Goal: Task Accomplishment & Management: Manage account settings

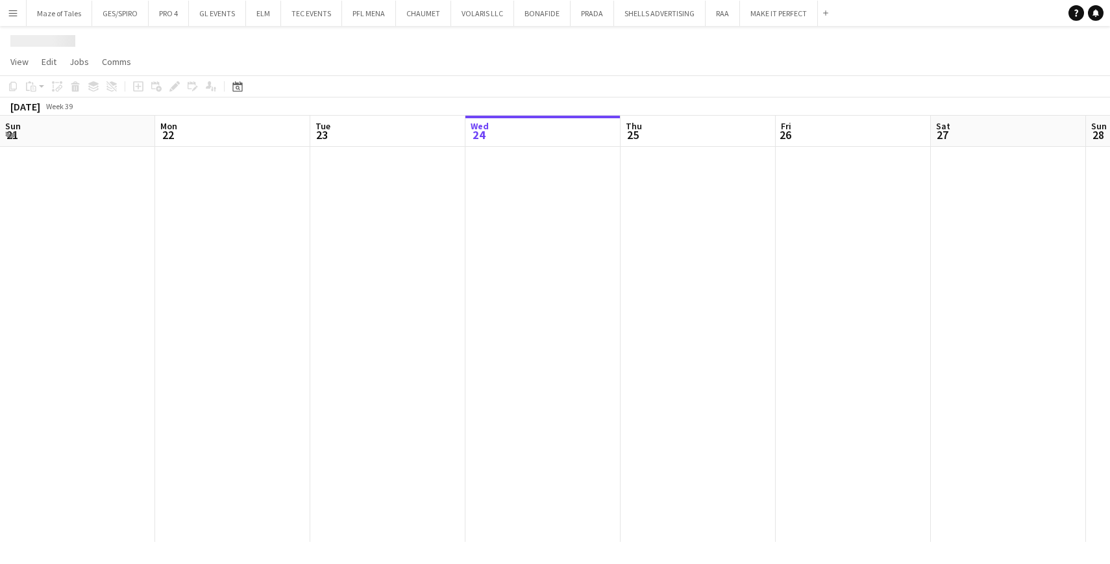
scroll to position [0, 310]
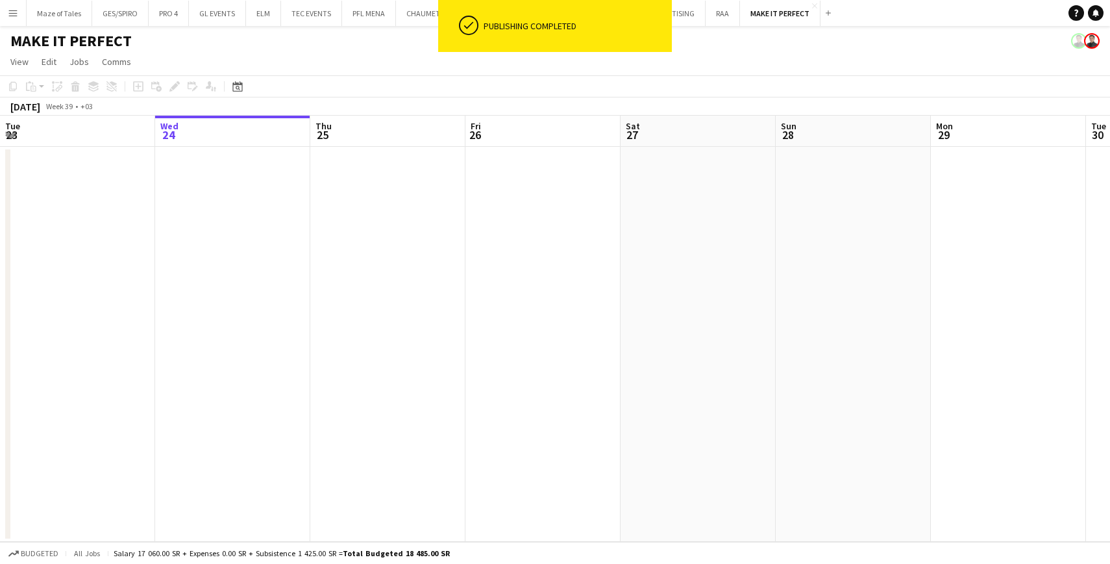
click at [14, 6] on button "Menu" at bounding box center [13, 13] width 26 height 26
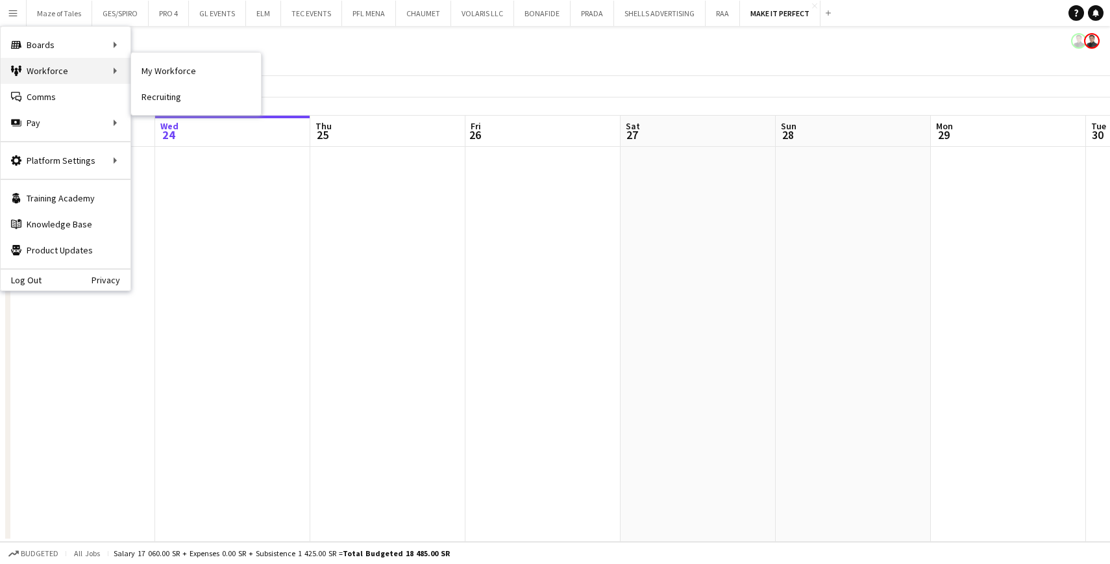
click at [112, 76] on div "Workforce Workforce" at bounding box center [66, 71] width 130 height 26
click at [194, 68] on link "My Workforce" at bounding box center [196, 71] width 130 height 26
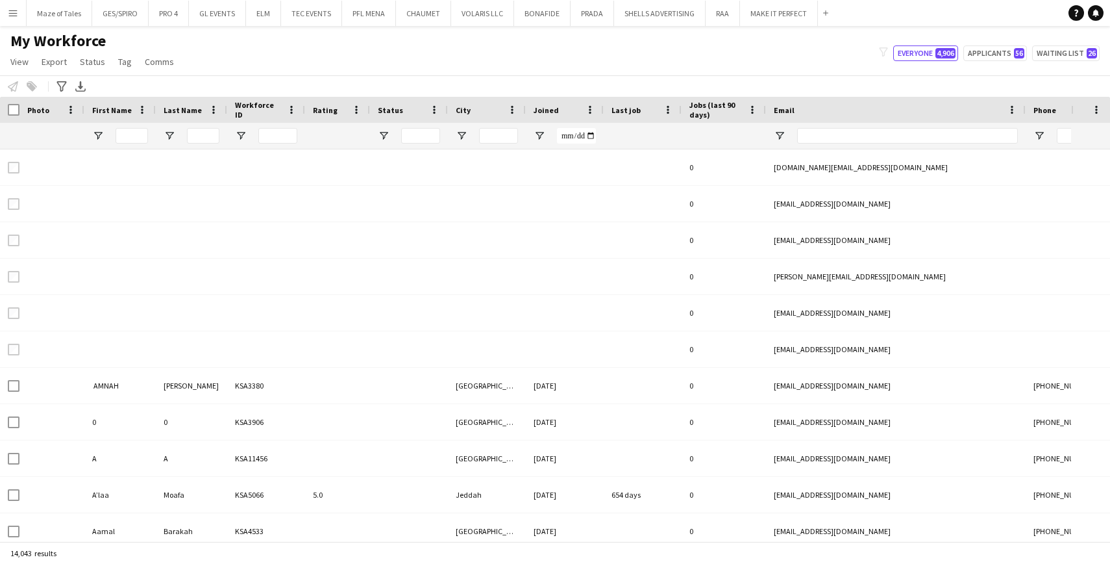
type input "****"
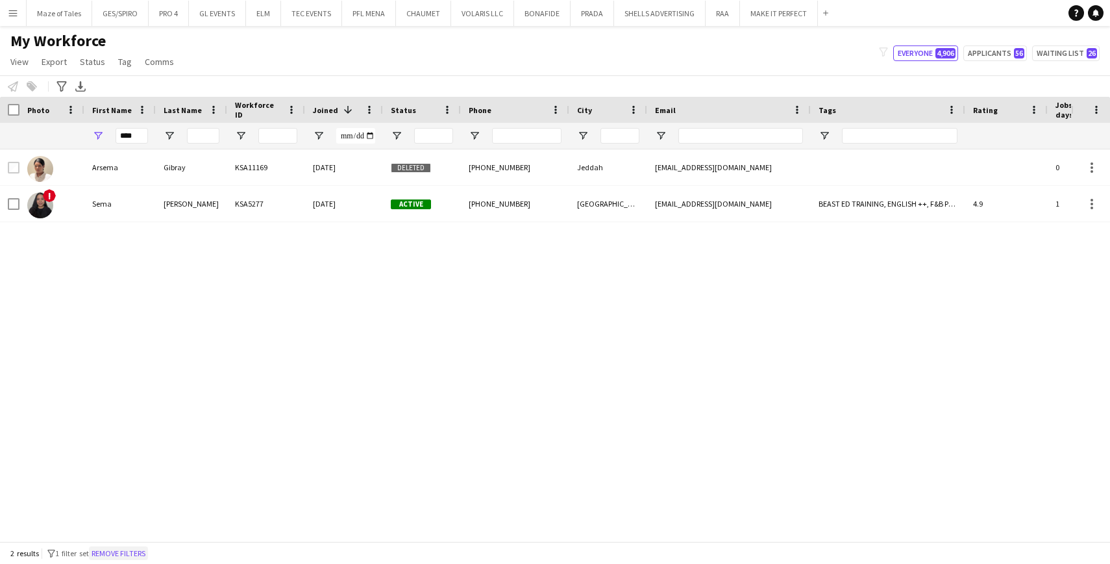
click at [140, 547] on button "Remove filters" at bounding box center [118, 553] width 59 height 14
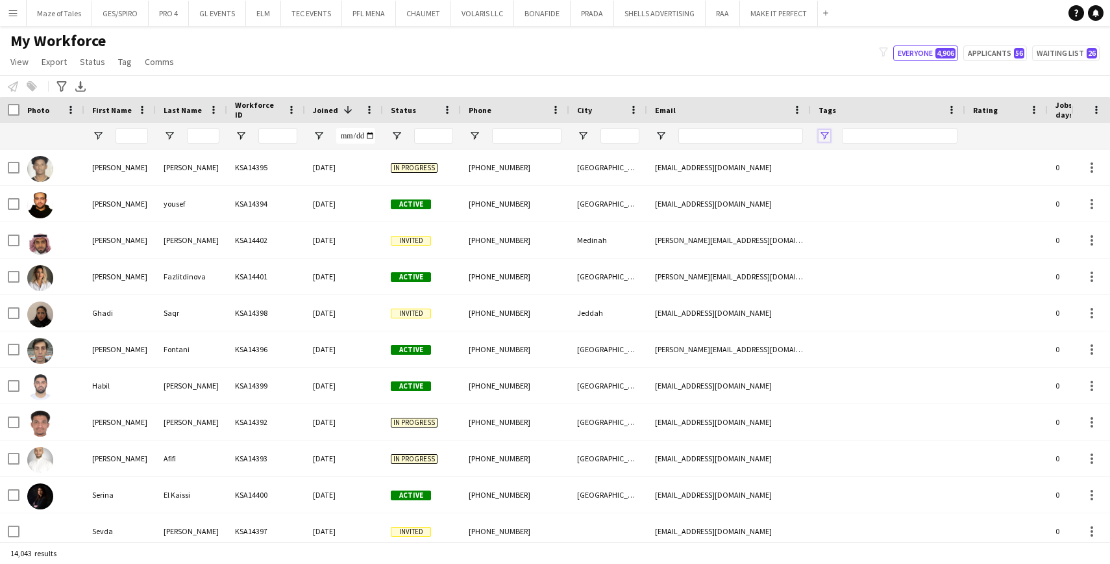
click at [820, 132] on span "Open Filter Menu" at bounding box center [825, 136] width 12 height 12
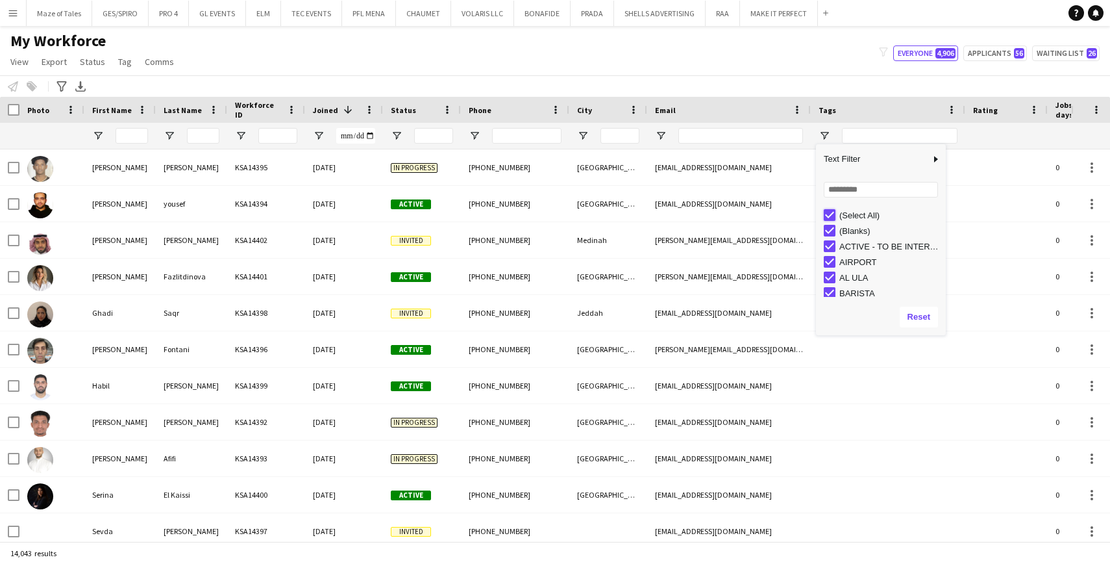
type input "***"
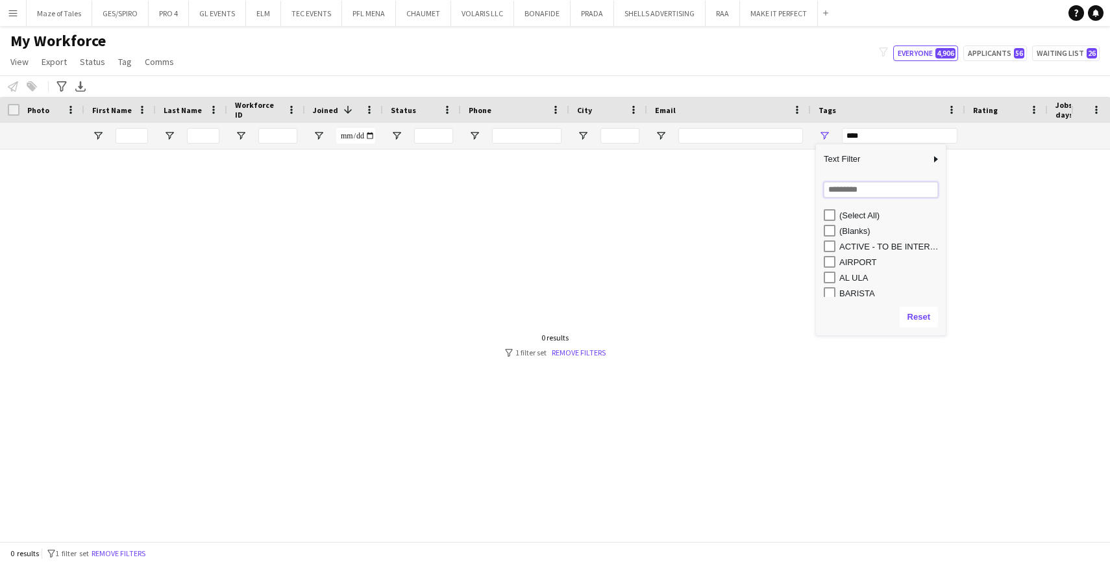
click at [839, 194] on input "Search filter values" at bounding box center [881, 190] width 114 height 16
type input "***"
type input "**********"
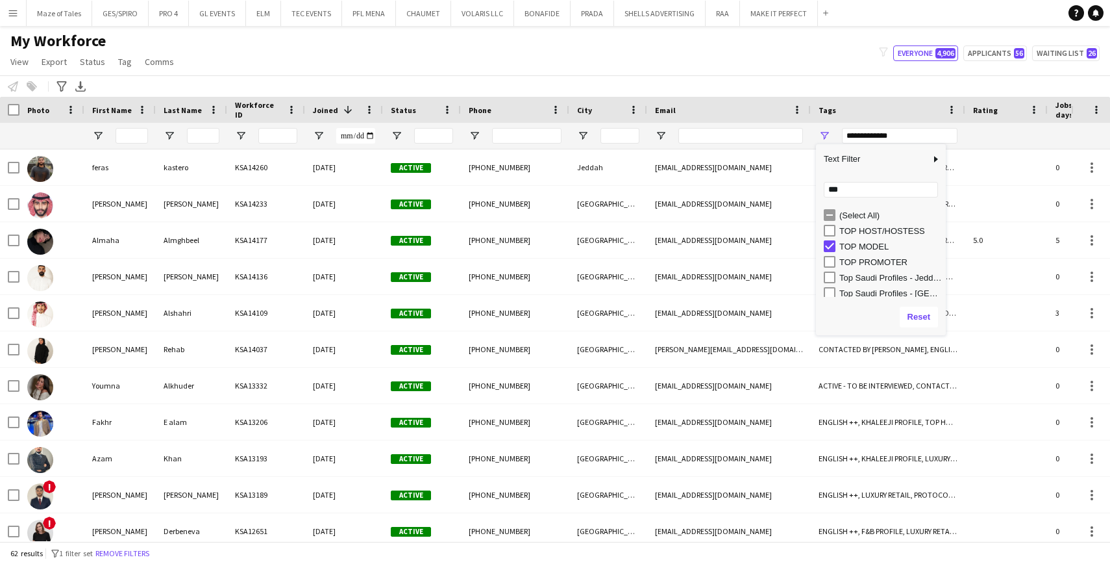
click at [644, 60] on div "My Workforce View Views Default view Basic Export View Full Name TAGS Test New …" at bounding box center [555, 53] width 1110 height 44
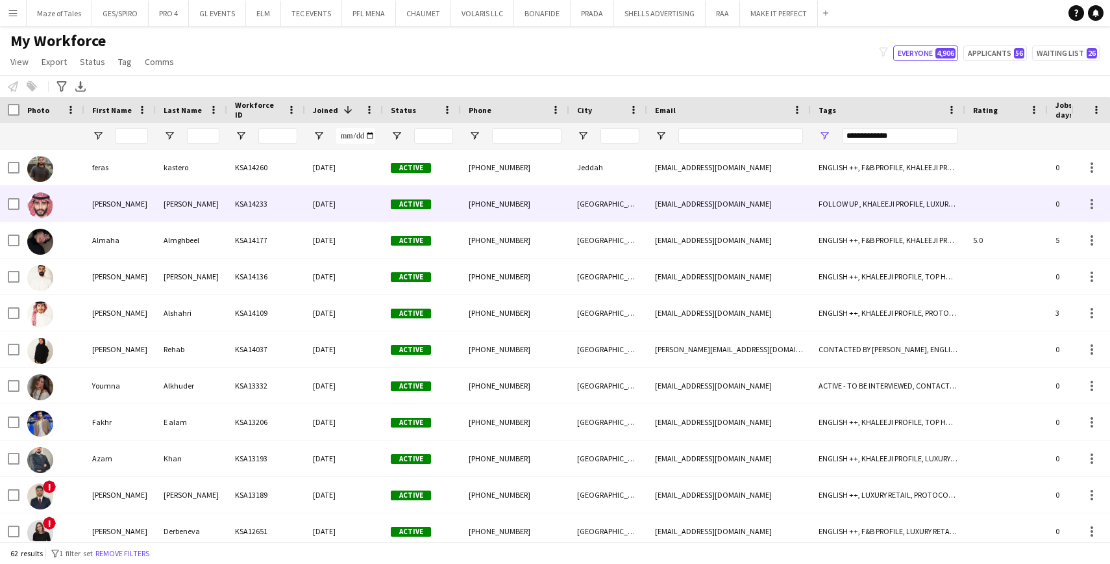
click at [329, 199] on div "29-08-2025" at bounding box center [344, 204] width 78 height 36
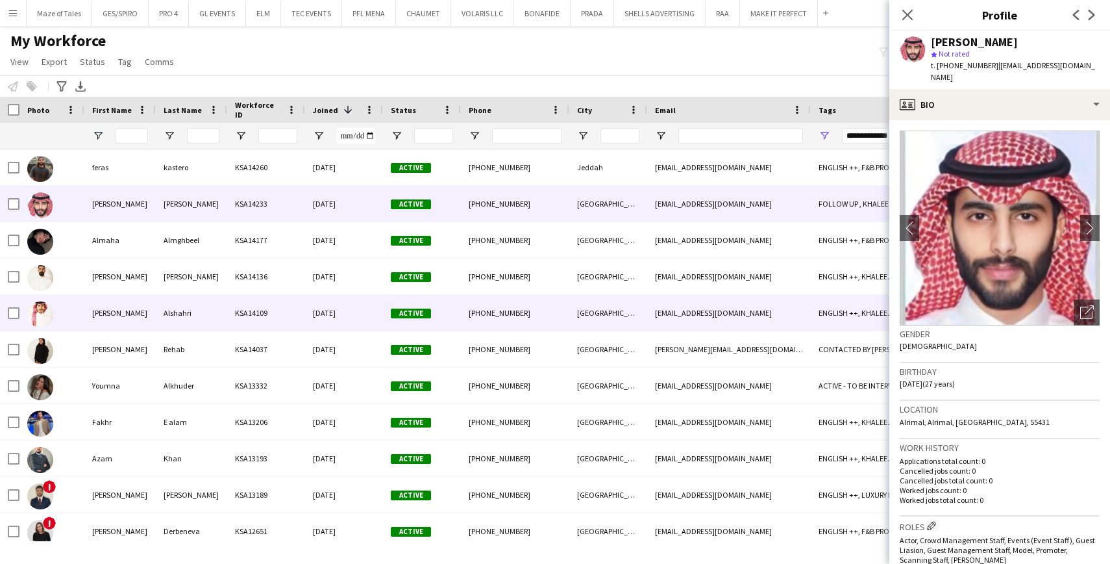
click at [413, 327] on div "Active" at bounding box center [422, 313] width 78 height 36
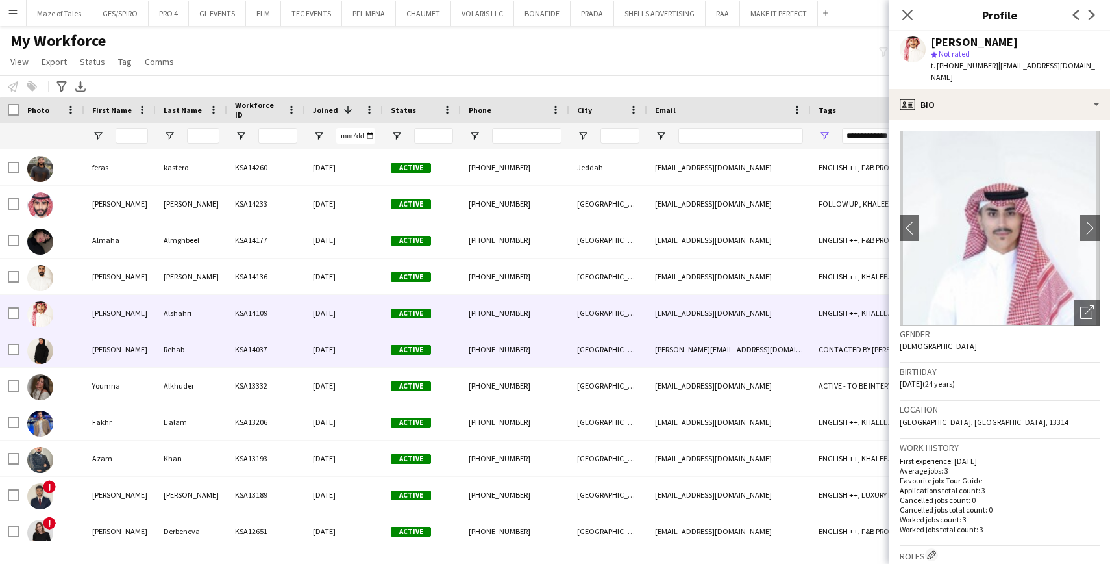
click at [381, 354] on div "24-08-2025" at bounding box center [344, 349] width 78 height 36
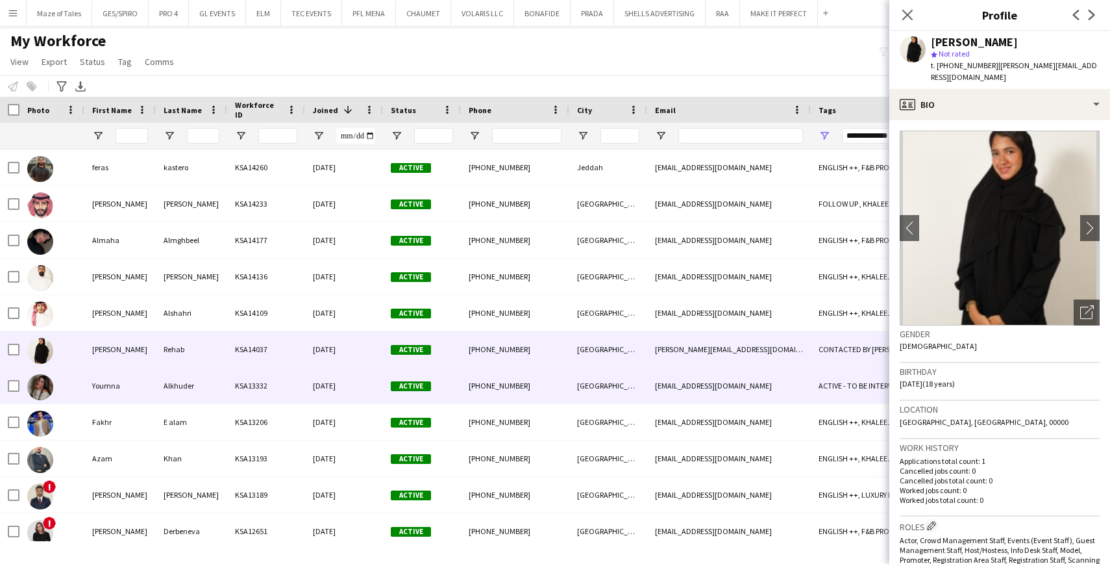
click at [383, 388] on div "Active" at bounding box center [422, 385] width 78 height 36
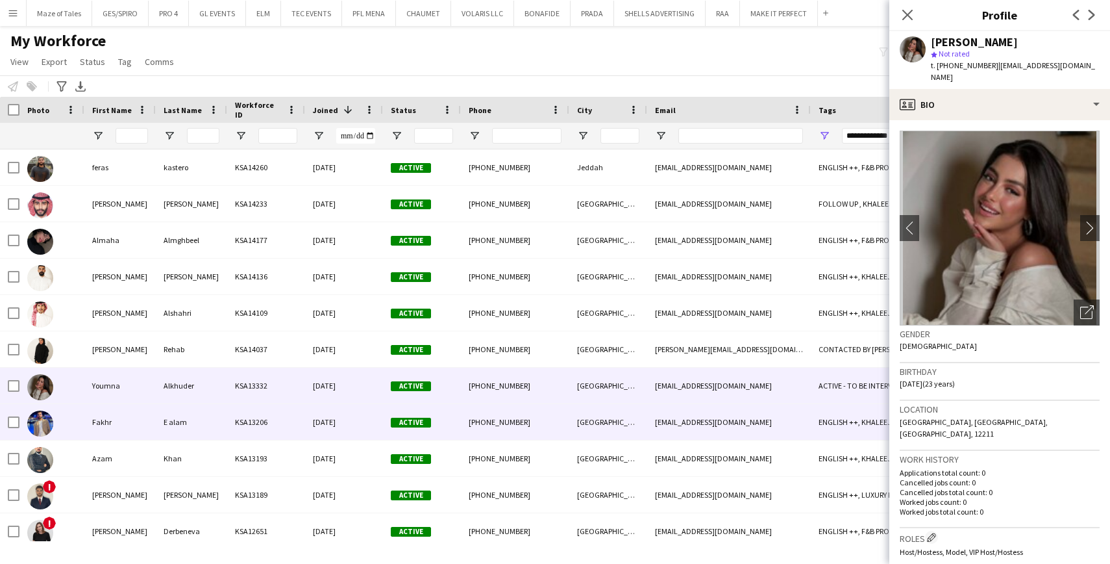
click at [607, 425] on div "Riyadh" at bounding box center [608, 422] width 78 height 36
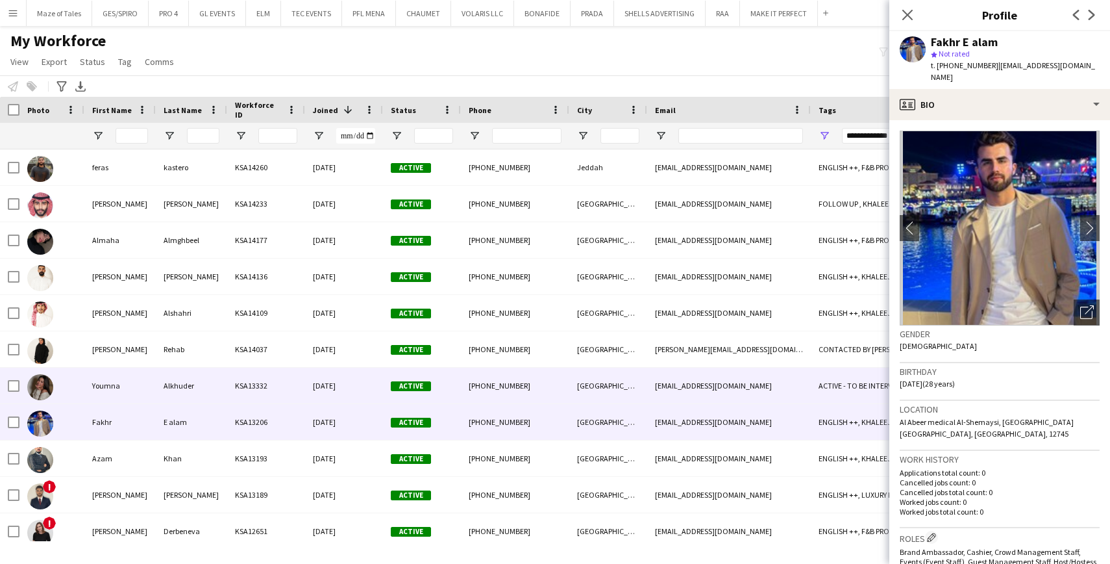
click at [622, 390] on div "Riyadh" at bounding box center [608, 385] width 78 height 36
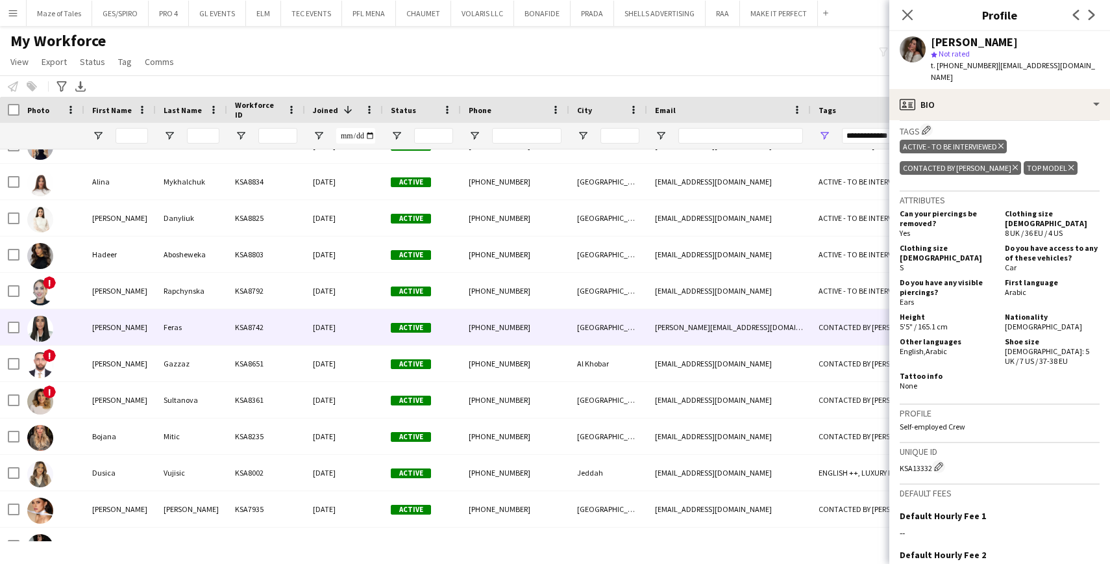
scroll to position [825, 0]
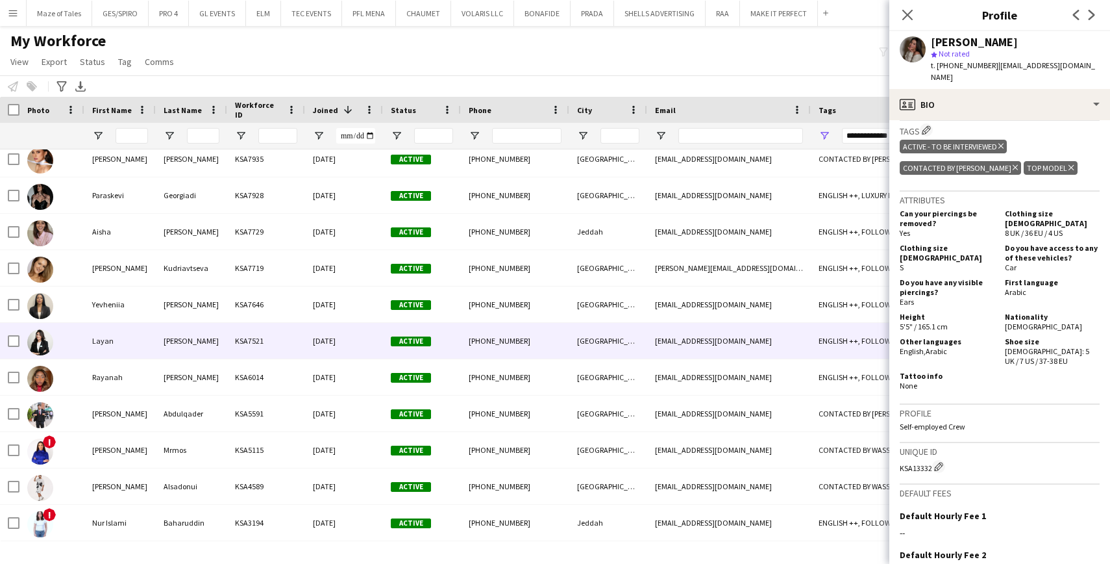
click at [582, 331] on div "Riyadh" at bounding box center [608, 341] width 78 height 36
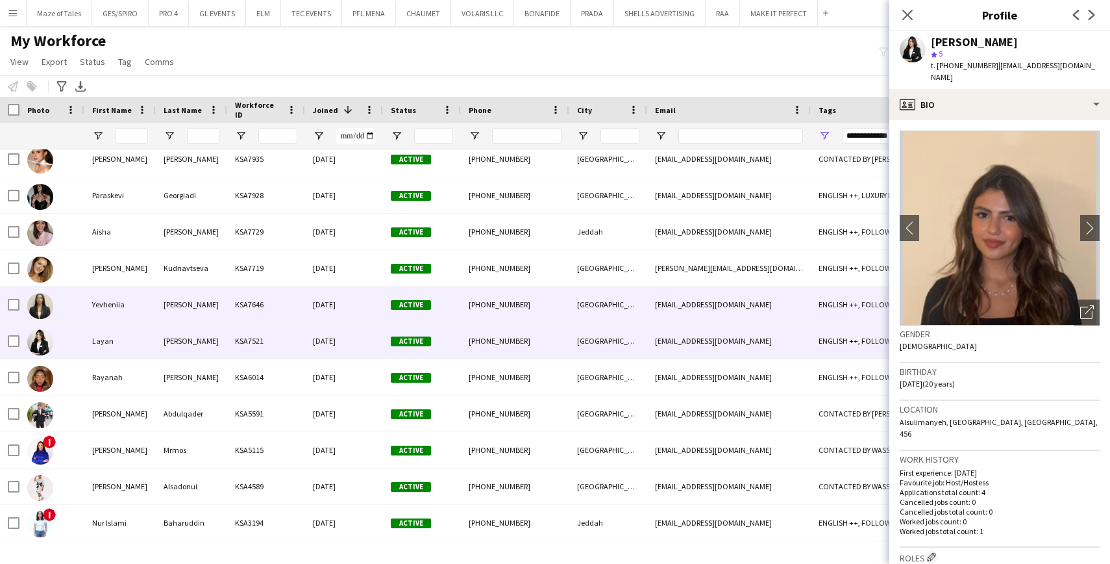
click at [588, 308] on div "Riyadh" at bounding box center [608, 304] width 78 height 36
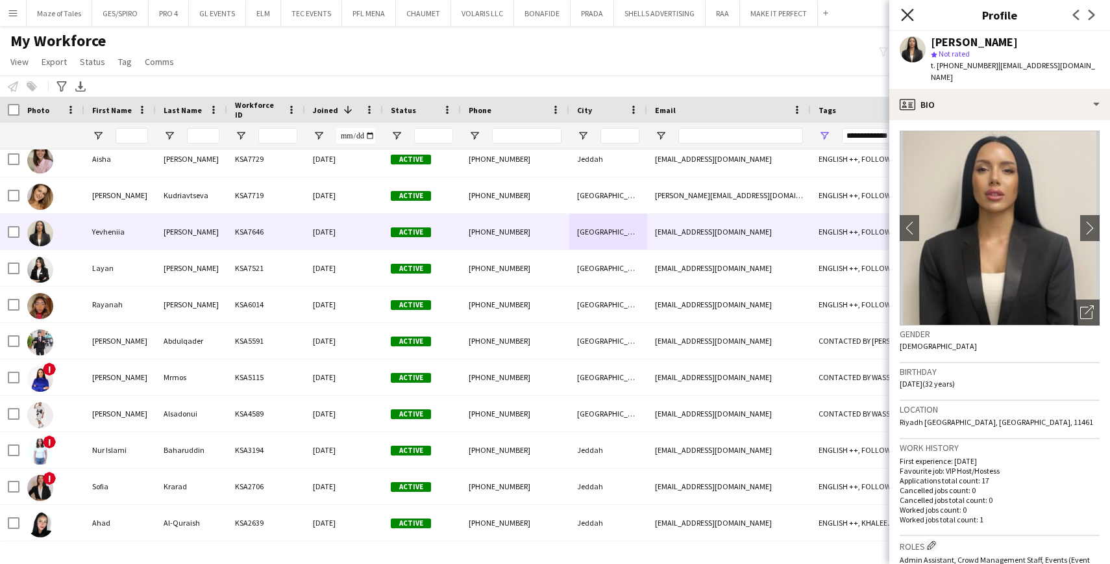
click at [908, 18] on icon "Close pop-in" at bounding box center [907, 14] width 12 height 12
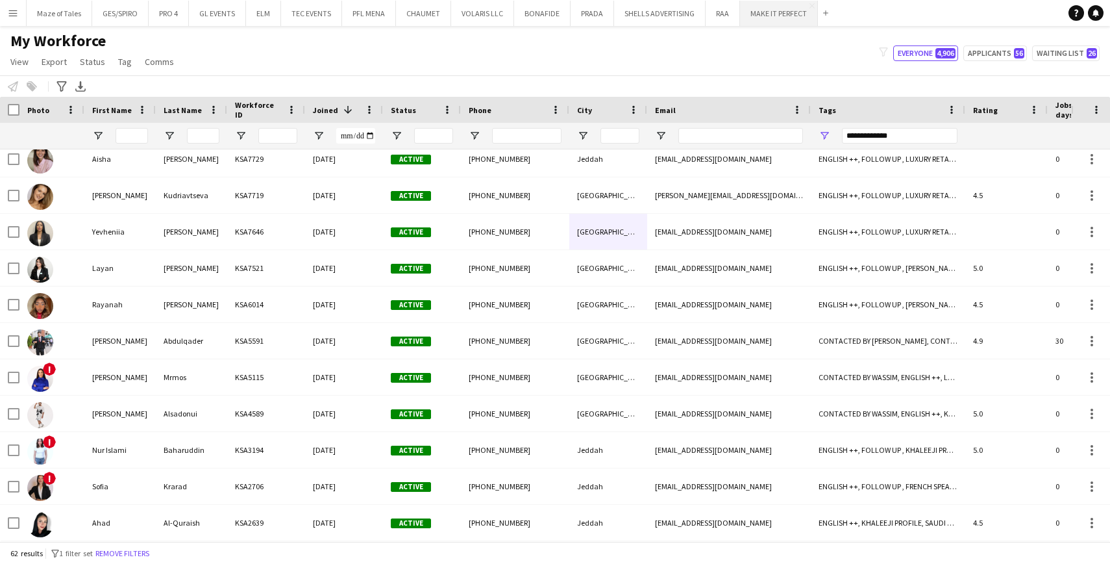
click at [766, 18] on button "MAKE IT PERFECT Close" at bounding box center [779, 13] width 78 height 25
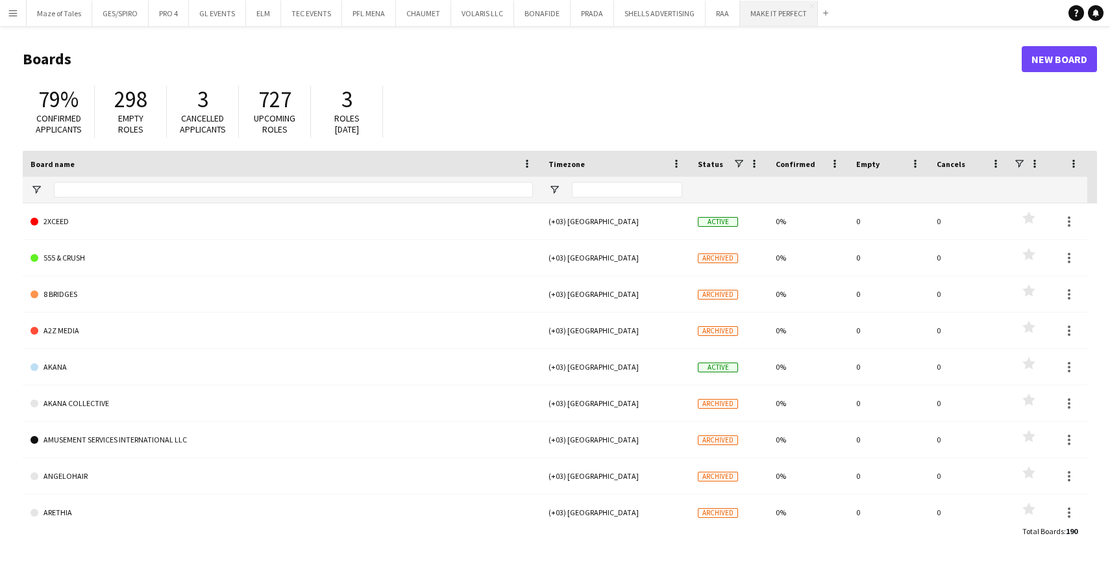
click at [757, 18] on button "MAKE IT PERFECT Close" at bounding box center [779, 13] width 78 height 25
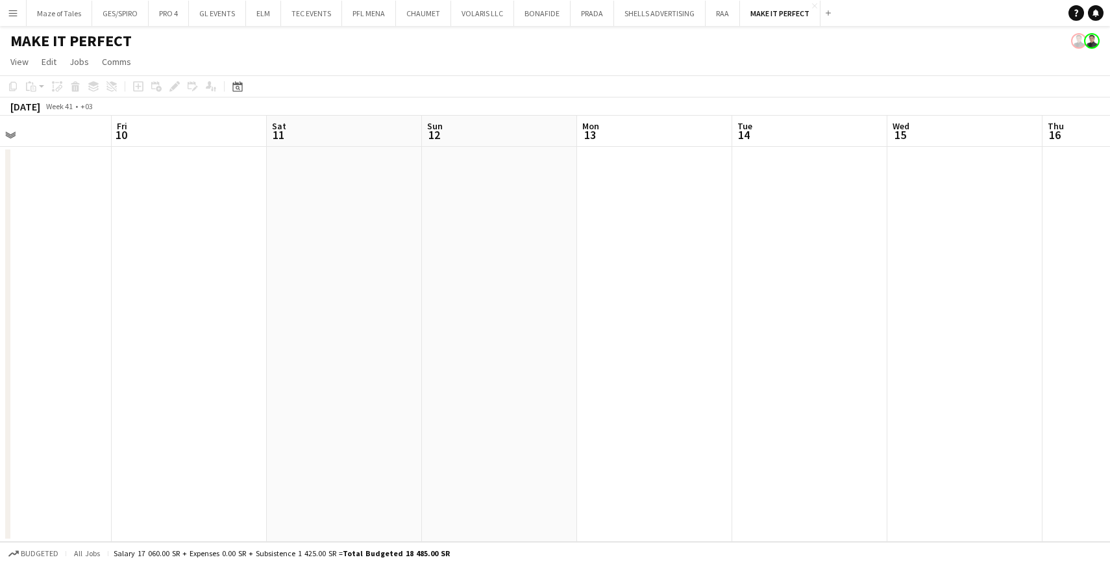
scroll to position [0, 363]
click at [232, 83] on icon "Date picker" at bounding box center [237, 86] width 10 height 10
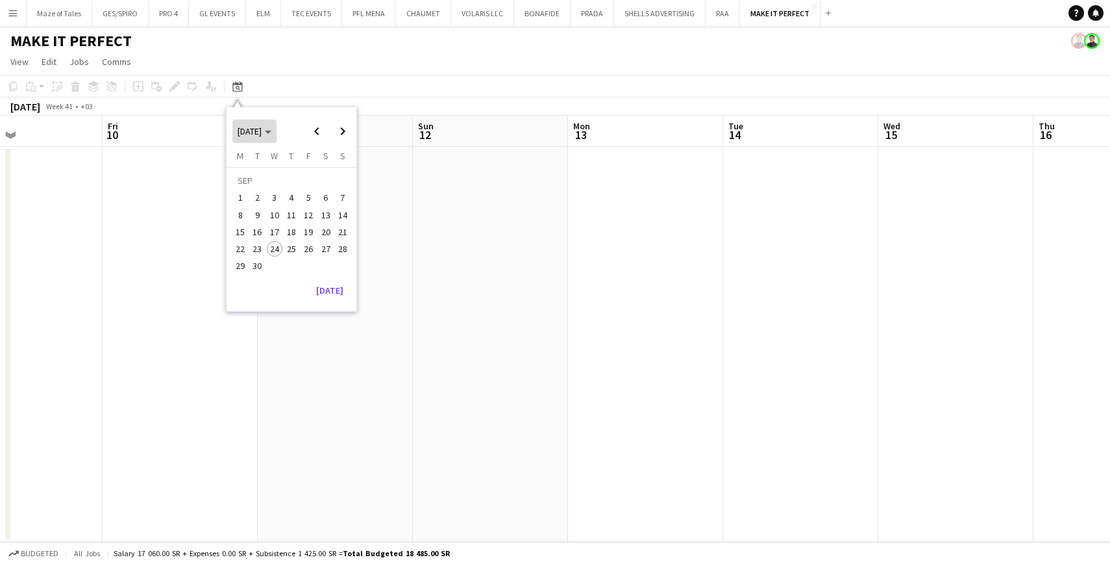
click at [267, 138] on span "Choose month and year" at bounding box center [254, 131] width 44 height 31
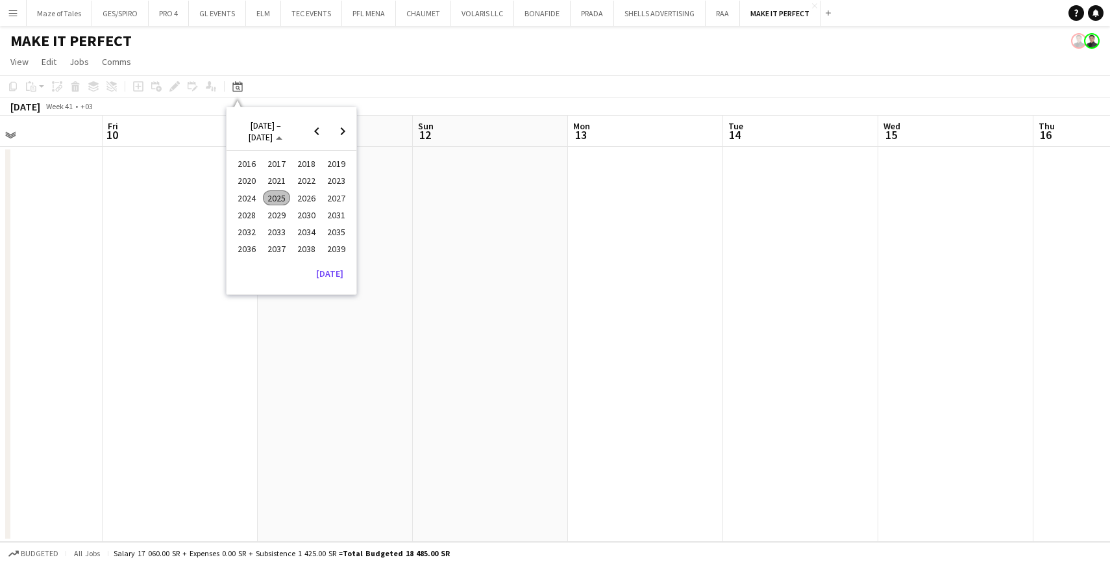
click at [277, 197] on span "2025" at bounding box center [276, 198] width 27 height 16
click at [332, 217] on span "DEC" at bounding box center [336, 215] width 27 height 16
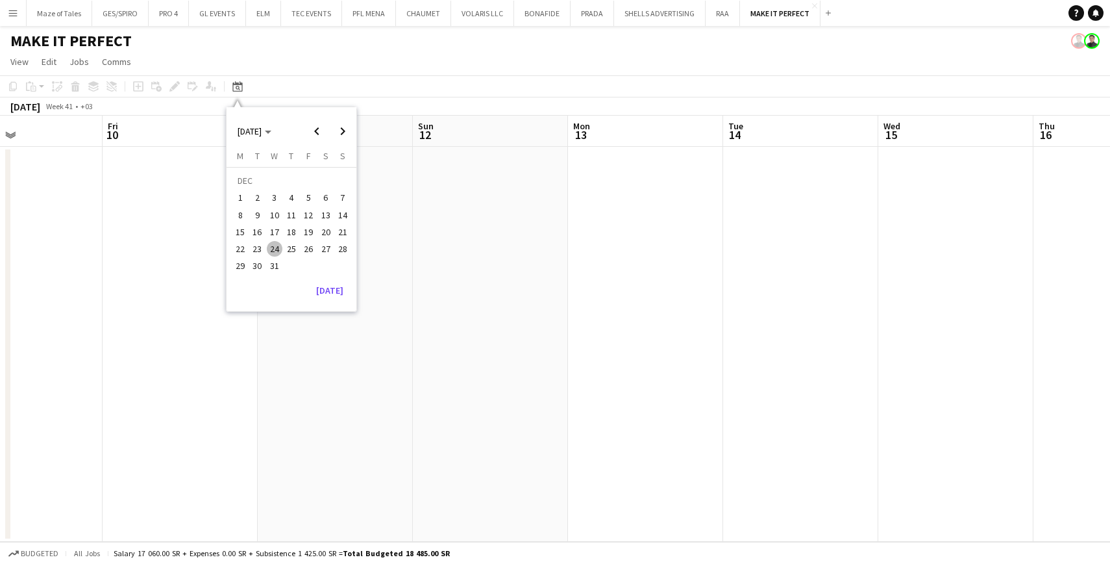
click at [291, 199] on span "4" at bounding box center [292, 198] width 16 height 16
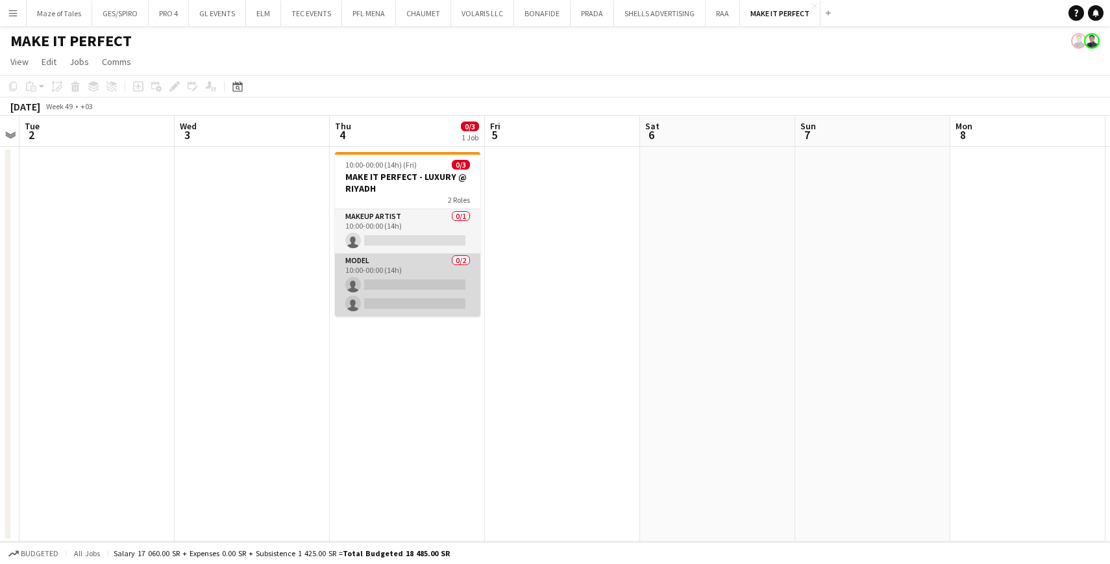
click at [446, 295] on app-card-role "Model 0/2 10:00-00:00 (14h) single-neutral-actions single-neutral-actions" at bounding box center [407, 284] width 145 height 63
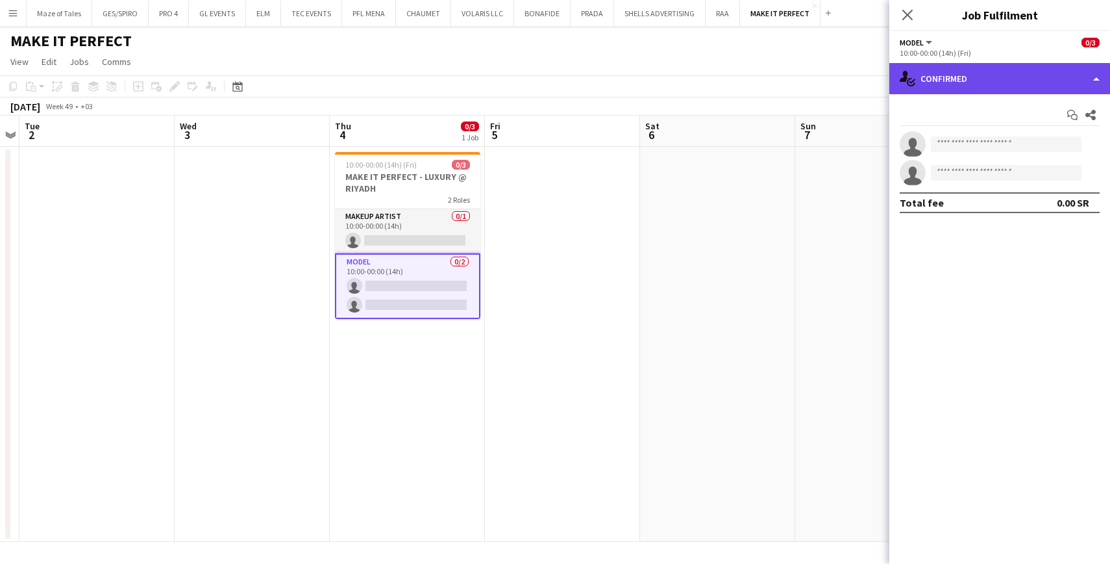
click at [983, 75] on div "single-neutral-actions-check-2 Confirmed" at bounding box center [999, 78] width 221 height 31
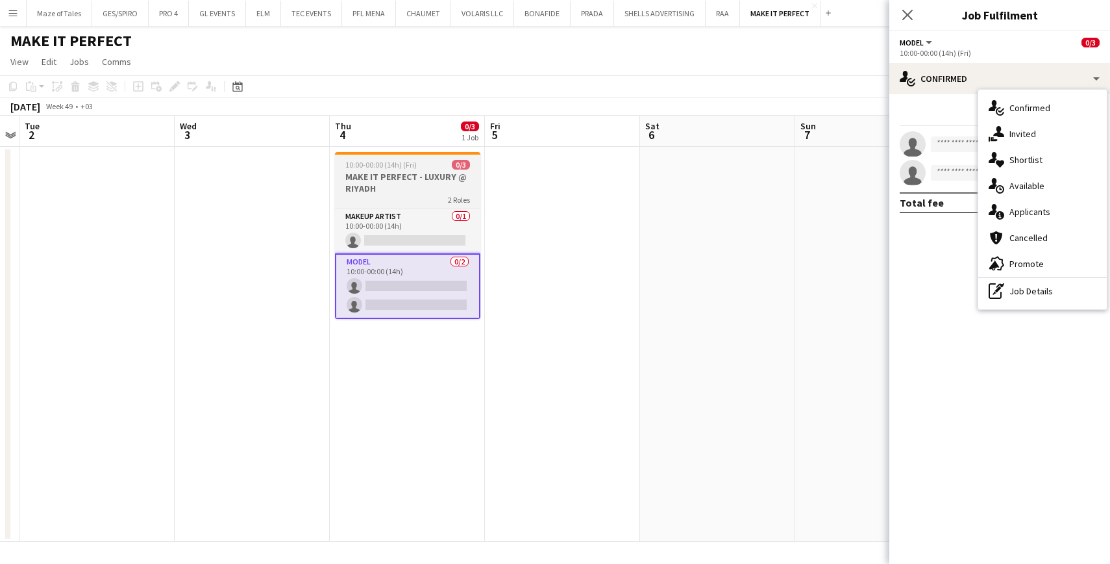
click at [420, 187] on h3 "MAKE IT PERFECT - LUXURY @ RIYADH" at bounding box center [407, 182] width 145 height 23
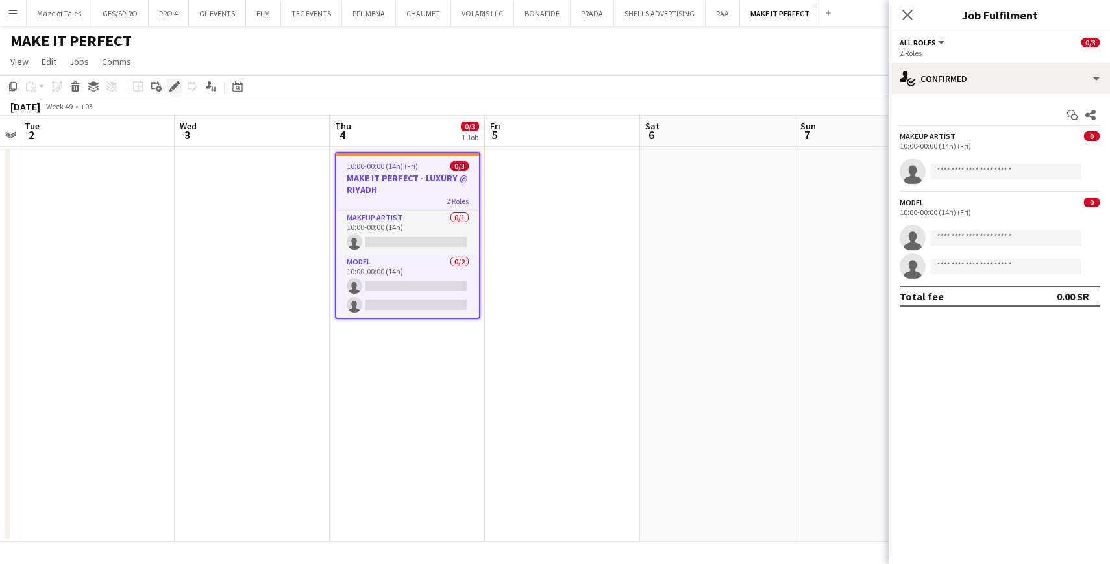
click at [177, 83] on icon "Edit" at bounding box center [174, 86] width 10 height 10
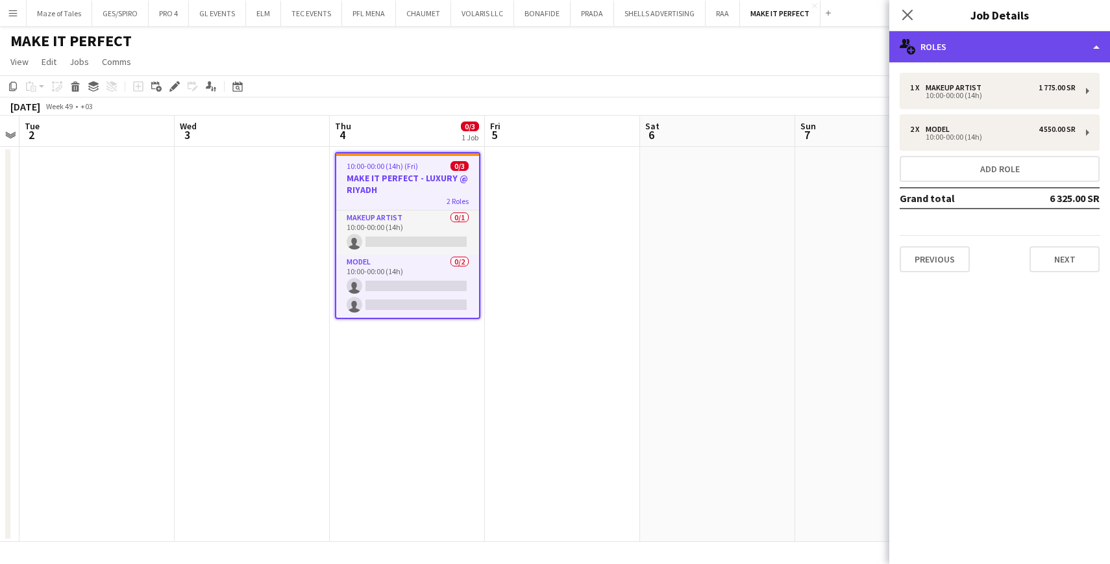
click at [984, 50] on div "multiple-users-add Roles" at bounding box center [999, 46] width 221 height 31
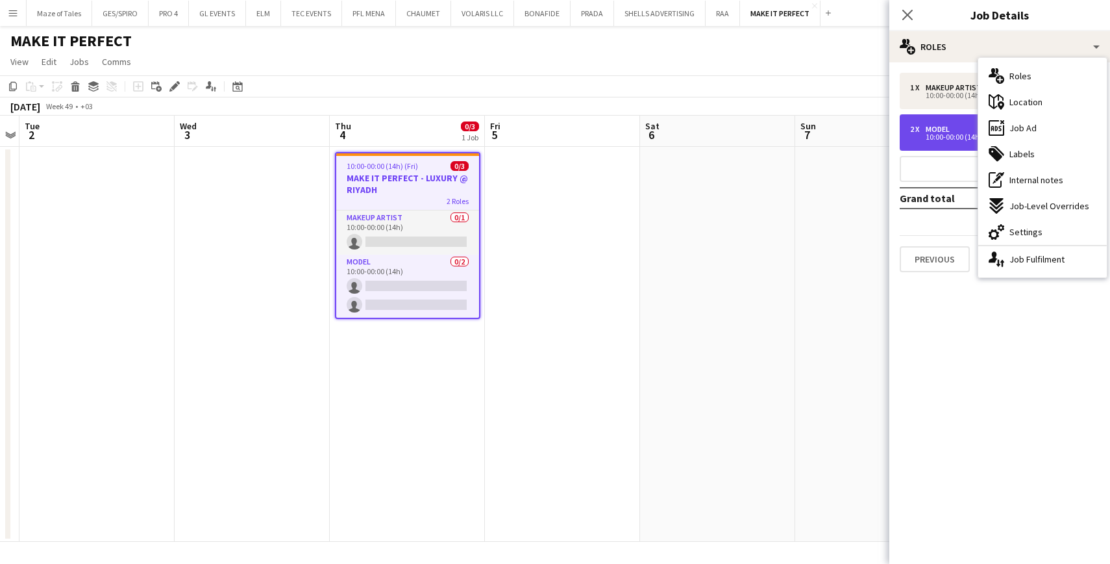
click at [944, 126] on div "Model" at bounding box center [940, 129] width 29 height 9
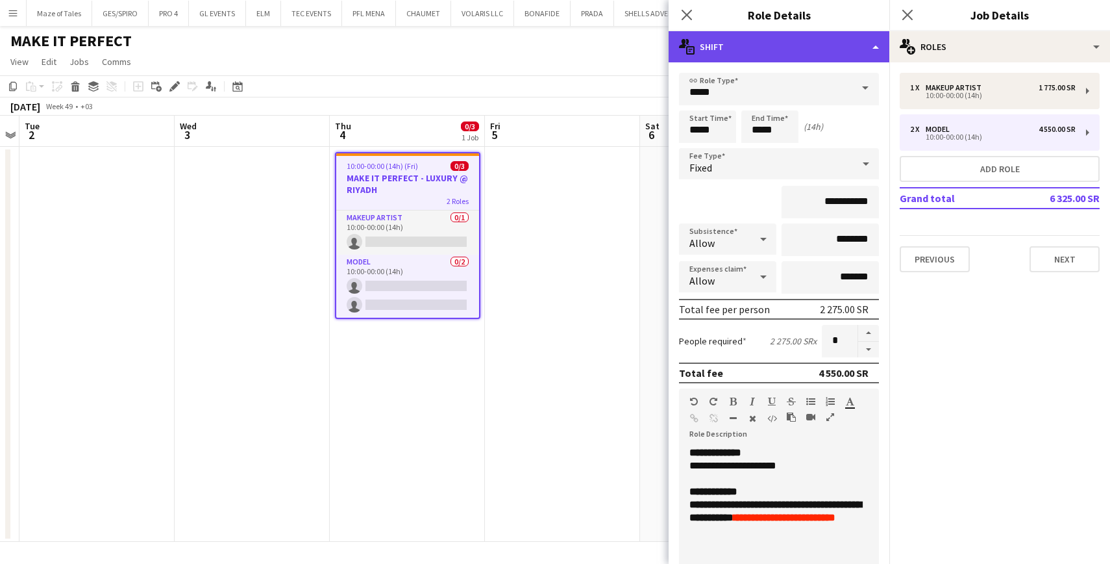
click at [809, 56] on div "multiple-actions-text Shift" at bounding box center [779, 46] width 221 height 31
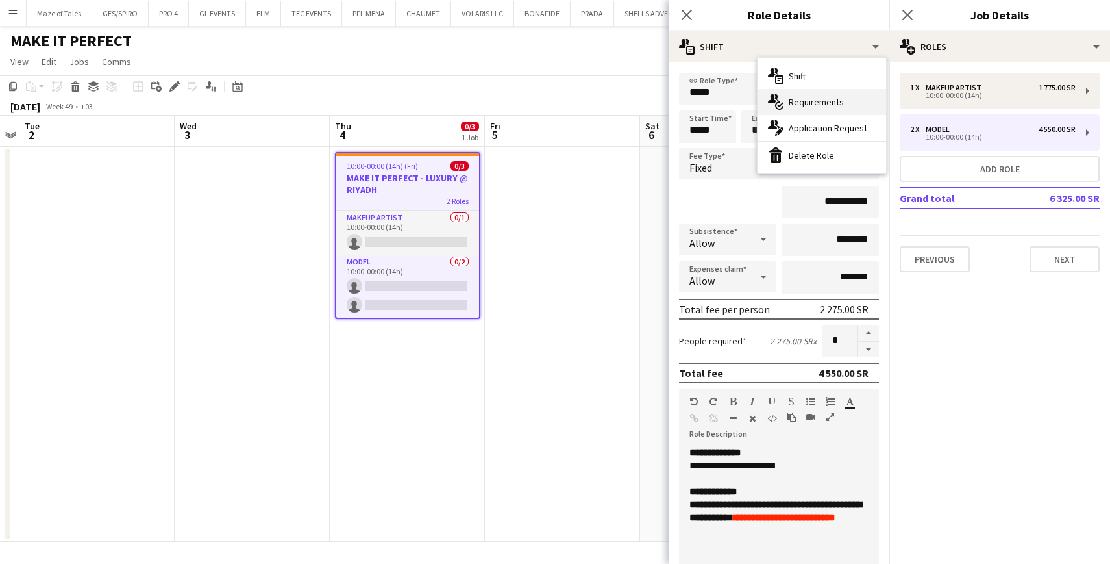
click at [816, 113] on div "multiple-actions-check-2 Requirements" at bounding box center [822, 102] width 129 height 26
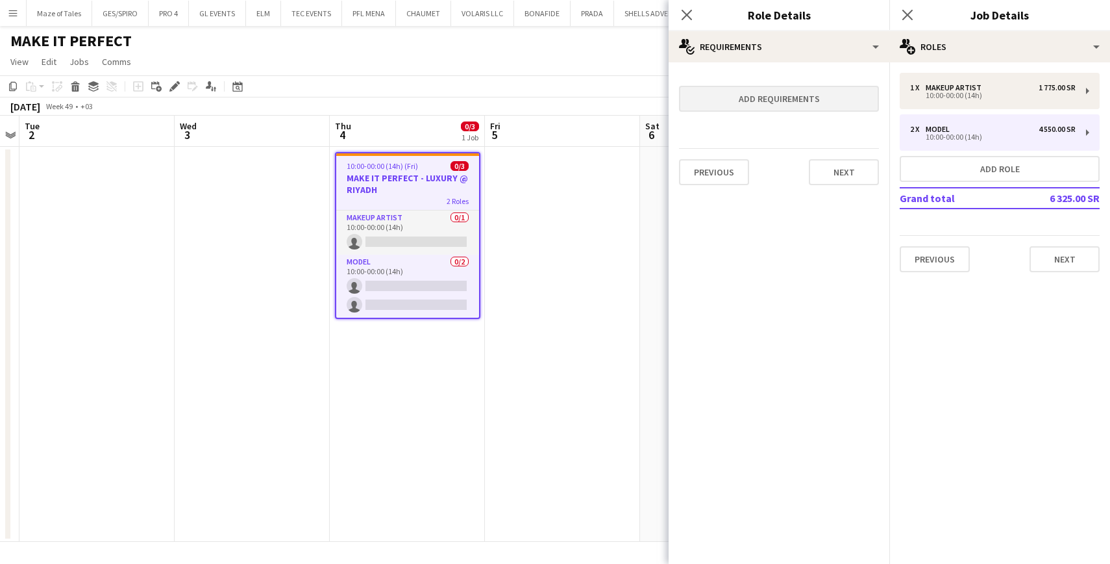
click at [788, 111] on button "Add requirements" at bounding box center [779, 99] width 200 height 26
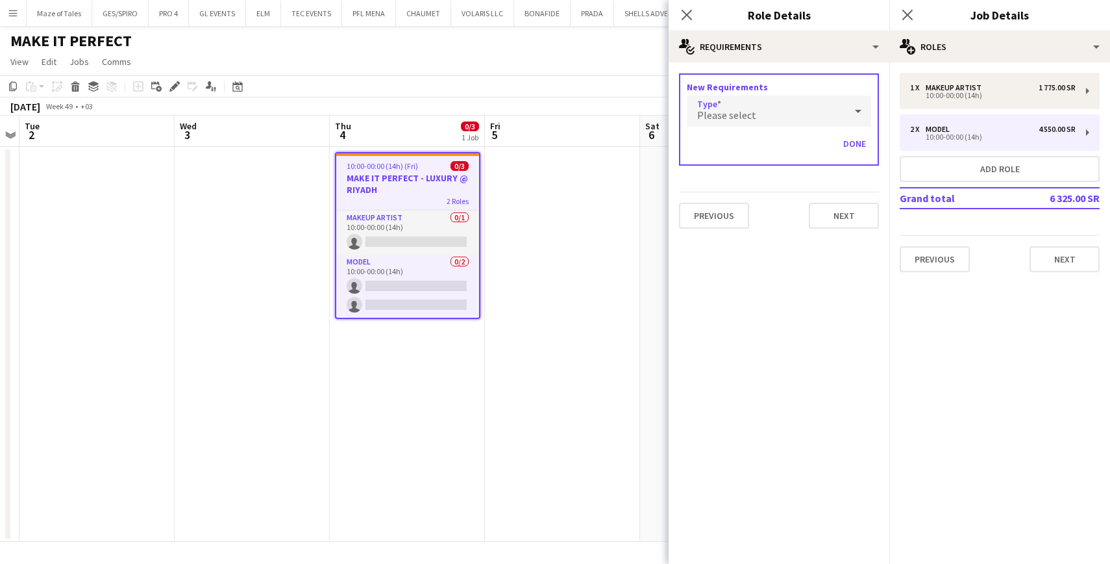
click at [776, 122] on div "Please select" at bounding box center [766, 110] width 158 height 31
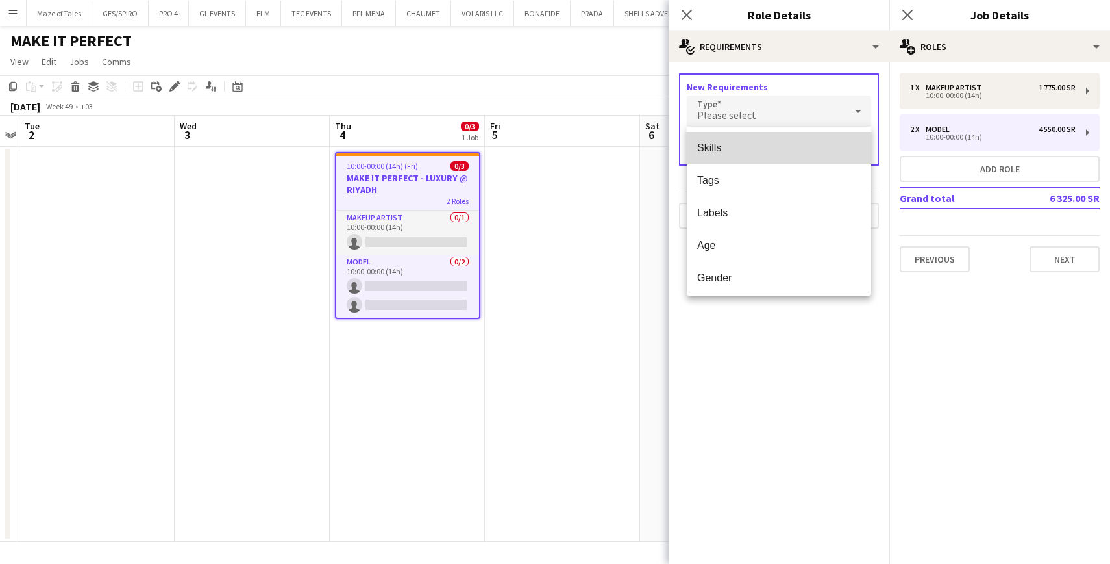
click at [762, 155] on mat-option "Skills" at bounding box center [779, 148] width 184 height 32
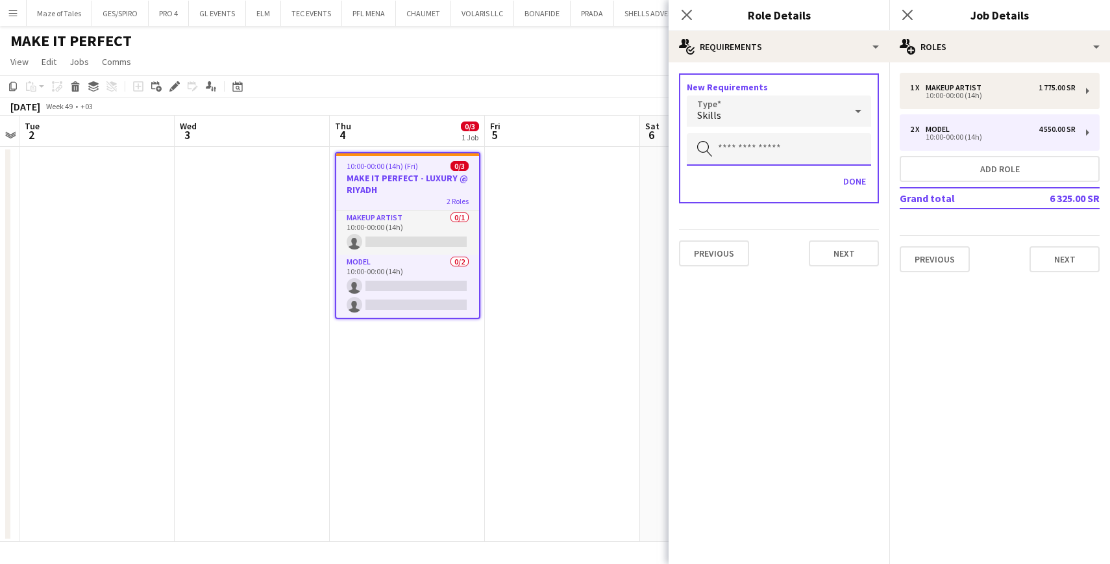
click at [762, 155] on input "text" at bounding box center [779, 149] width 184 height 32
type input "*"
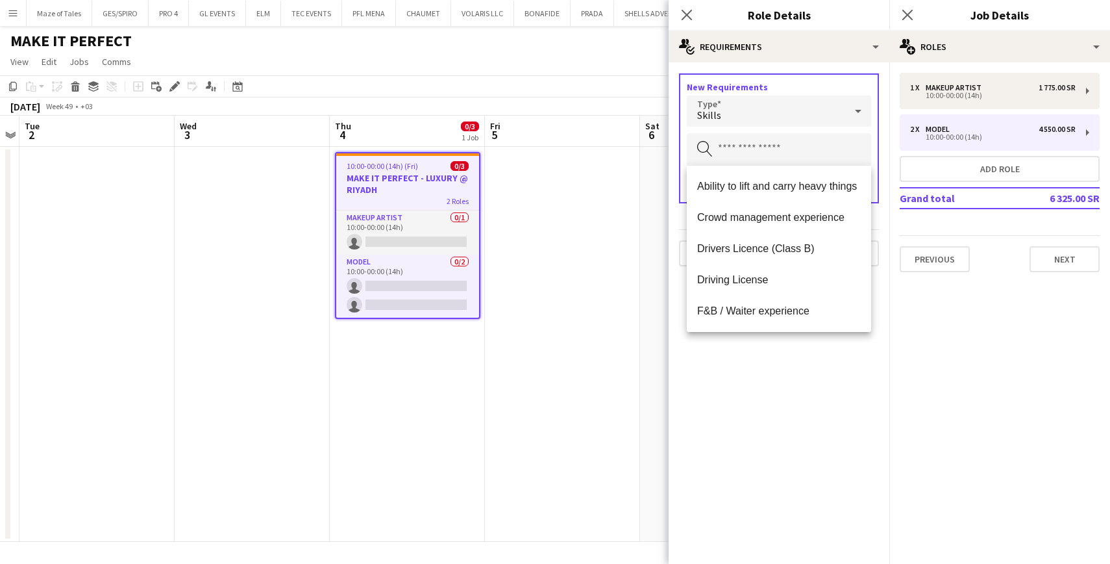
click at [767, 126] on mat-select "Skills" at bounding box center [779, 111] width 184 height 32
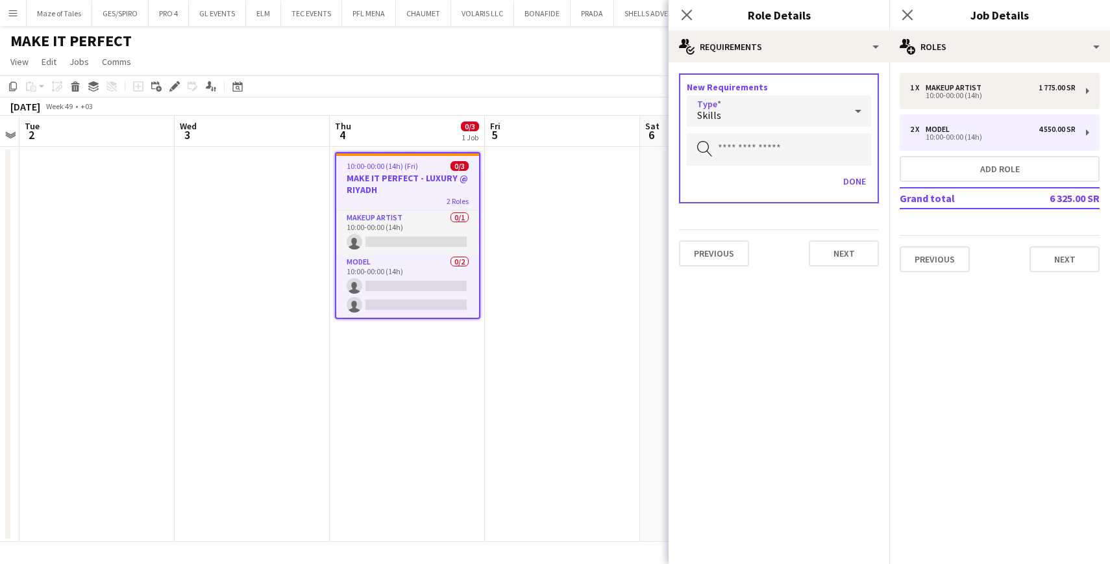
click at [765, 99] on div "Skills" at bounding box center [766, 110] width 158 height 31
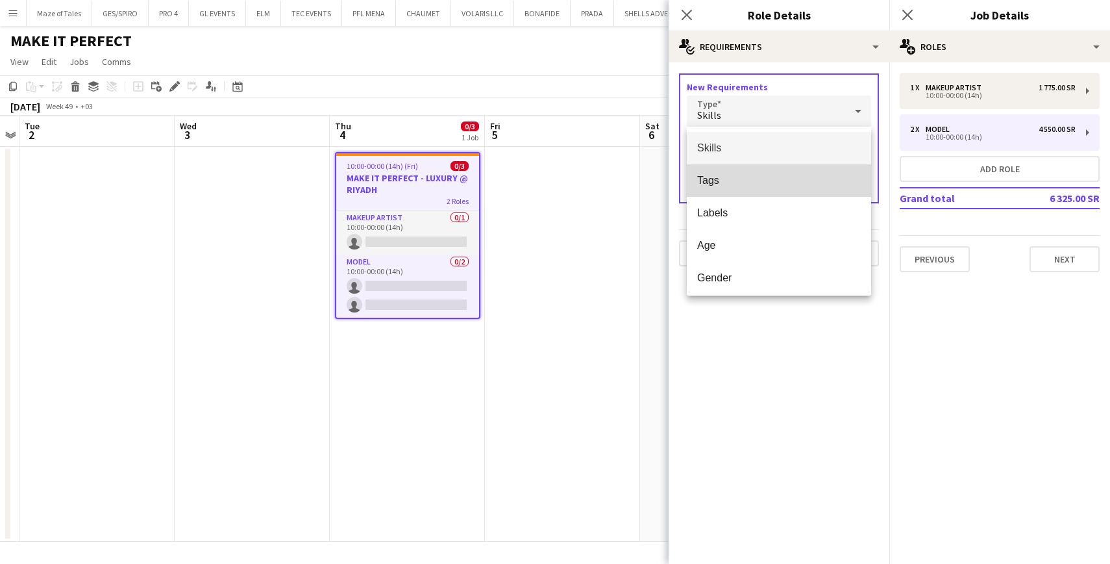
click at [747, 180] on span "Tags" at bounding box center [779, 180] width 164 height 12
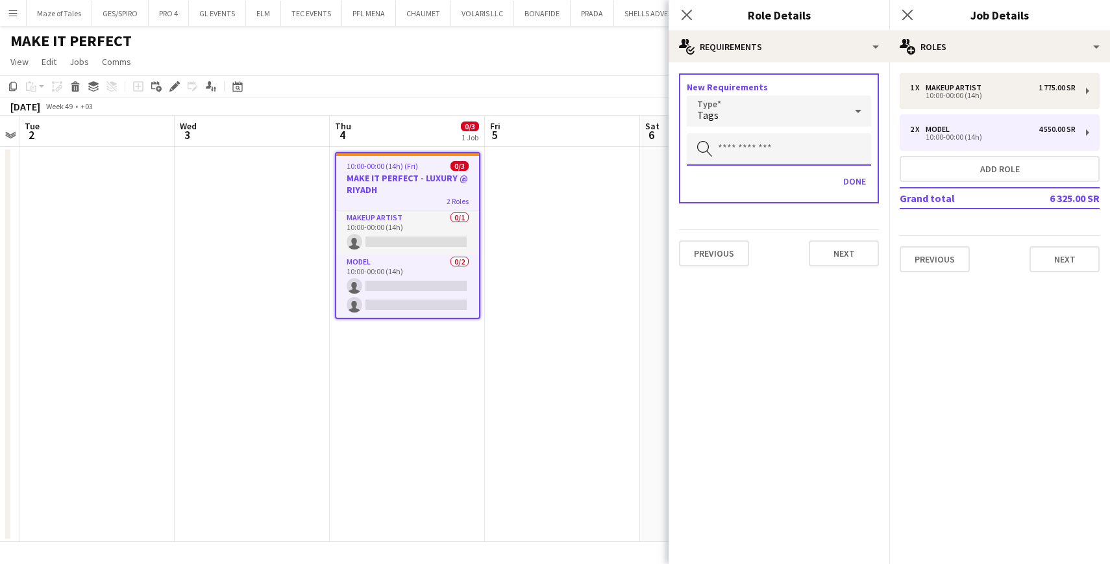
click at [749, 162] on input "text" at bounding box center [779, 149] width 184 height 32
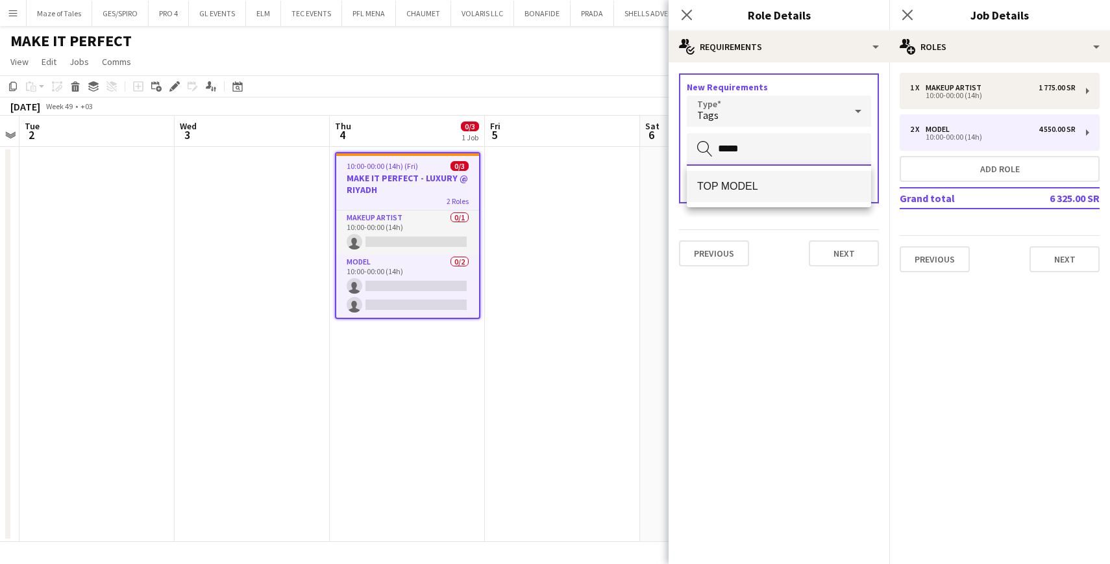
type input "*****"
click at [765, 186] on span "TOP MODEL" at bounding box center [779, 186] width 164 height 12
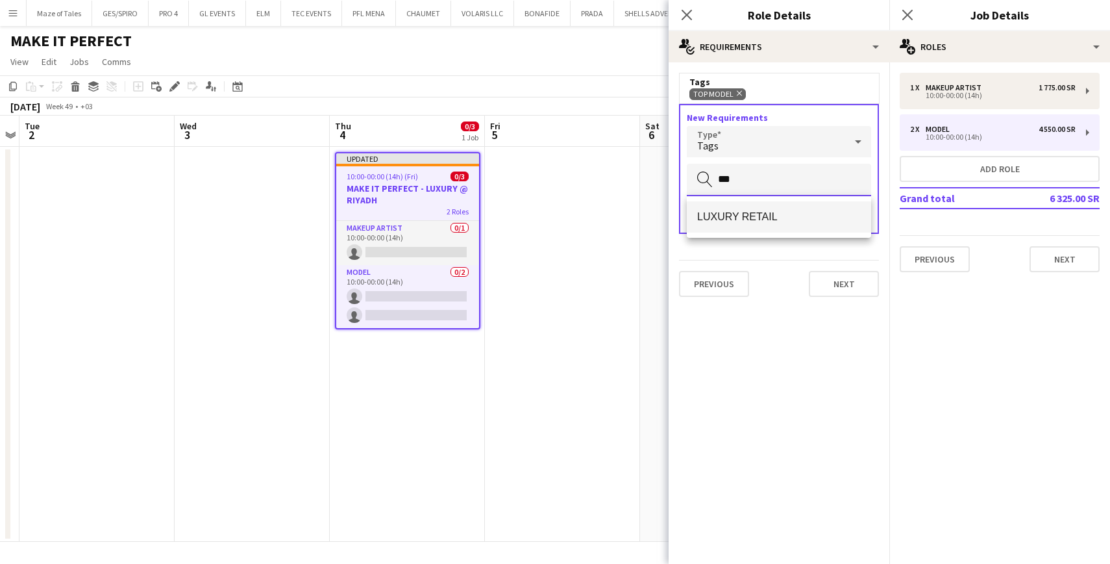
type input "***"
click at [785, 219] on span "LUXURY RETAIL" at bounding box center [779, 216] width 164 height 12
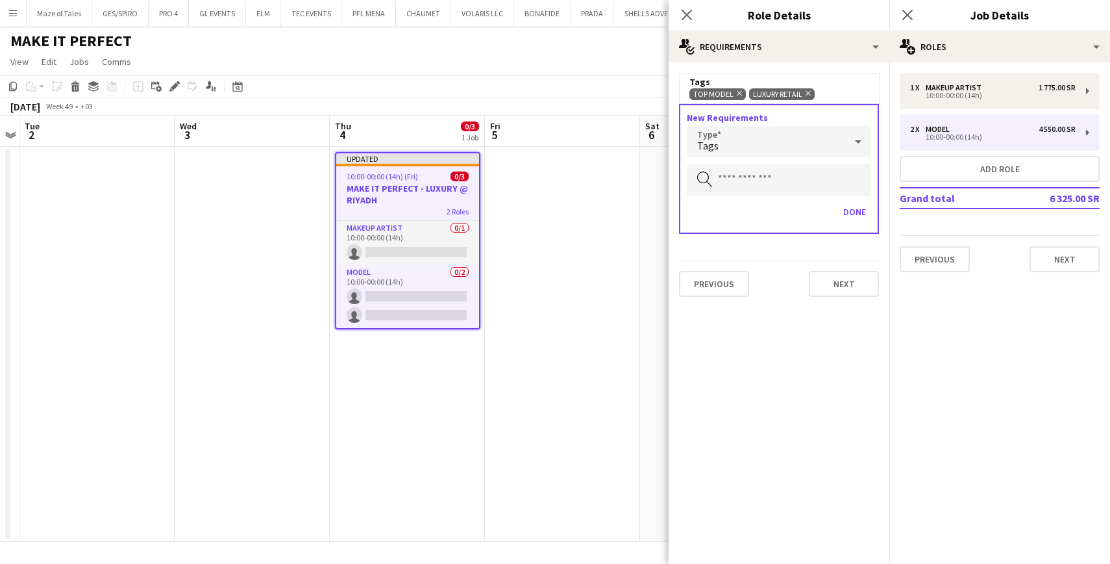
click at [840, 139] on div "Tags" at bounding box center [766, 141] width 158 height 31
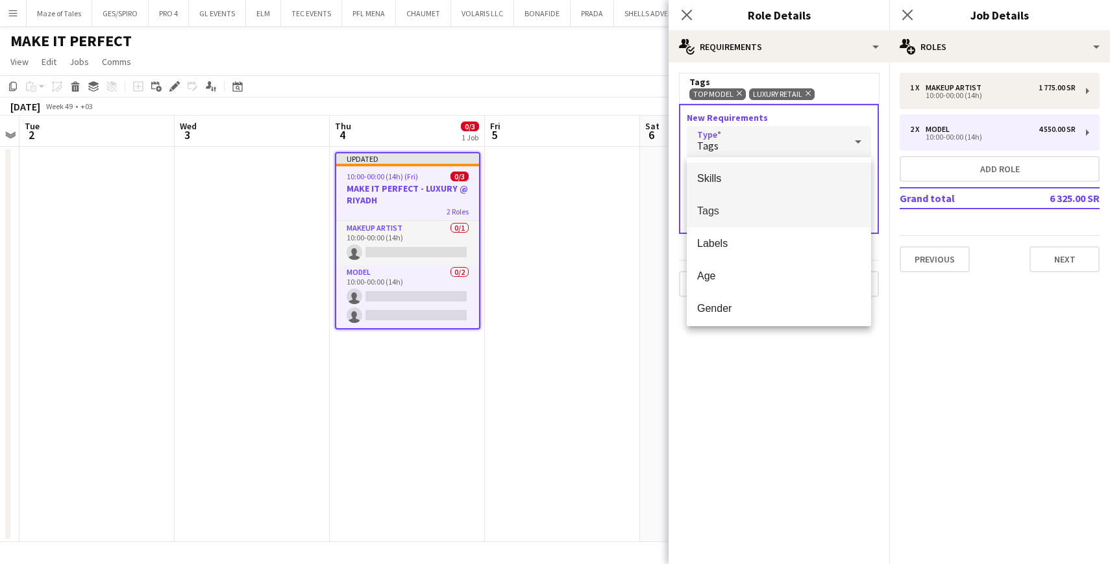
click at [786, 176] on span "Skills" at bounding box center [779, 178] width 164 height 12
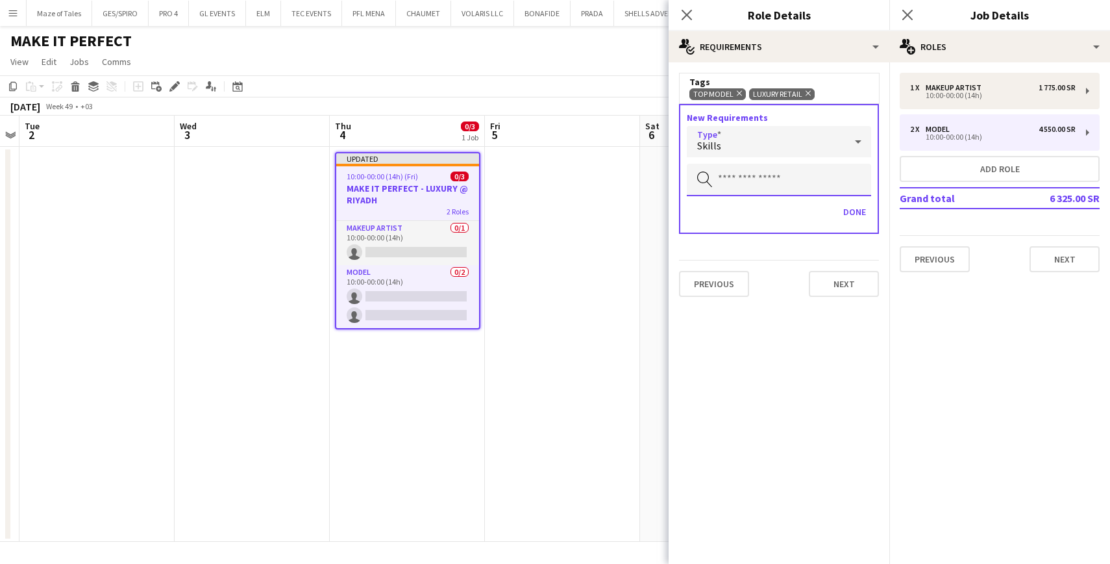
click at [767, 186] on input "text" at bounding box center [779, 180] width 184 height 32
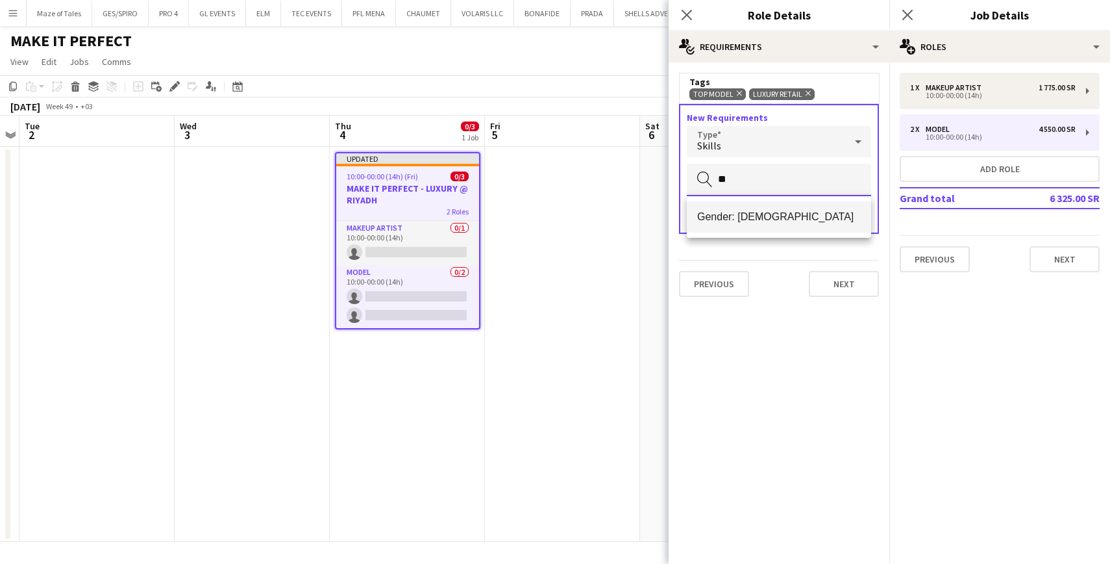
type input "**"
click at [774, 223] on mat-option "Gender: Female" at bounding box center [779, 216] width 184 height 31
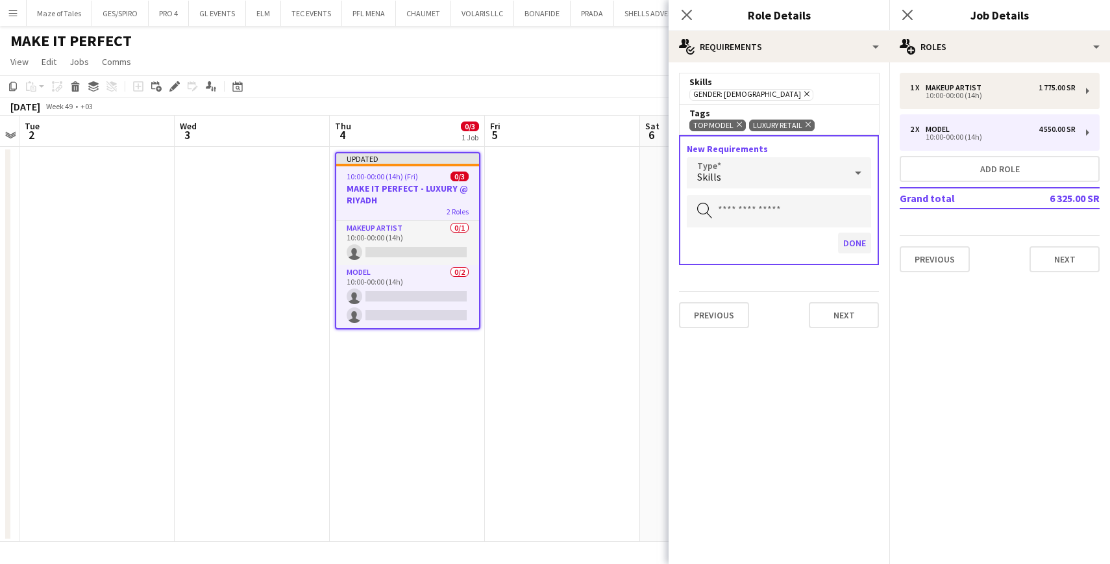
click at [858, 245] on button "Done" at bounding box center [854, 242] width 33 height 21
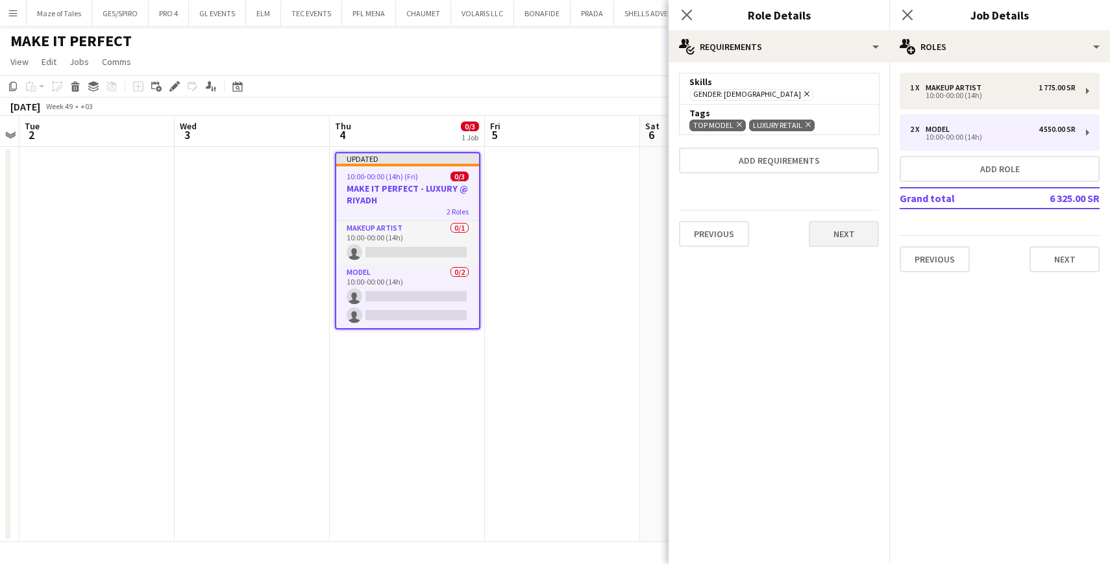
click at [846, 238] on button "Next" at bounding box center [844, 234] width 70 height 26
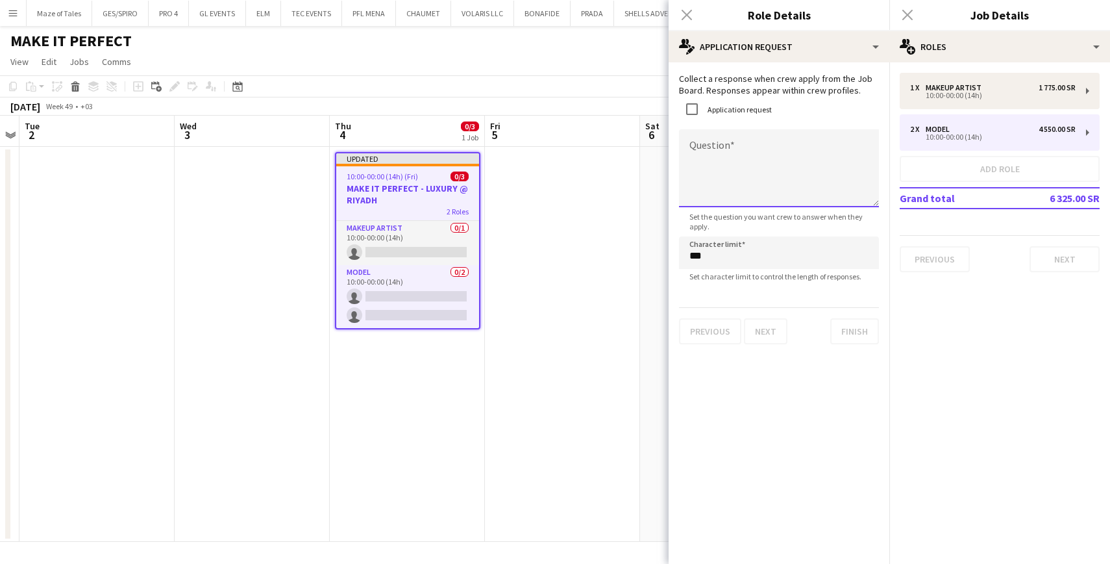
click at [721, 141] on textarea "Question" at bounding box center [779, 168] width 200 height 78
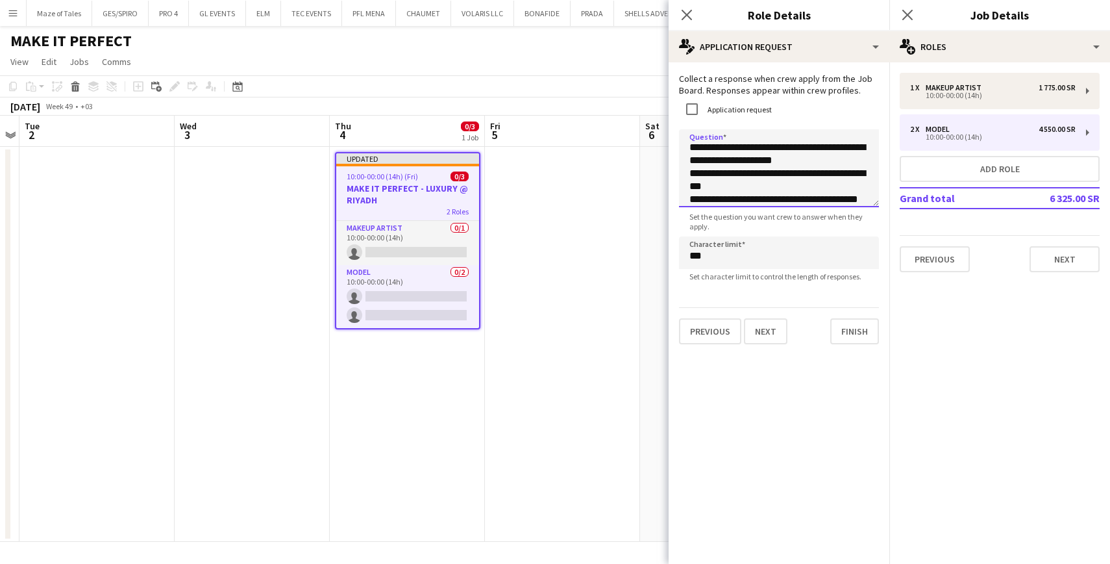
scroll to position [19, 0]
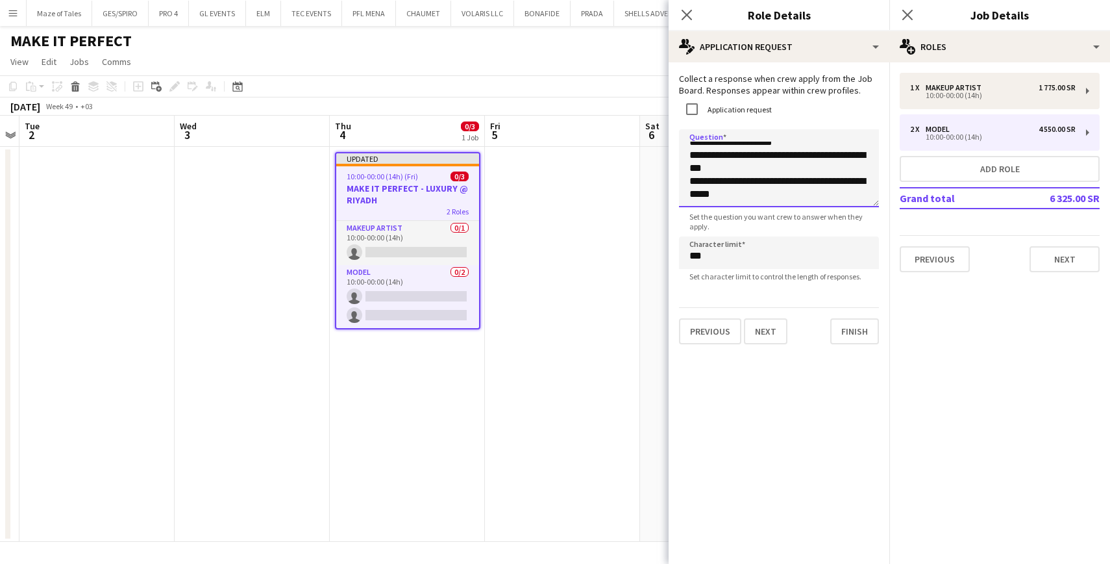
click at [775, 179] on textarea "**********" at bounding box center [779, 168] width 200 height 78
click at [777, 205] on textarea "**********" at bounding box center [779, 168] width 200 height 78
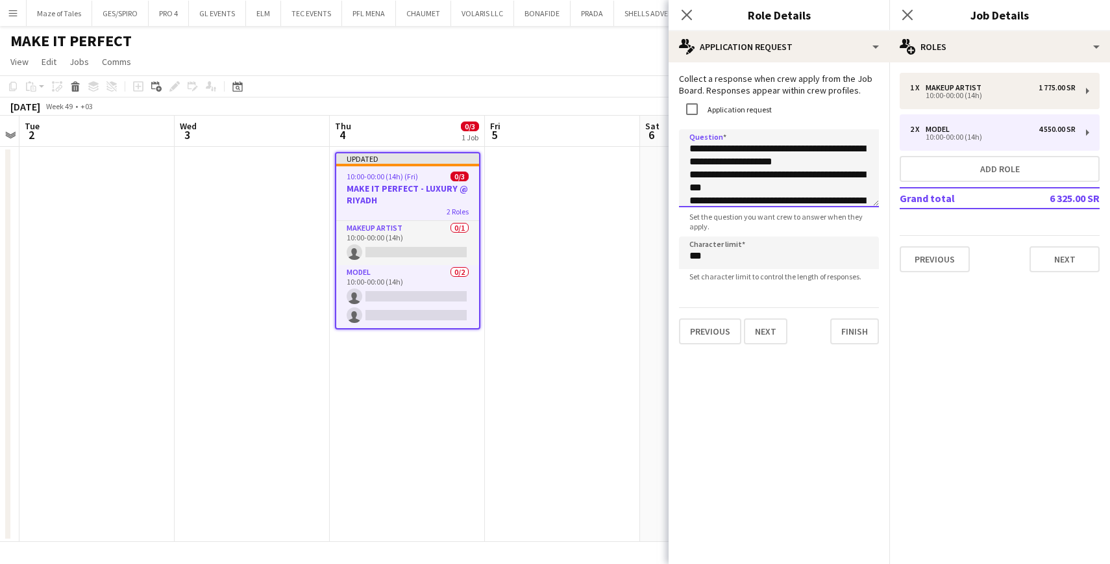
scroll to position [0, 0]
type textarea "**********"
click at [861, 332] on button "Finish" at bounding box center [854, 331] width 49 height 26
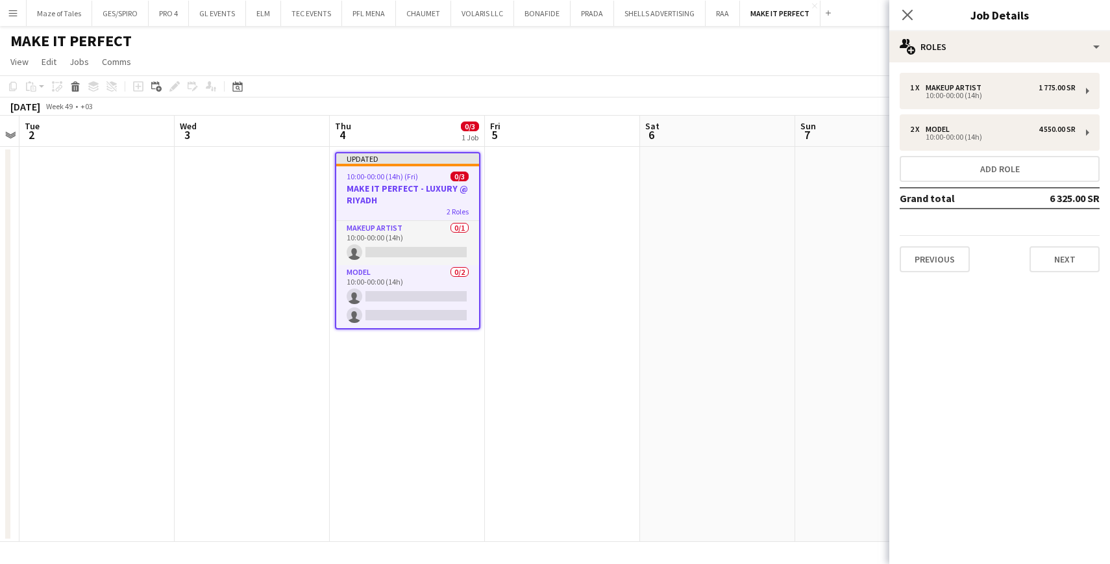
click at [702, 322] on app-date-cell at bounding box center [717, 344] width 155 height 395
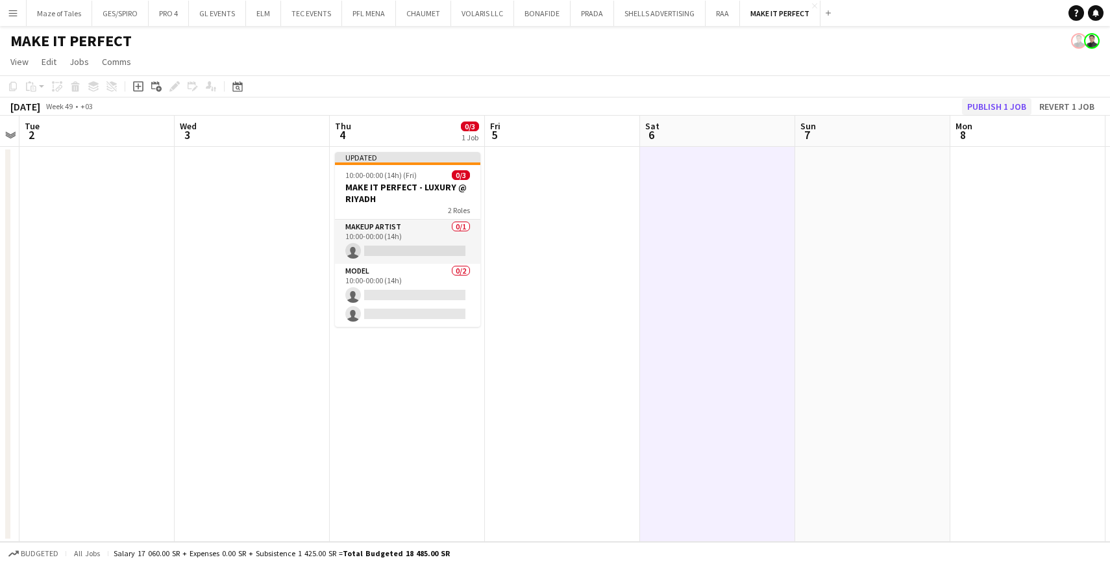
click at [998, 109] on button "Publish 1 job" at bounding box center [996, 106] width 69 height 17
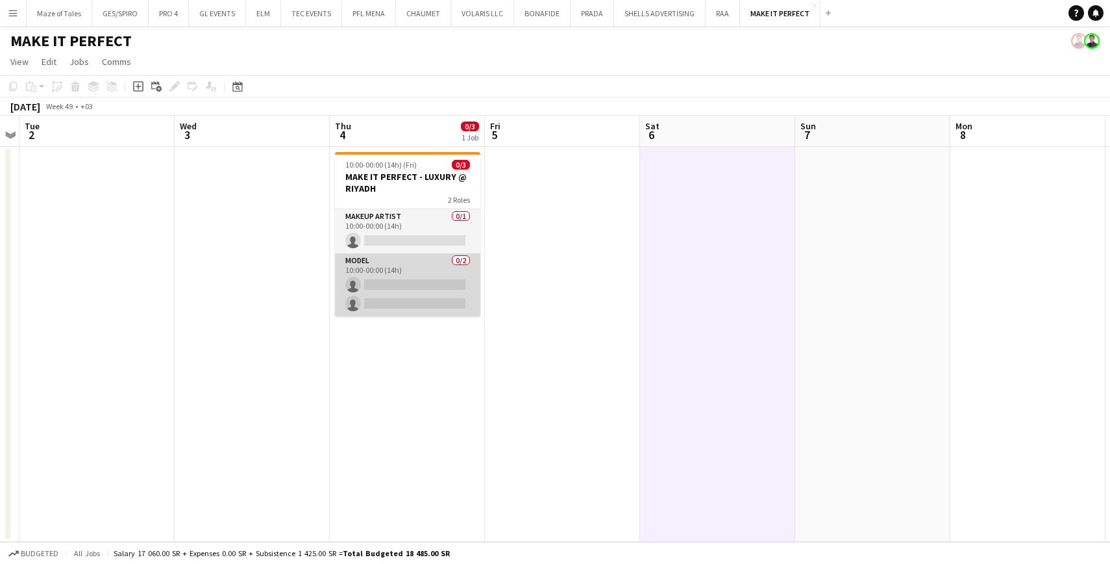
click at [401, 280] on app-card-role "Model 0/2 10:00-00:00 (14h) single-neutral-actions single-neutral-actions" at bounding box center [407, 284] width 145 height 63
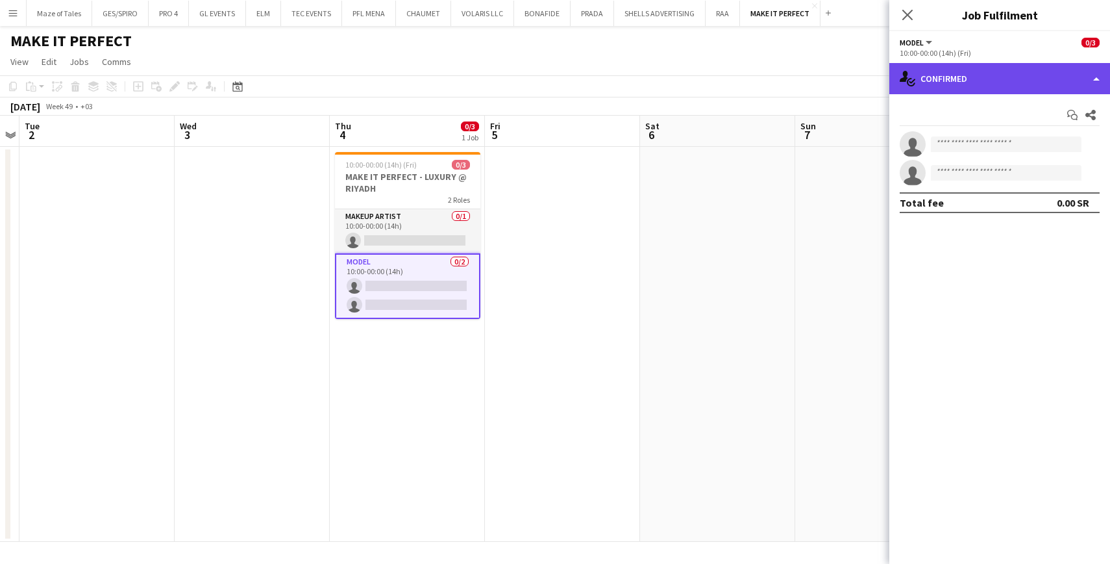
click at [1013, 71] on div "single-neutral-actions-check-2 Confirmed" at bounding box center [999, 78] width 221 height 31
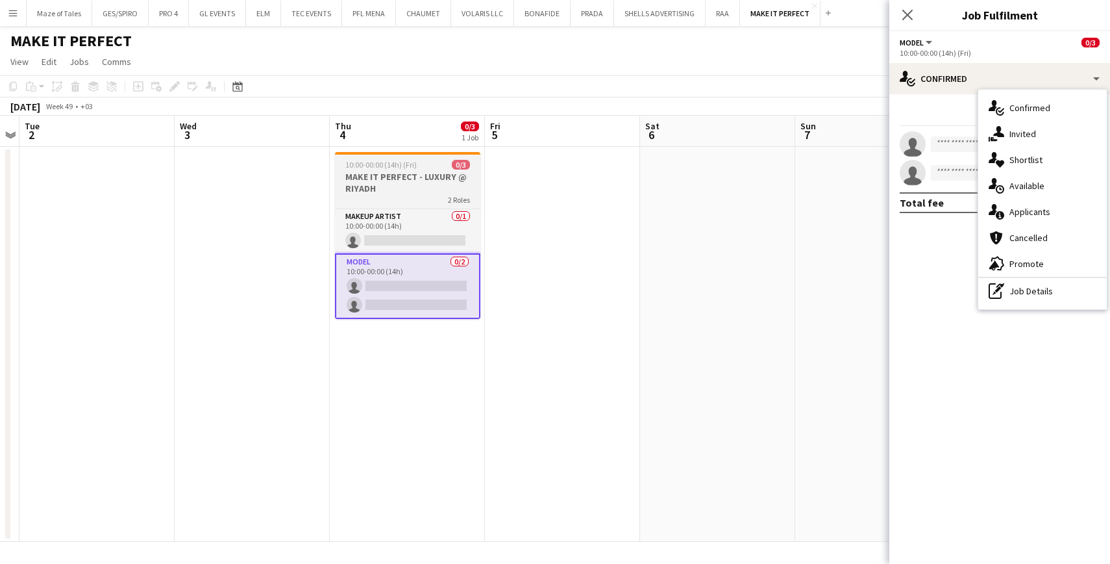
click at [422, 167] on div "10:00-00:00 (14h) (Fri) 0/3" at bounding box center [407, 165] width 145 height 10
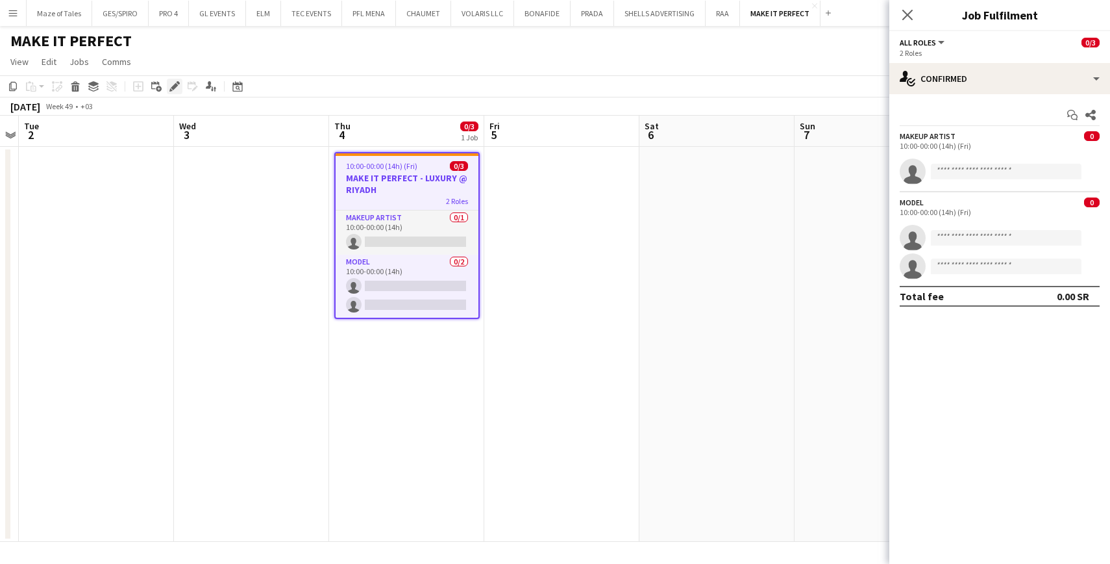
click at [178, 84] on icon at bounding box center [178, 82] width 3 height 3
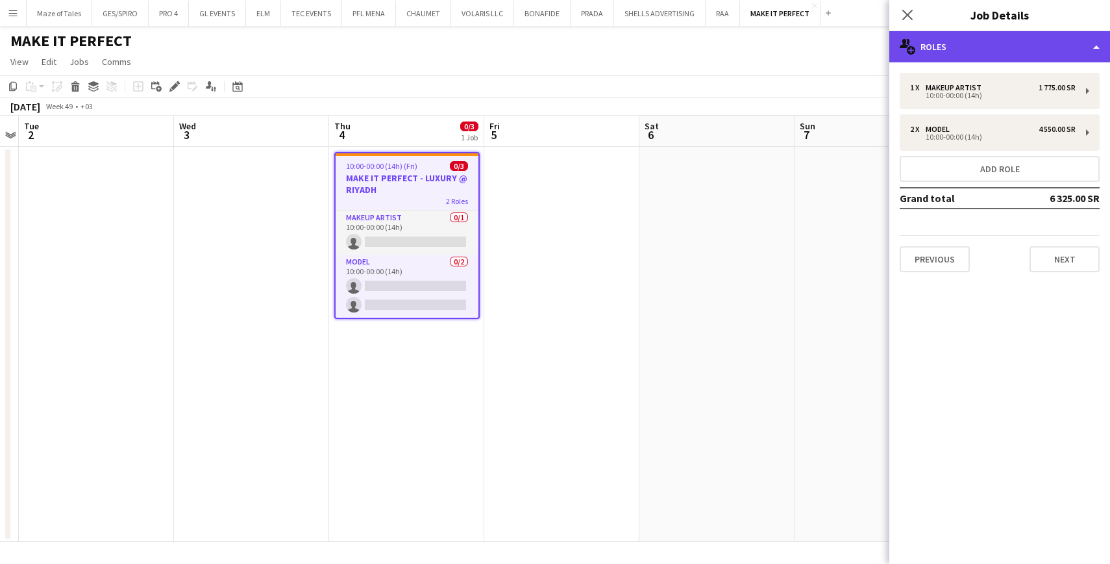
click at [926, 55] on div "multiple-users-add Roles" at bounding box center [999, 46] width 221 height 31
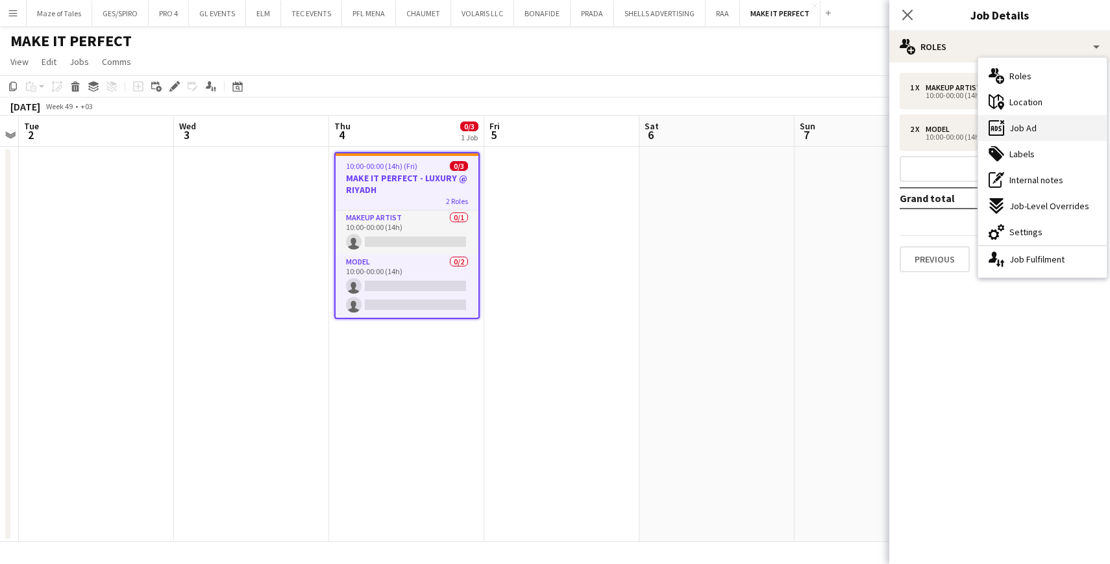
click at [1012, 127] on span "Job Ad" at bounding box center [1023, 128] width 27 height 12
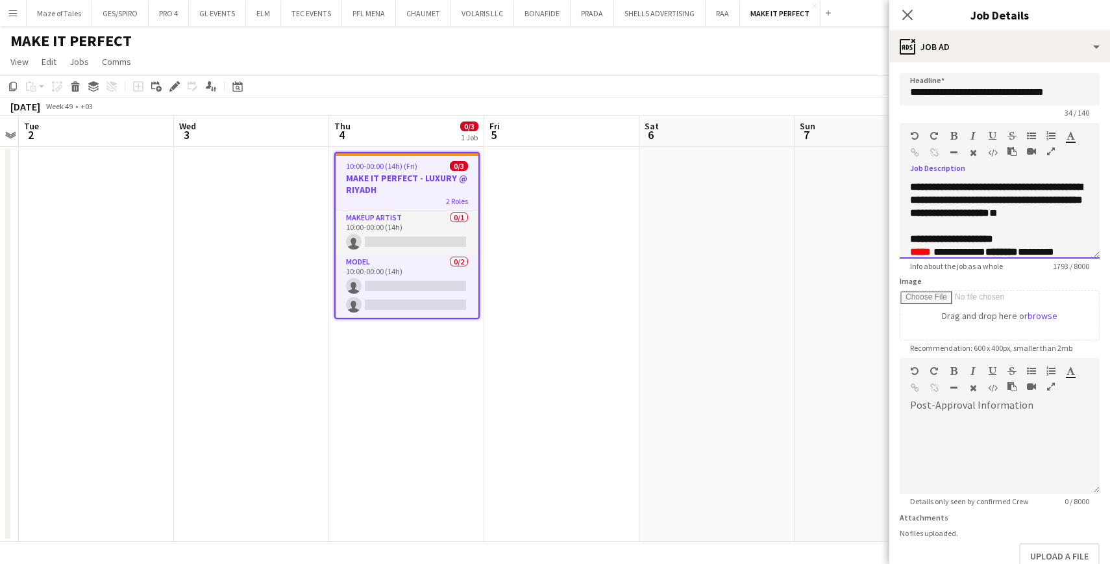
click at [1098, 253] on div "**********" at bounding box center [1000, 219] width 200 height 78
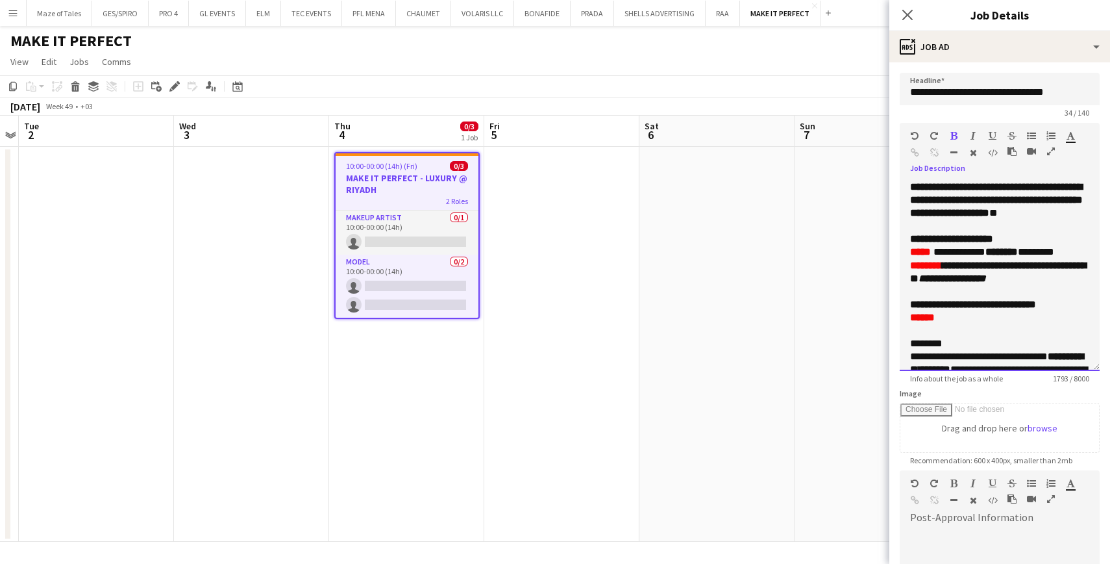
drag, startPoint x: 1093, startPoint y: 252, endPoint x: 1094, endPoint y: 387, distance: 135.1
click at [1094, 371] on div "**********" at bounding box center [1000, 275] width 200 height 190
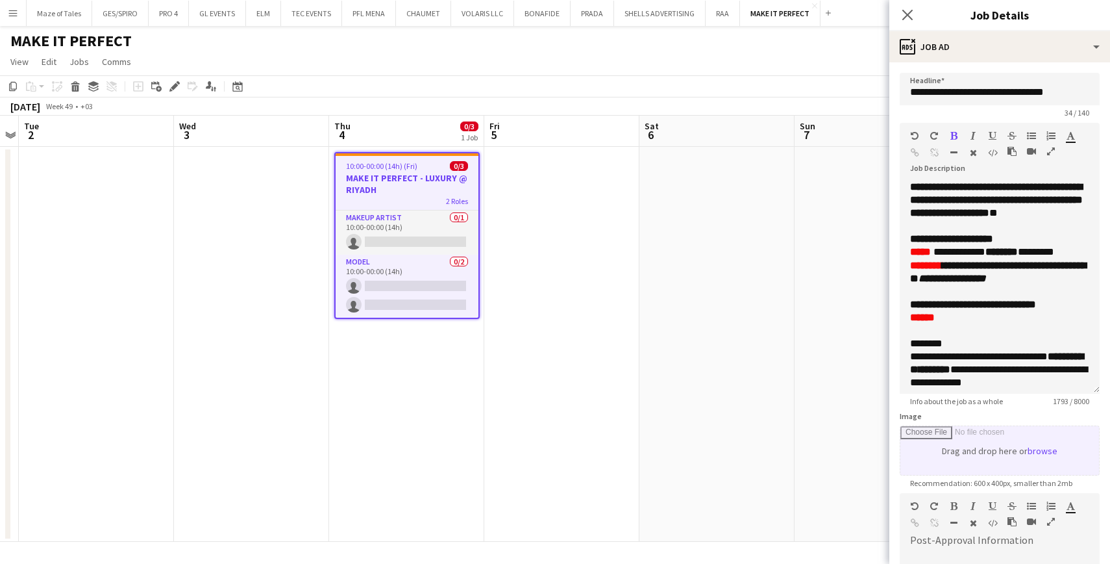
click at [980, 438] on input "Image" at bounding box center [1000, 450] width 199 height 49
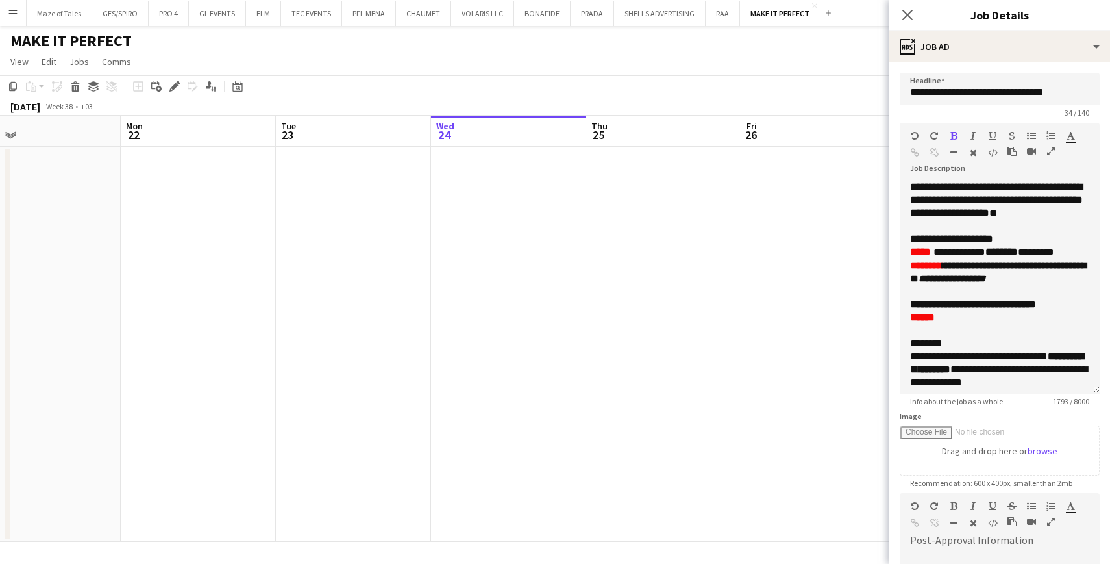
scroll to position [0, 0]
click at [907, 11] on icon "Close pop-in" at bounding box center [907, 14] width 12 height 12
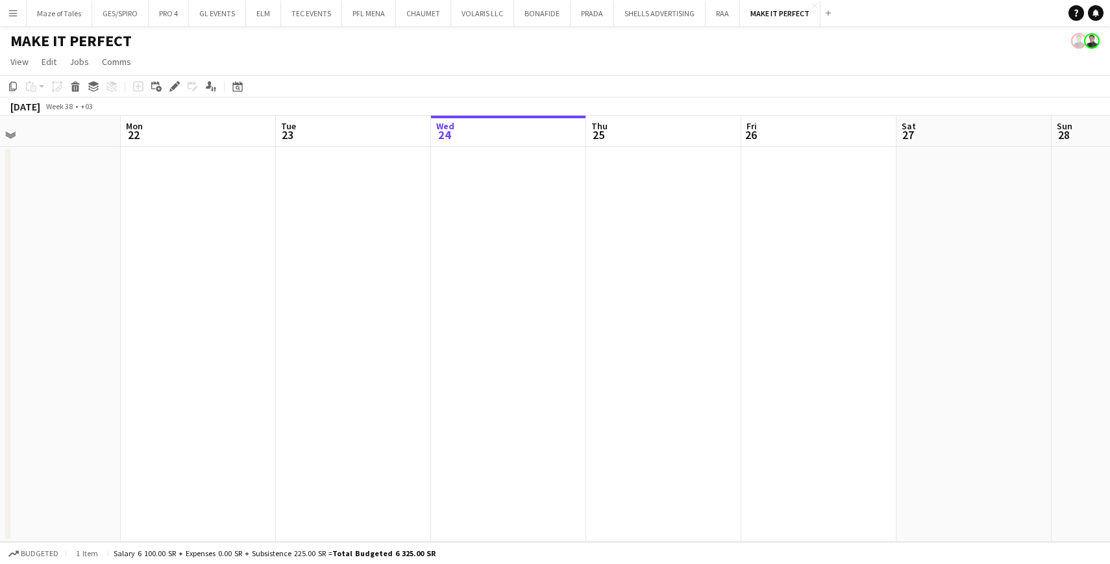
click at [556, 346] on app-date-cell at bounding box center [508, 344] width 155 height 395
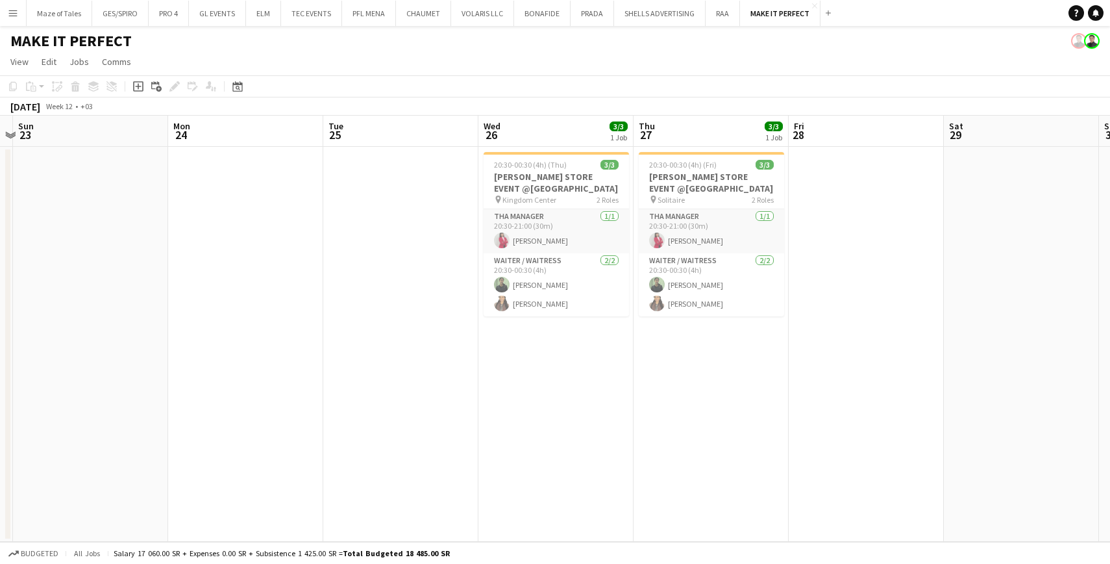
scroll to position [0, 451]
click at [557, 181] on h3 "CHLOE STORE EVENT @RIYADH" at bounding box center [557, 182] width 145 height 23
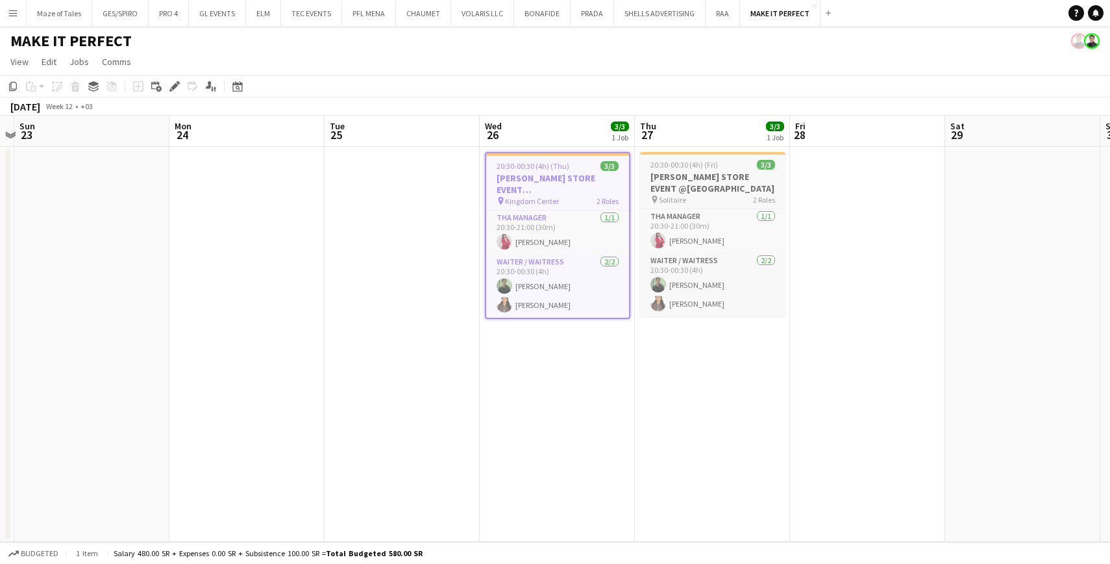
click at [684, 168] on span "20:30-00:30 (4h) (Fri)" at bounding box center [685, 165] width 68 height 10
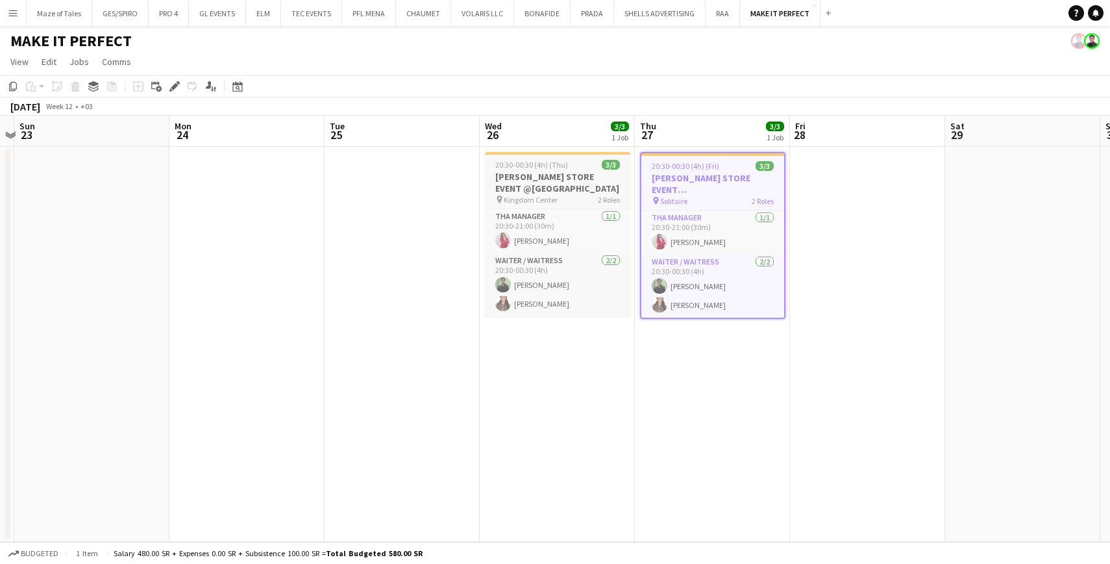
click at [522, 180] on h3 "CHLOE STORE EVENT @RIYADH" at bounding box center [557, 182] width 145 height 23
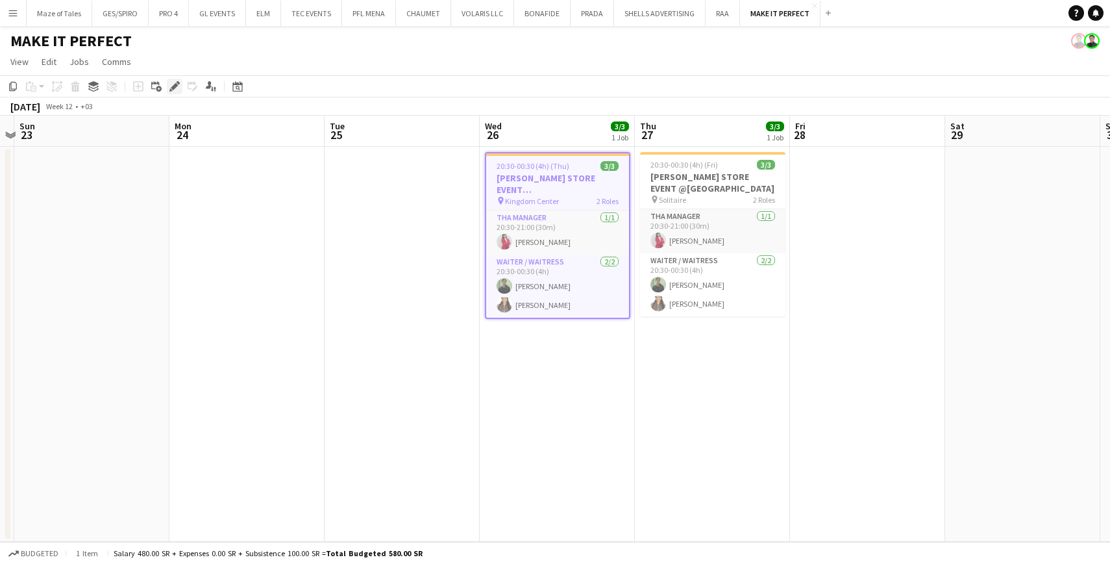
click at [173, 83] on icon "Edit" at bounding box center [174, 86] width 10 height 10
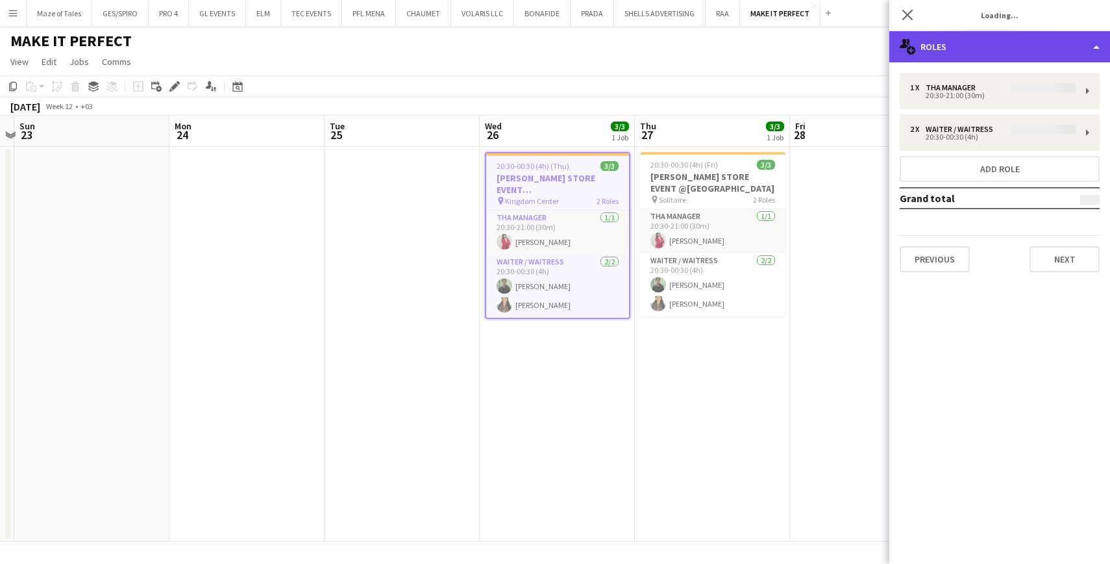
click at [1039, 42] on div "multiple-users-add Roles" at bounding box center [999, 46] width 221 height 31
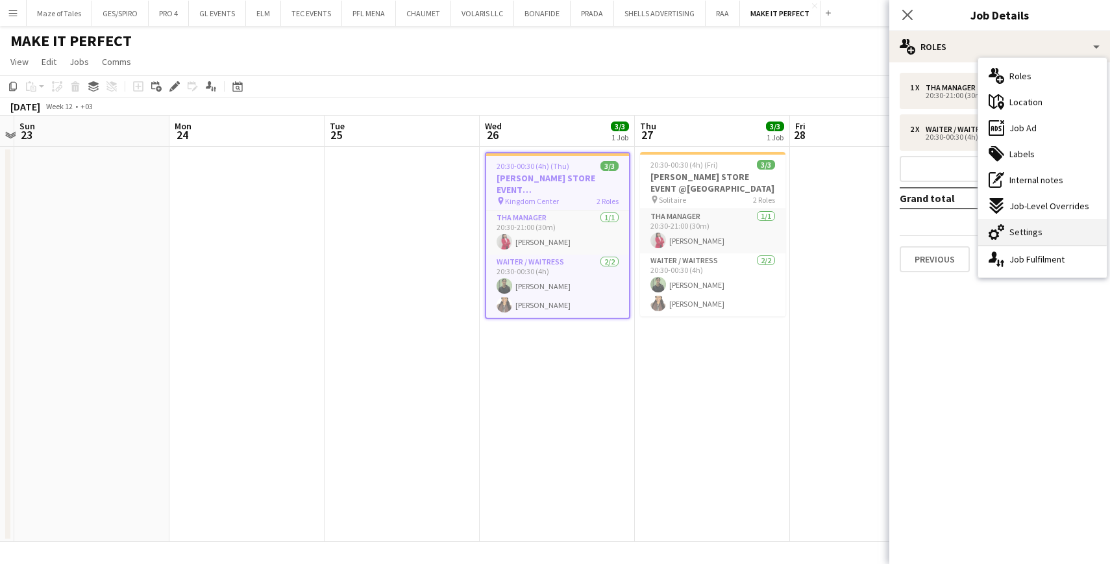
click at [1042, 230] on div "cog-double-3 Settings" at bounding box center [1042, 232] width 129 height 26
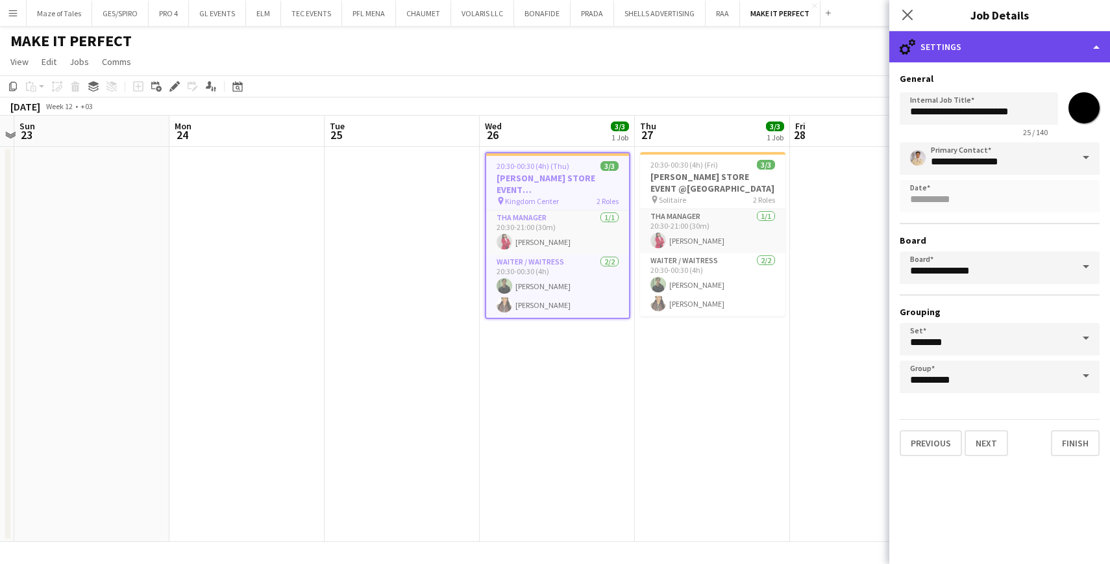
click at [1016, 34] on div "cog-double-3 Settings" at bounding box center [999, 46] width 221 height 31
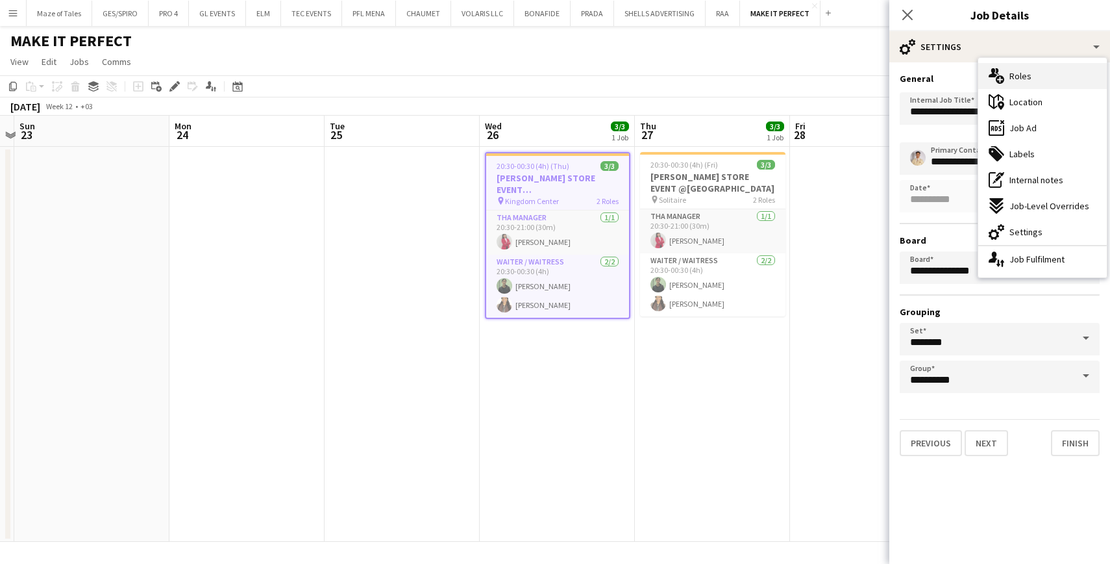
click at [1015, 71] on span "Roles" at bounding box center [1021, 76] width 22 height 12
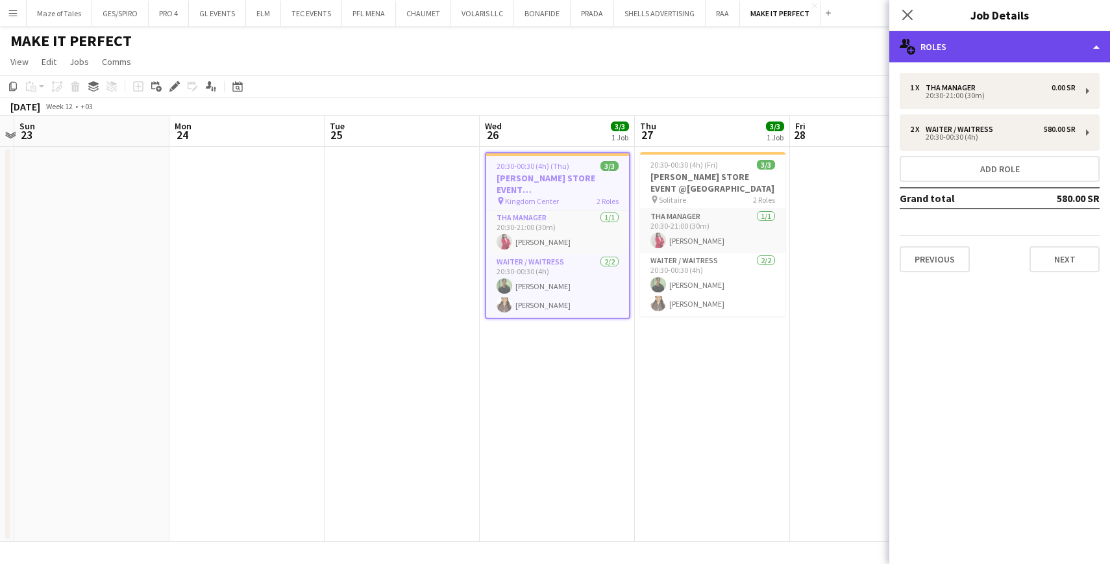
click at [1015, 51] on div "multiple-users-add Roles" at bounding box center [999, 46] width 221 height 31
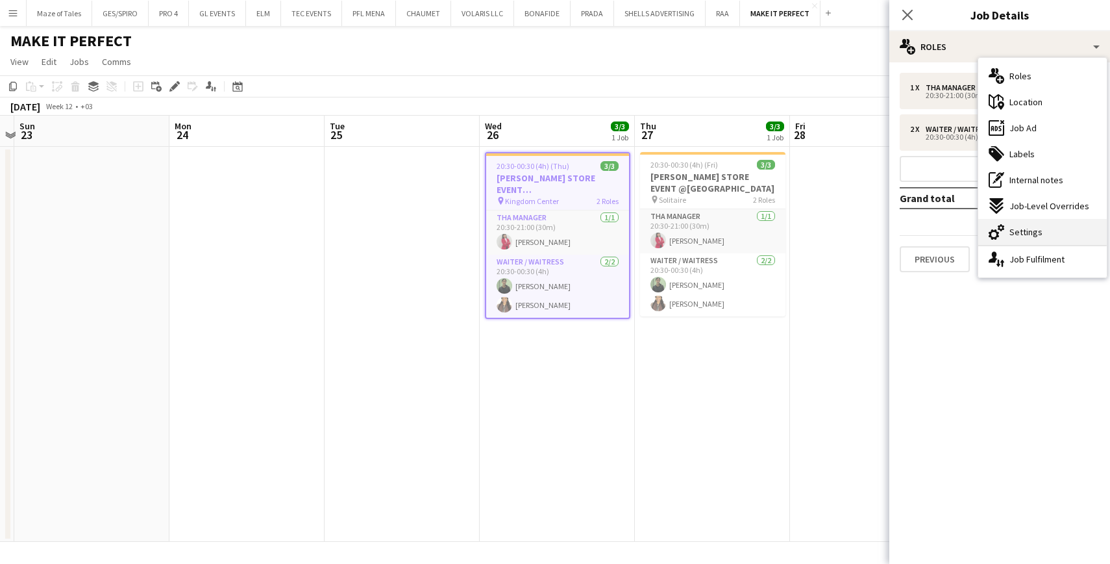
click at [1038, 230] on span "Settings" at bounding box center [1026, 232] width 33 height 12
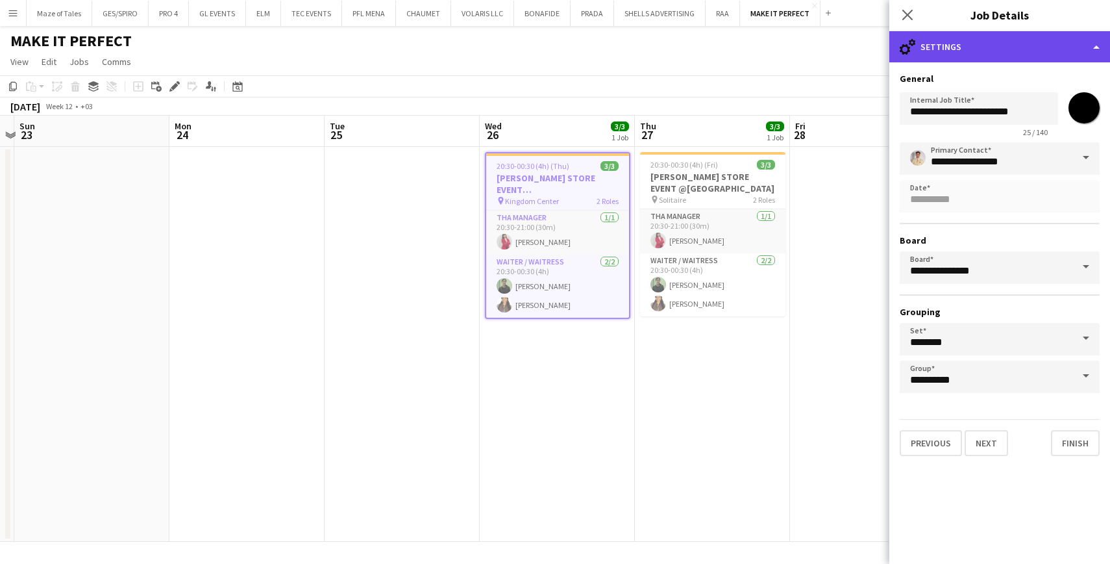
click at [1022, 55] on div "cog-double-3 Settings" at bounding box center [999, 46] width 221 height 31
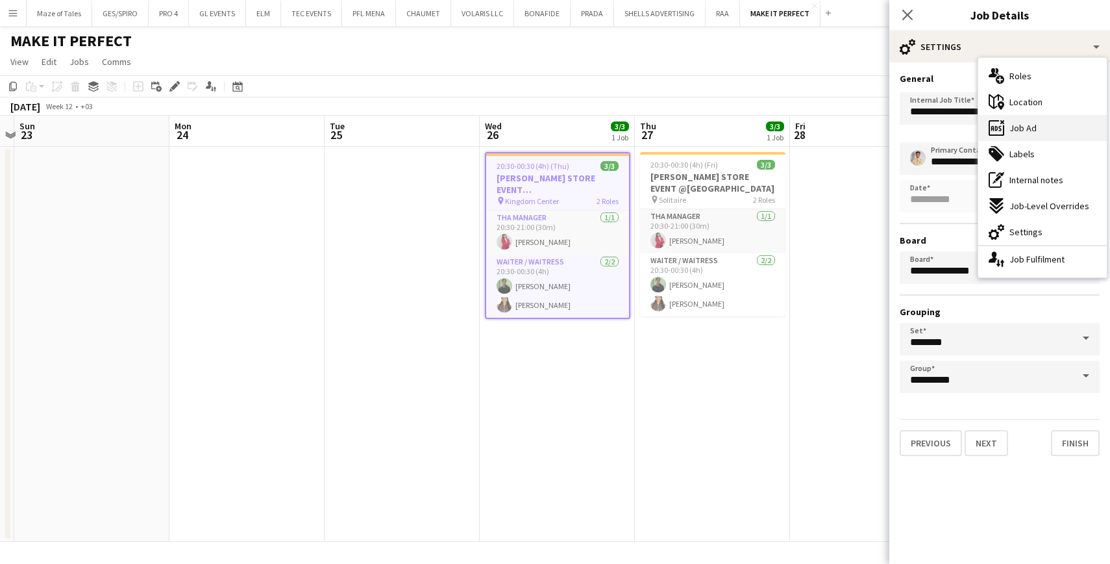
click at [1041, 127] on div "ads-window Job Ad" at bounding box center [1042, 128] width 129 height 26
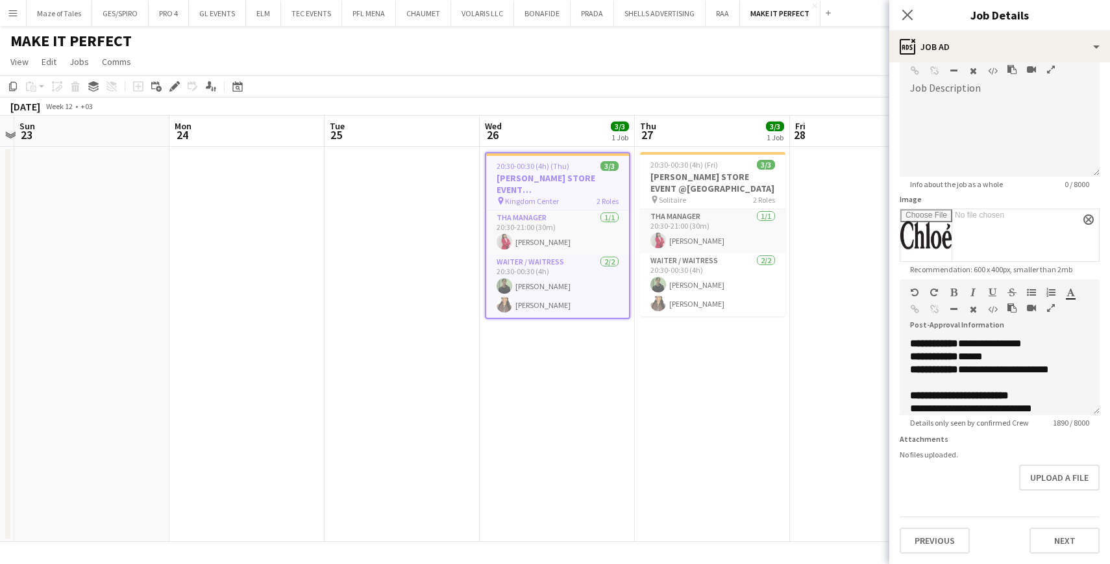
scroll to position [0, 0]
click at [906, 14] on icon "Close pop-in" at bounding box center [907, 14] width 12 height 12
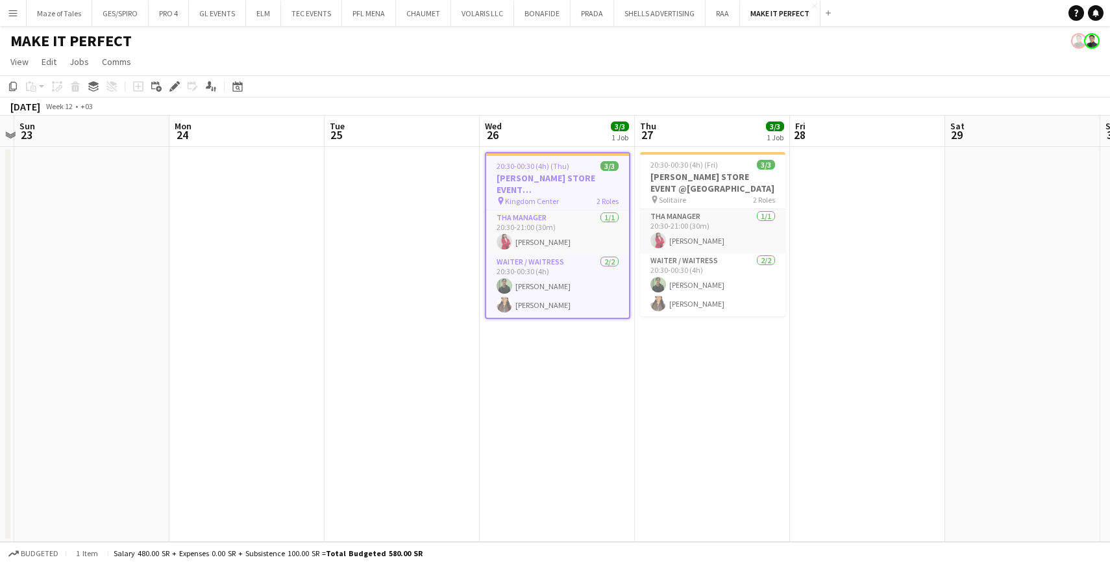
click at [790, 318] on app-date-cell at bounding box center [867, 344] width 155 height 395
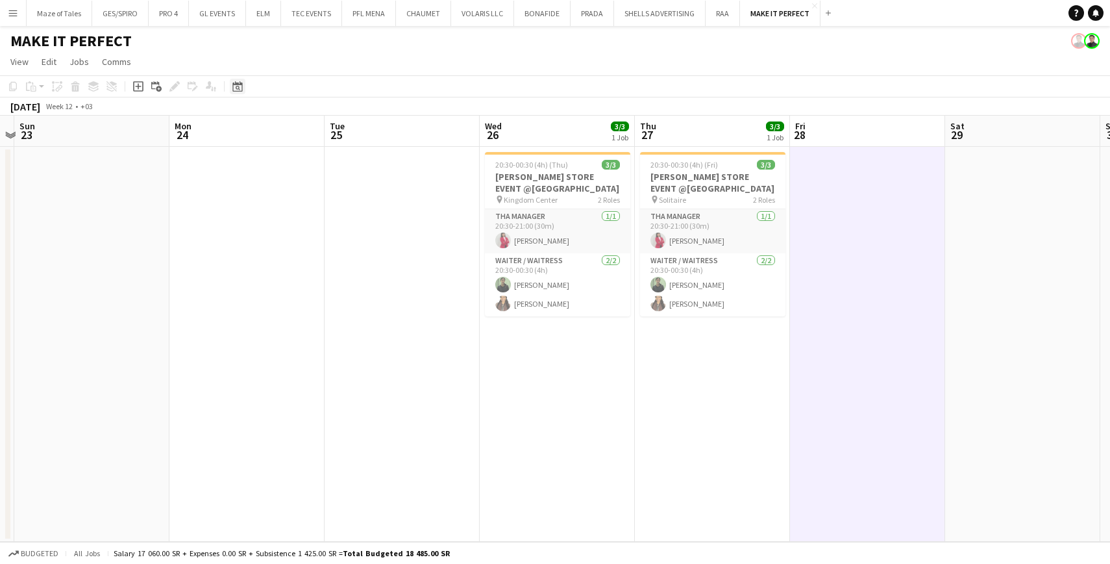
click at [236, 90] on icon "Date picker" at bounding box center [237, 86] width 10 height 10
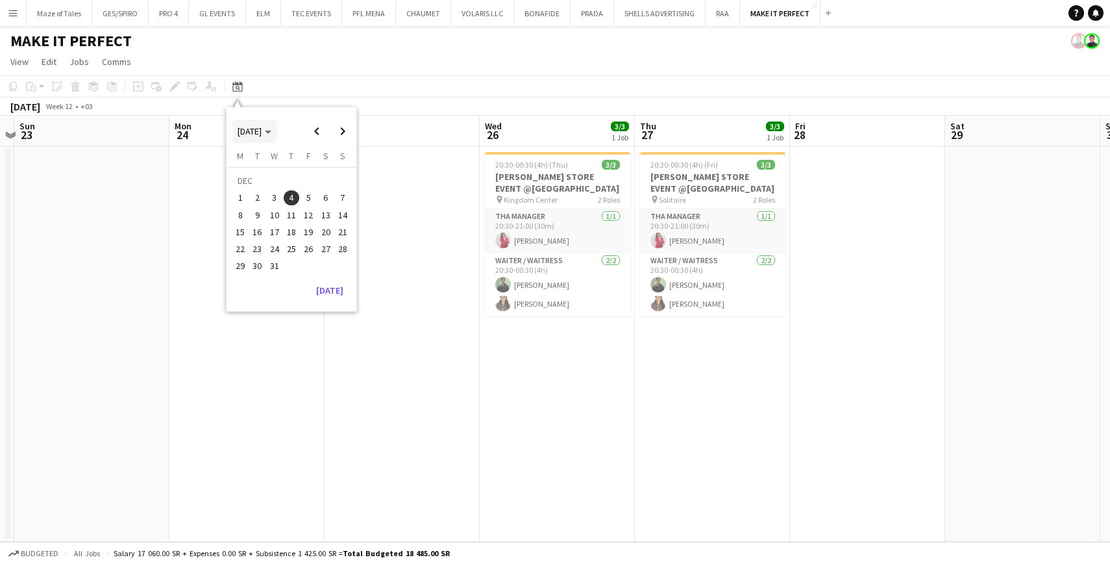
click at [262, 129] on span "DEC 2025" at bounding box center [250, 131] width 24 height 12
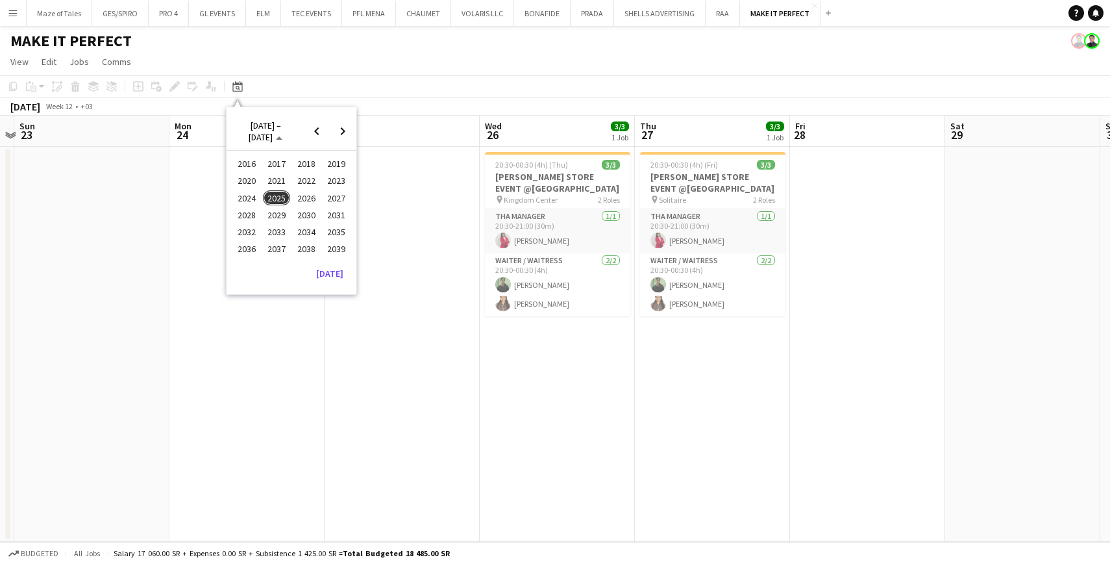
click at [278, 195] on span "2025" at bounding box center [276, 198] width 27 height 16
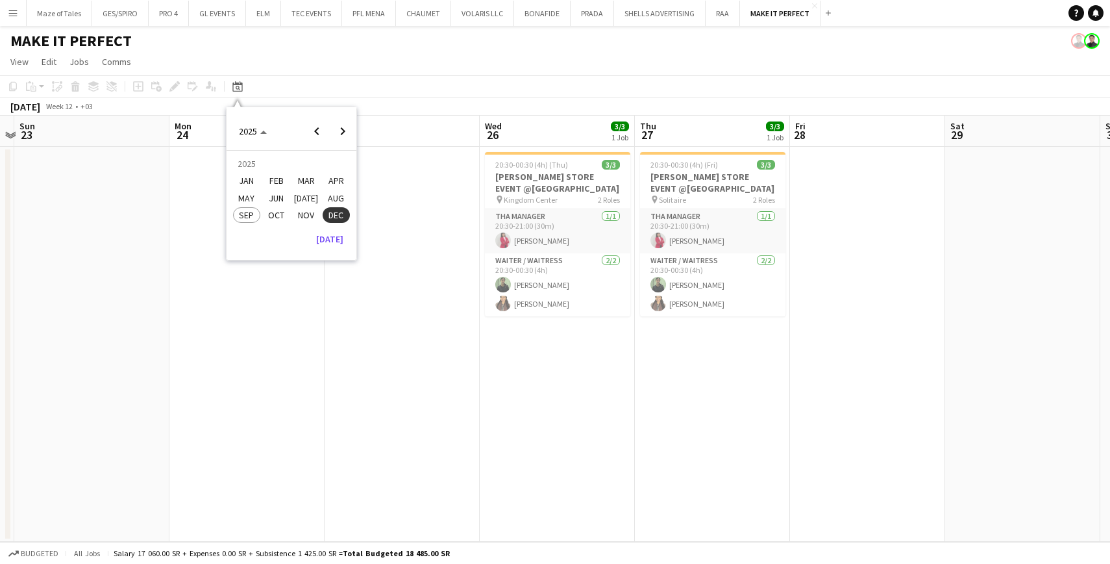
click at [338, 214] on span "DEC" at bounding box center [336, 215] width 27 height 16
click at [293, 195] on span "4" at bounding box center [292, 198] width 16 height 16
click at [296, 198] on span "4" at bounding box center [292, 198] width 16 height 16
click at [271, 247] on span "24" at bounding box center [275, 249] width 16 height 16
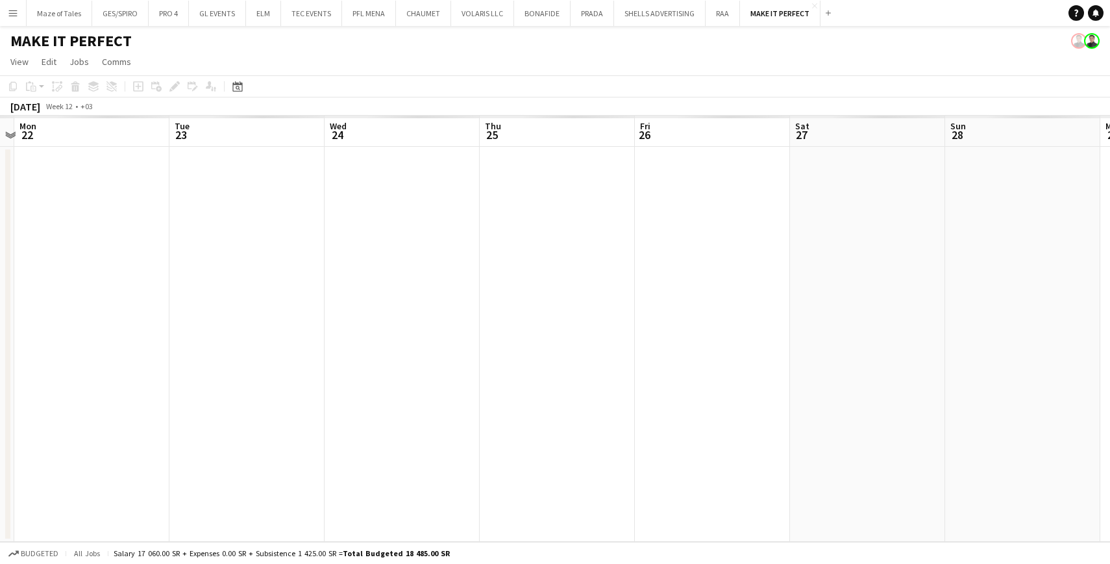
scroll to position [0, 446]
click at [271, 247] on app-date-cell at bounding box center [252, 344] width 155 height 395
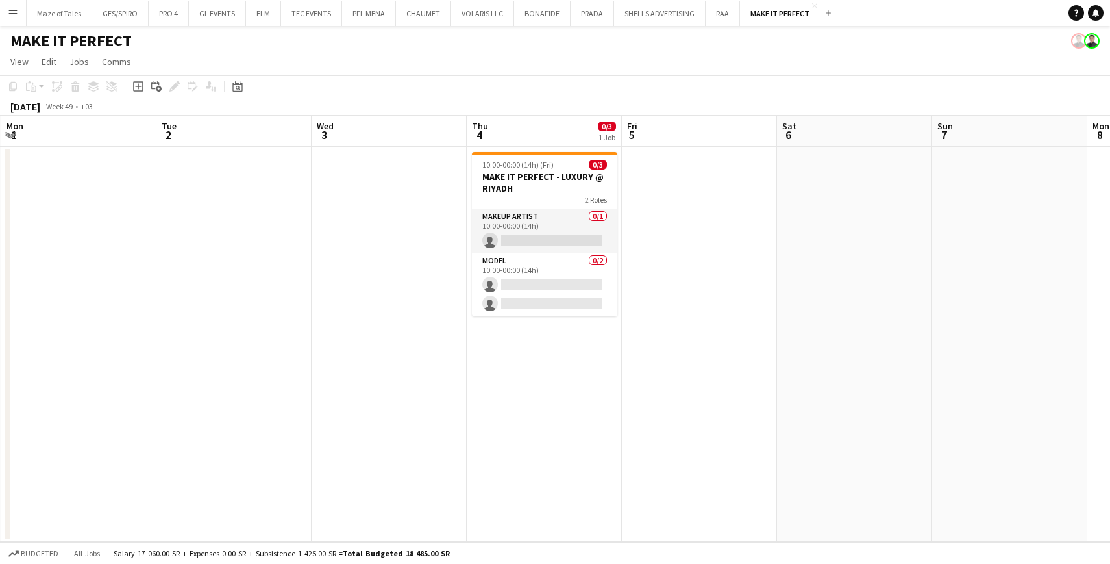
scroll to position [0, 474]
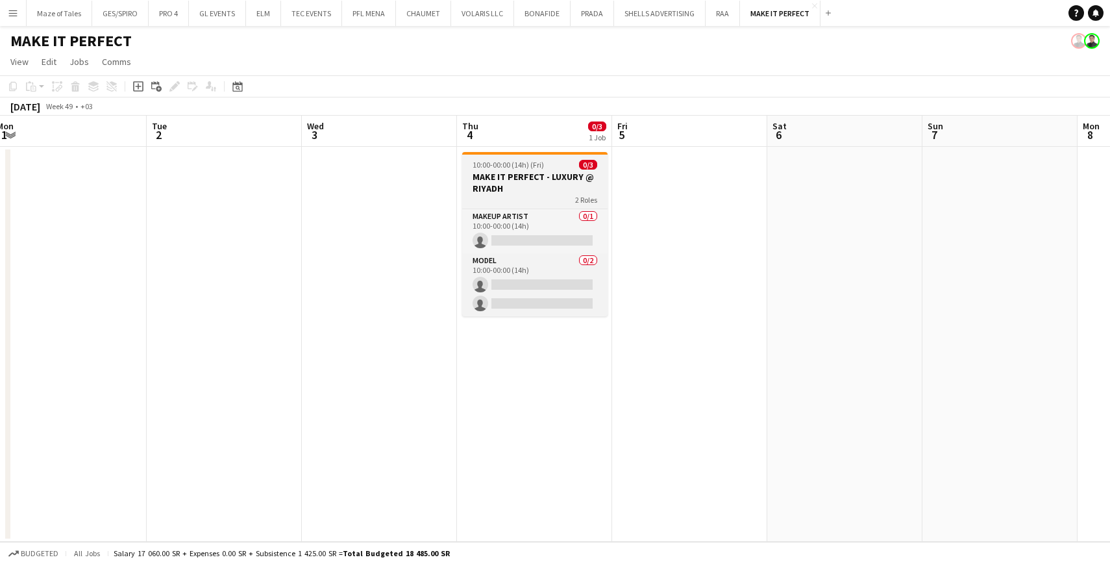
click at [521, 195] on div "2 Roles" at bounding box center [534, 199] width 145 height 10
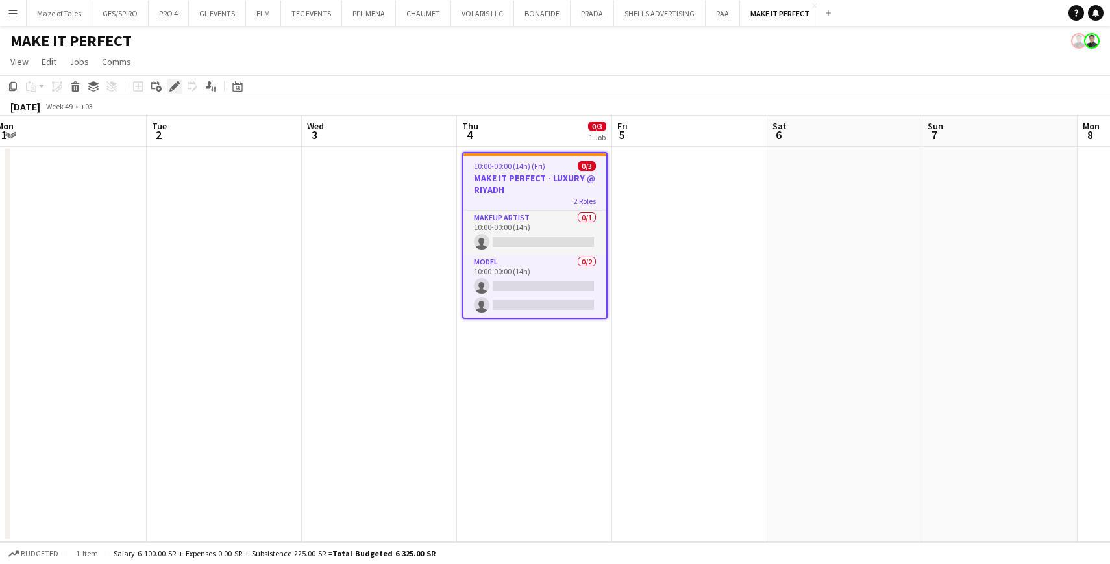
click at [176, 86] on icon at bounding box center [174, 86] width 7 height 7
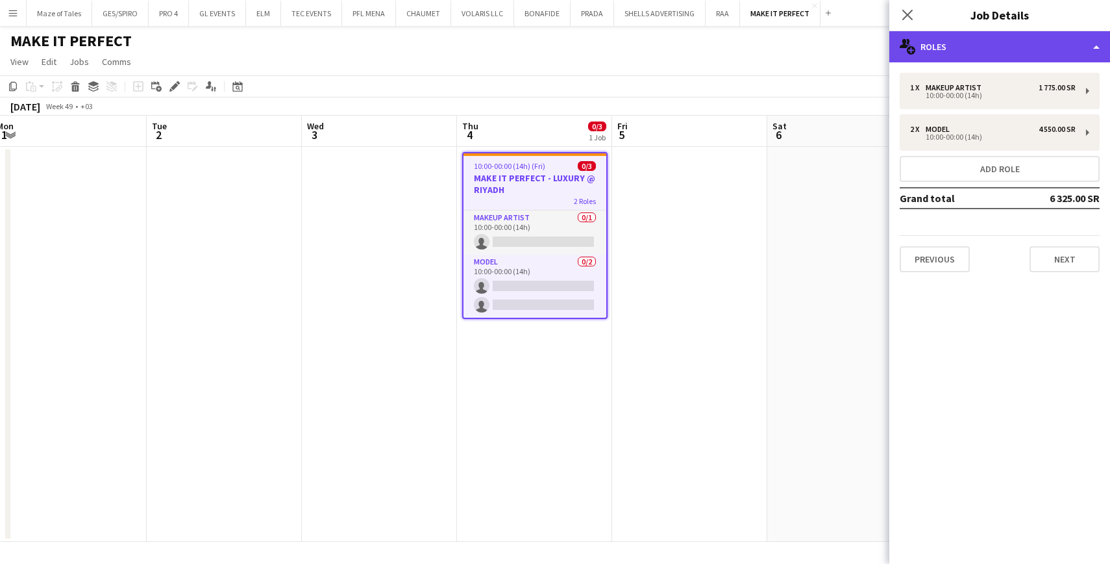
click at [978, 55] on div "multiple-users-add Roles" at bounding box center [999, 46] width 221 height 31
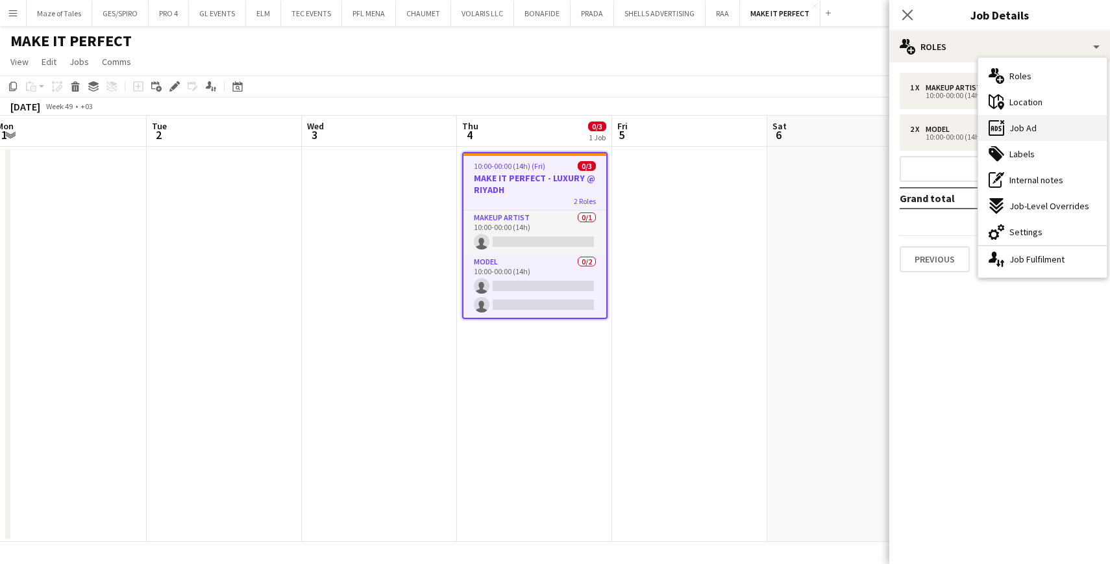
click at [1032, 136] on div "ads-window Job Ad" at bounding box center [1042, 128] width 129 height 26
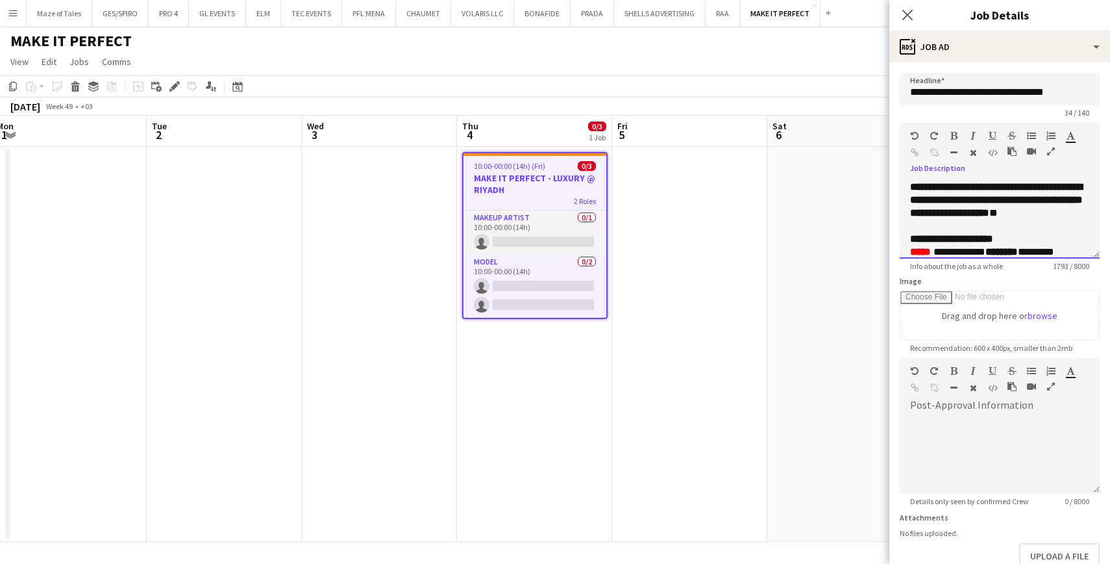
click at [1095, 253] on div "**********" at bounding box center [1000, 219] width 200 height 78
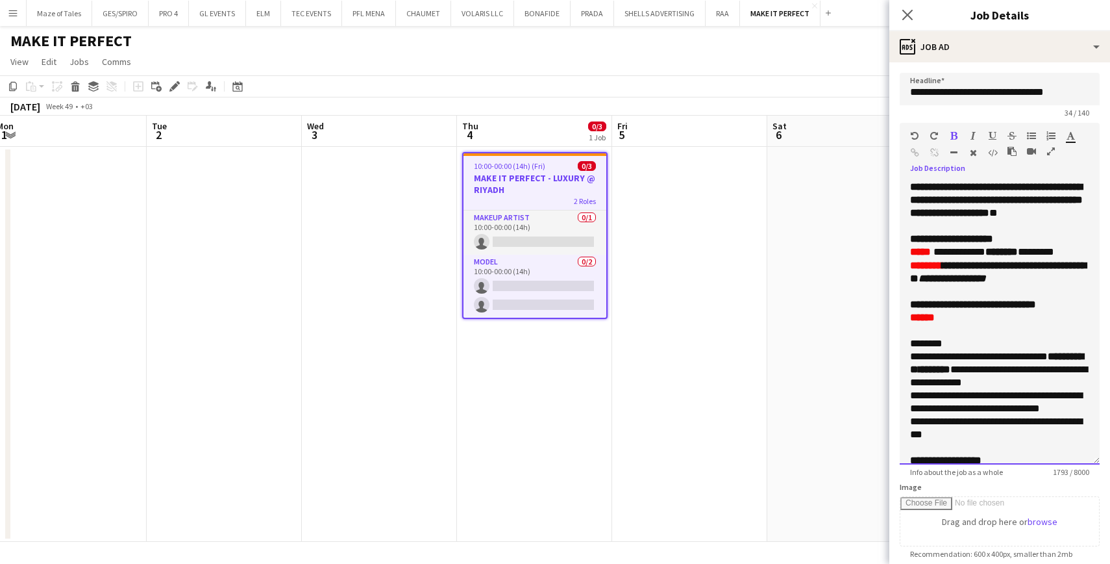
drag, startPoint x: 1093, startPoint y: 254, endPoint x: 1110, endPoint y: 459, distance: 205.9
click at [1110, 459] on form "**********" at bounding box center [999, 455] width 221 height 765
click at [919, 281] on span "*" at bounding box center [914, 278] width 8 height 10
drag, startPoint x: 962, startPoint y: 281, endPoint x: 1072, endPoint y: 285, distance: 109.8
click at [1072, 285] on p "**********" at bounding box center [999, 272] width 179 height 26
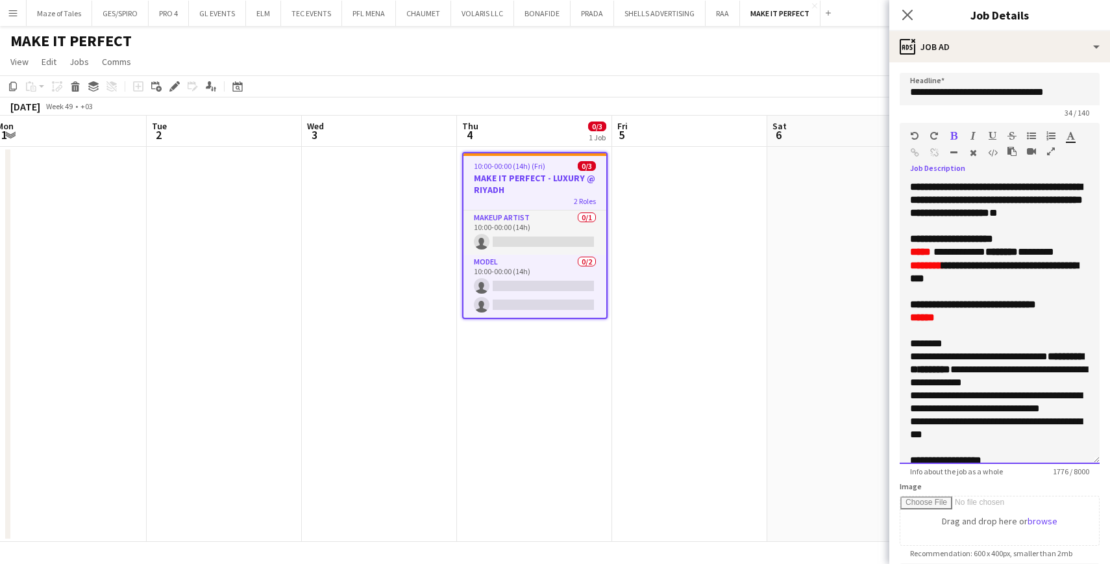
click at [1010, 319] on p "******" at bounding box center [999, 317] width 179 height 13
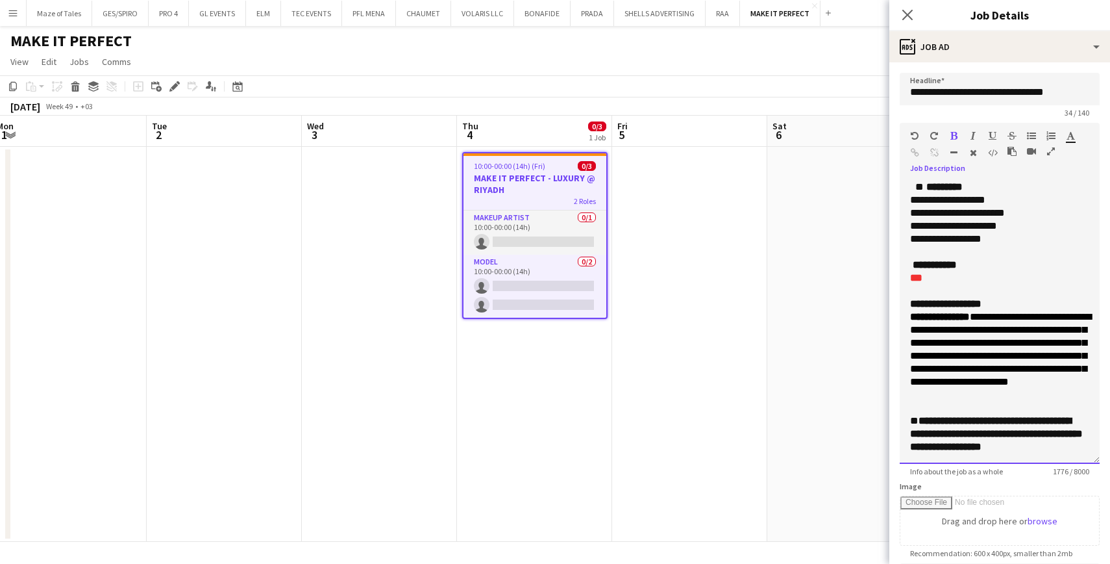
scroll to position [694, 0]
click at [982, 299] on b "**********" at bounding box center [945, 304] width 71 height 10
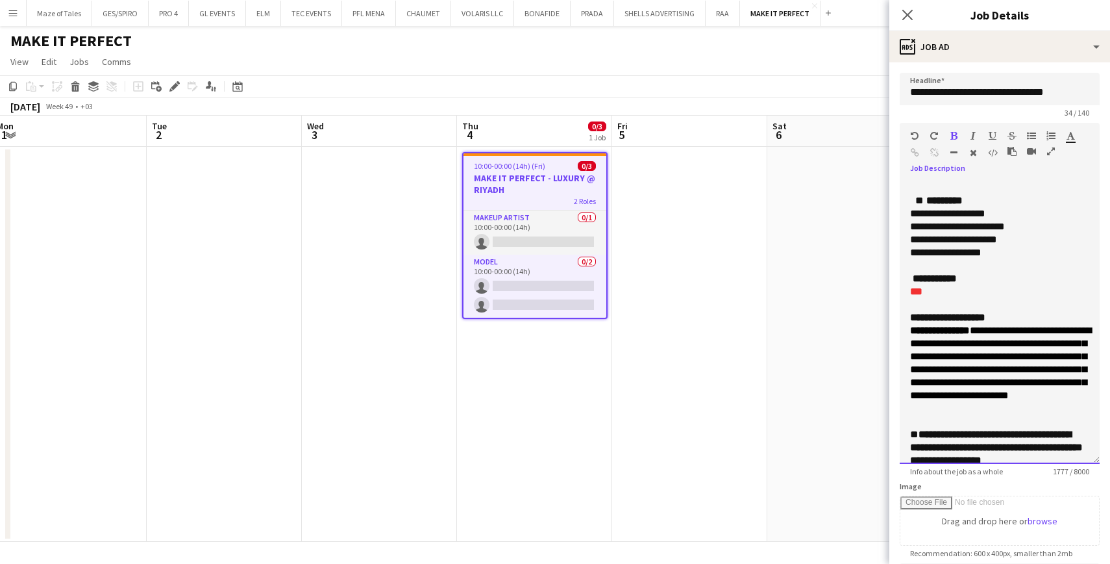
scroll to position [613, 0]
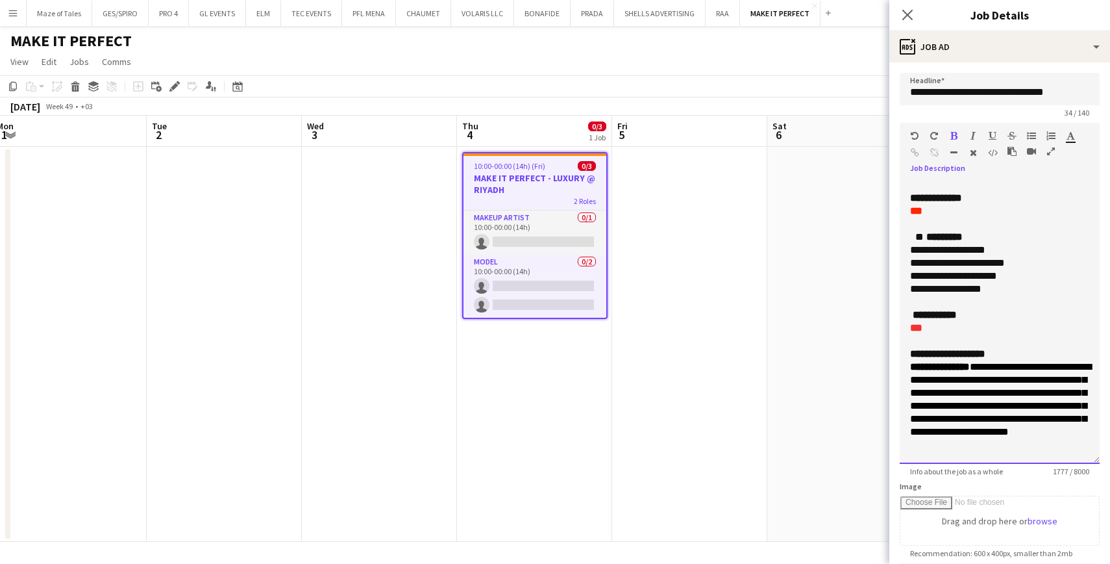
click at [1000, 295] on p "**********" at bounding box center [999, 288] width 179 height 13
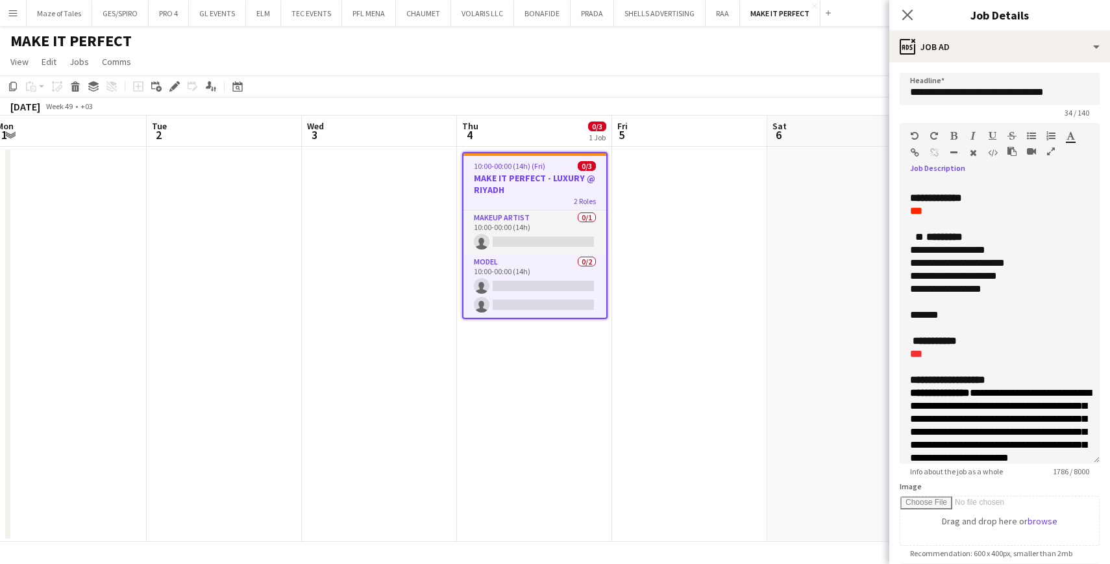
click at [956, 131] on icon "button" at bounding box center [954, 135] width 7 height 9
click at [984, 319] on p "** *****" at bounding box center [999, 314] width 179 height 13
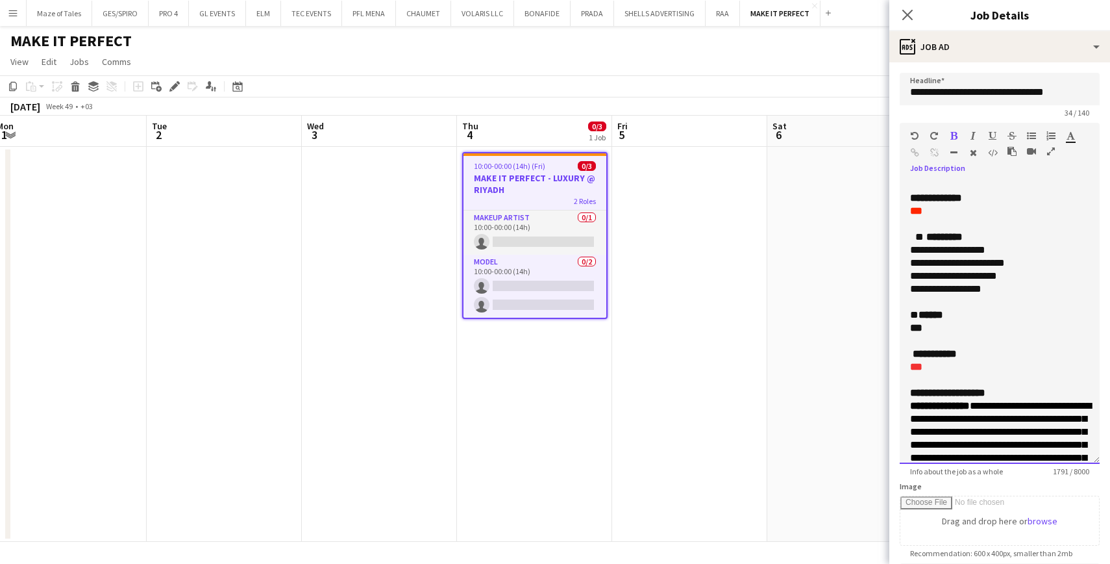
drag, startPoint x: 938, startPoint y: 331, endPoint x: 904, endPoint y: 330, distance: 34.4
click at [904, 330] on div "**********" at bounding box center [1000, 321] width 200 height 283
click at [1072, 134] on icon "button" at bounding box center [1071, 135] width 8 height 9
type input "*******"
click at [962, 334] on p "***" at bounding box center [999, 327] width 179 height 13
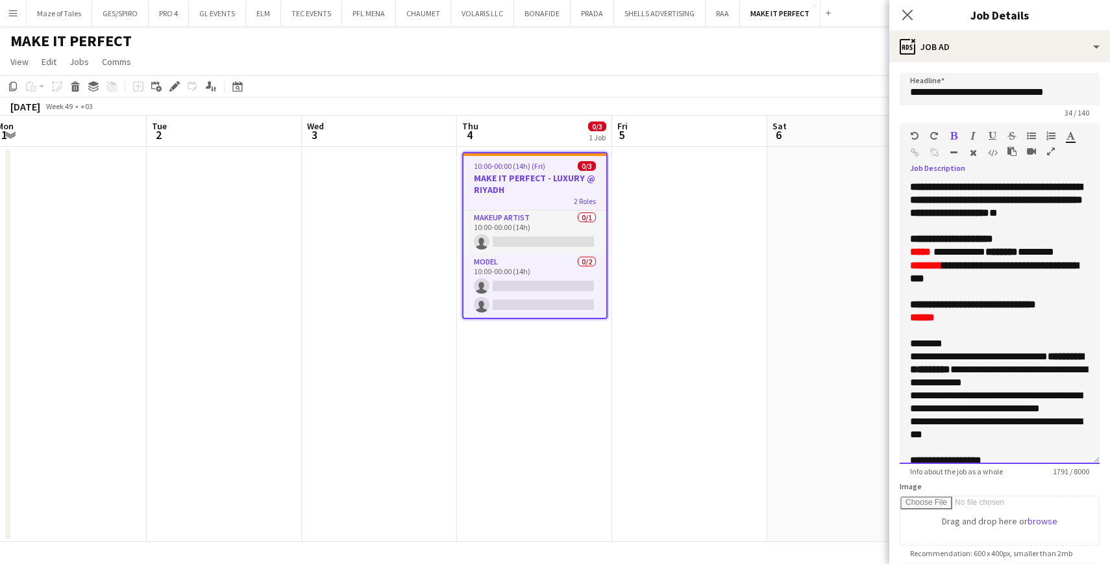
scroll to position [0, 0]
click at [911, 14] on icon "Close pop-in" at bounding box center [907, 14] width 12 height 12
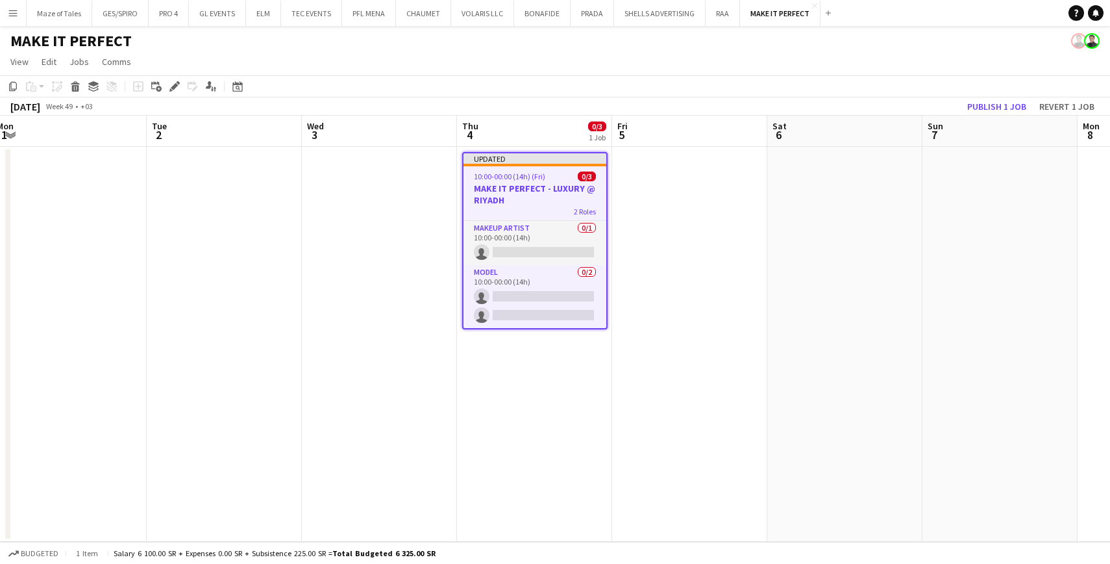
click at [851, 264] on app-date-cell at bounding box center [844, 344] width 155 height 395
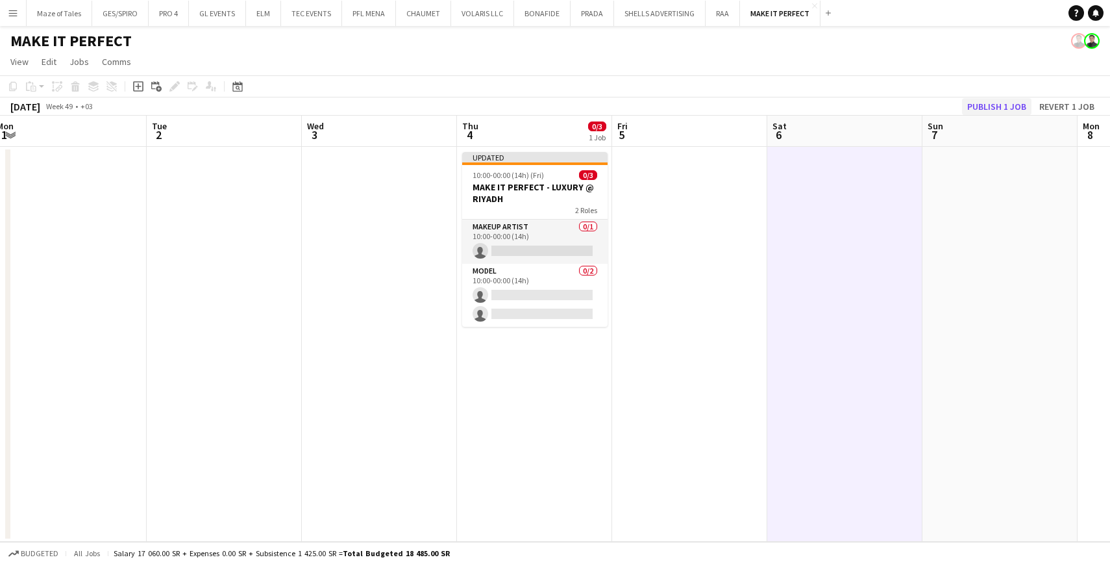
click at [999, 99] on button "Publish 1 job" at bounding box center [996, 106] width 69 height 17
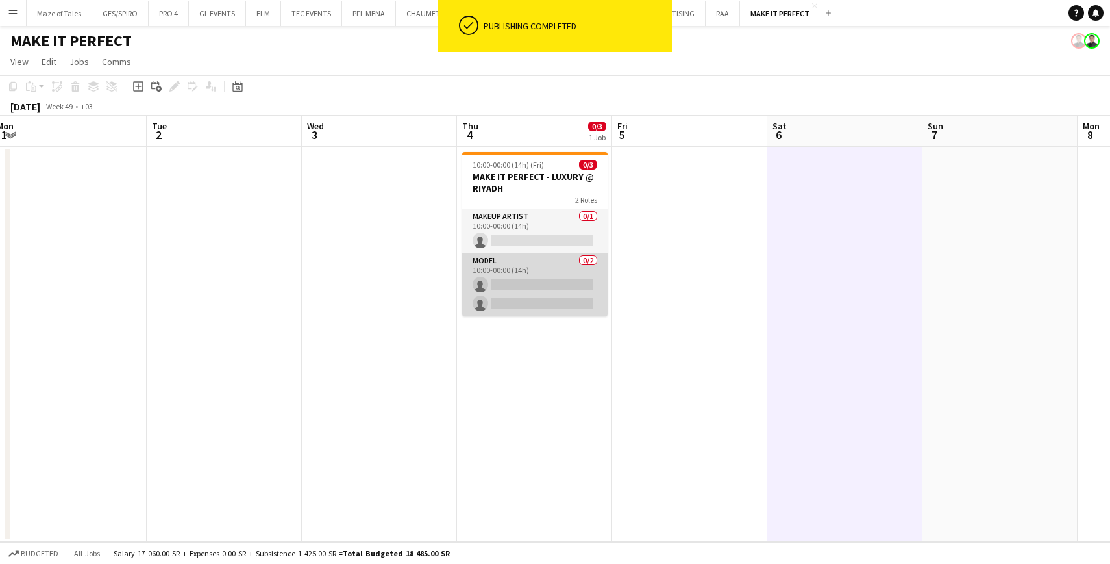
click at [566, 262] on app-card-role "Model 0/2 10:00-00:00 (14h) single-neutral-actions single-neutral-actions" at bounding box center [534, 284] width 145 height 63
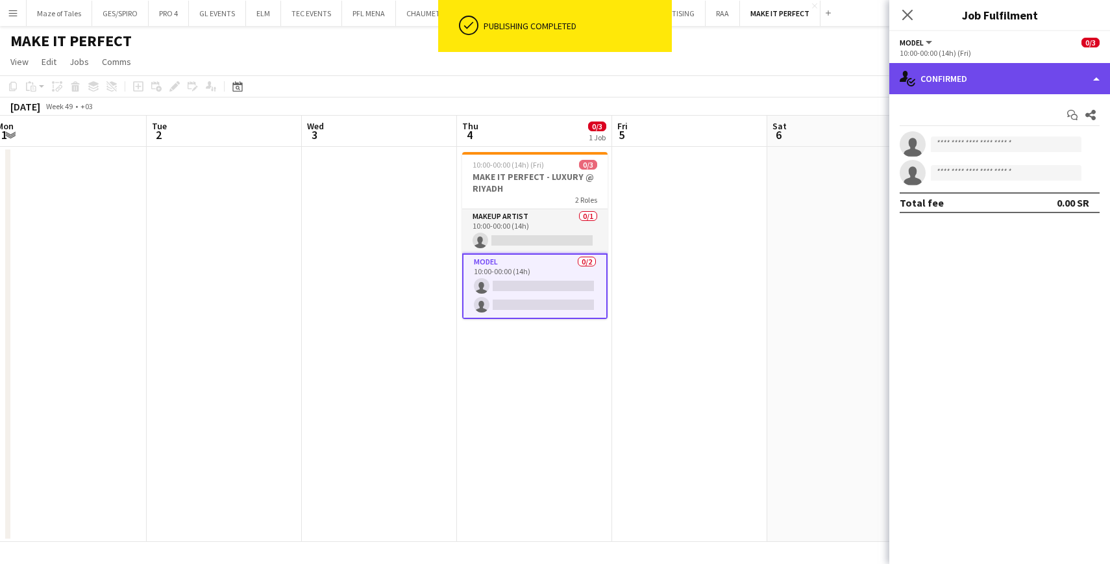
click at [995, 82] on div "single-neutral-actions-check-2 Confirmed" at bounding box center [999, 78] width 221 height 31
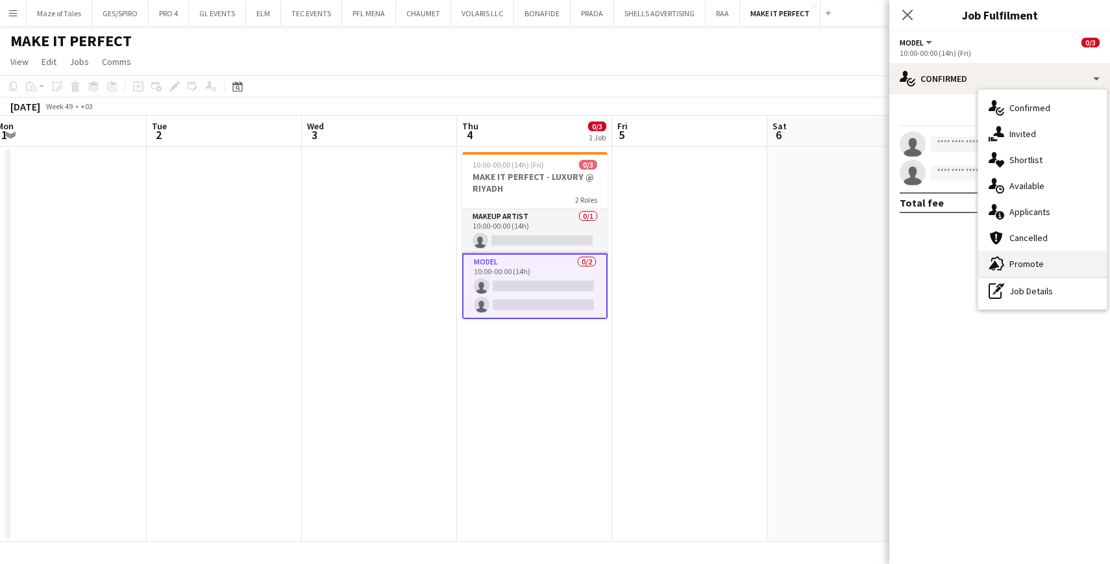
click at [1021, 267] on span "Promote" at bounding box center [1027, 264] width 34 height 12
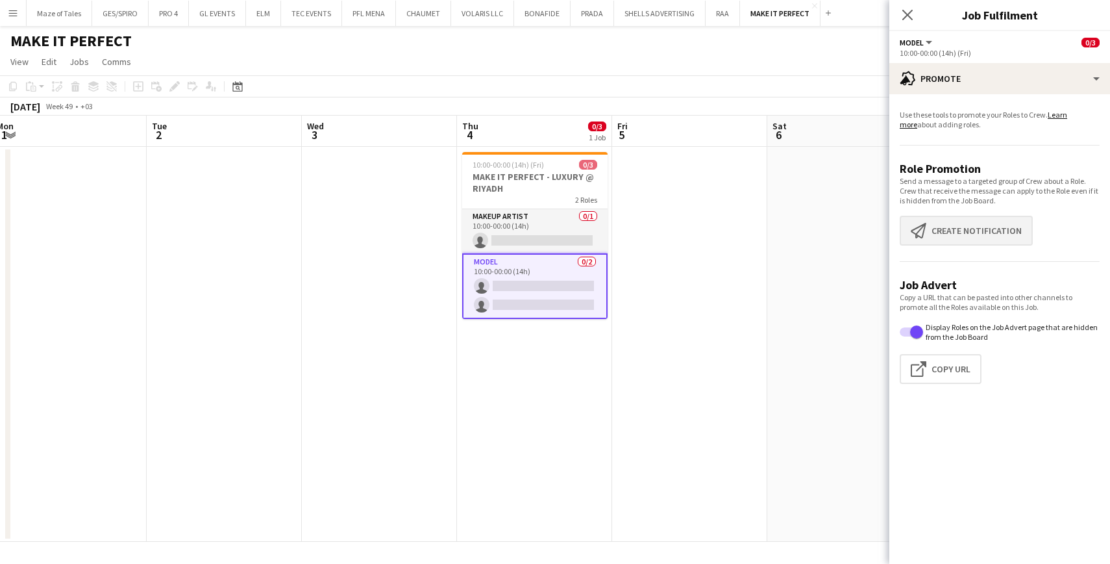
click at [950, 238] on button "Create notification Create notification" at bounding box center [966, 231] width 133 height 30
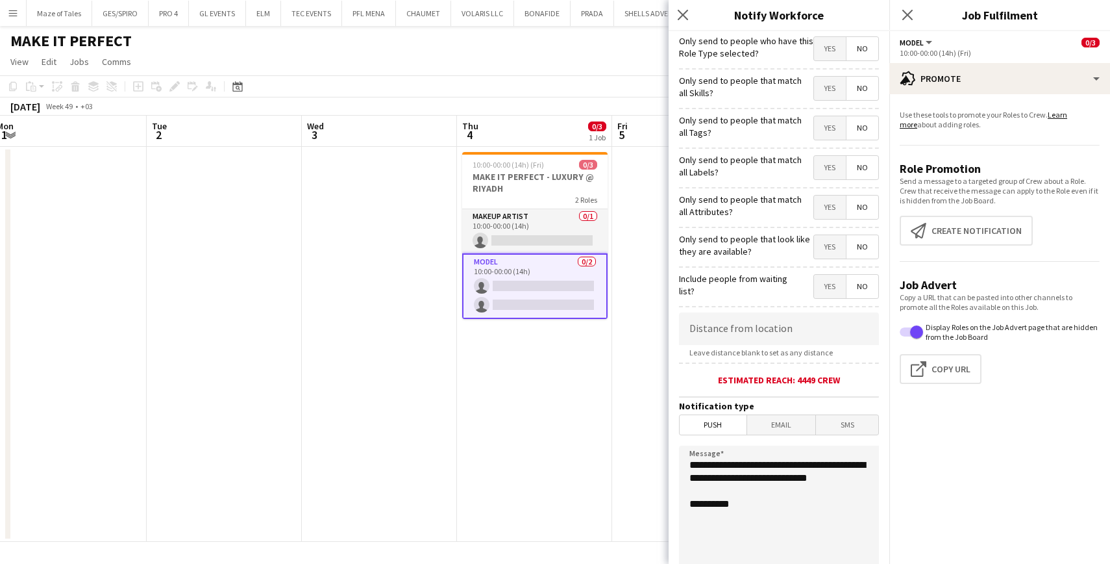
click at [833, 45] on span "Yes" at bounding box center [830, 48] width 32 height 23
click at [832, 49] on span "Yes" at bounding box center [830, 48] width 32 height 23
click at [834, 93] on span "Yes" at bounding box center [830, 88] width 32 height 23
click at [828, 128] on span "Yes" at bounding box center [830, 127] width 32 height 23
click at [830, 168] on span "Yes" at bounding box center [830, 167] width 32 height 23
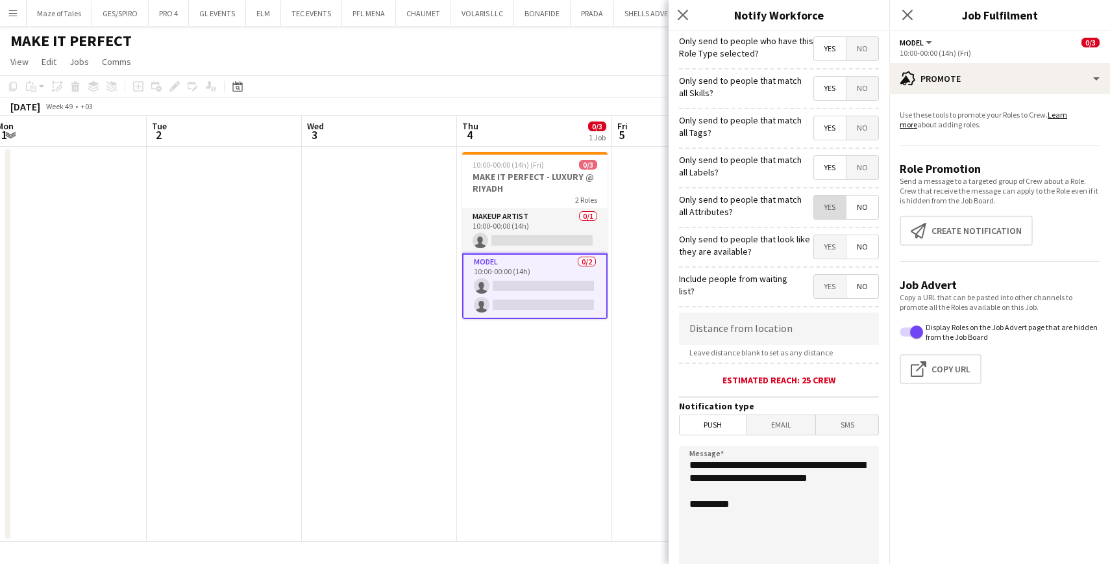
click at [830, 206] on span "Yes" at bounding box center [830, 206] width 32 height 23
click at [833, 248] on span "Yes" at bounding box center [830, 246] width 32 height 23
click at [832, 45] on span "Yes" at bounding box center [830, 48] width 32 height 23
click at [868, 49] on span "No" at bounding box center [863, 48] width 32 height 23
click at [834, 324] on input at bounding box center [779, 328] width 200 height 32
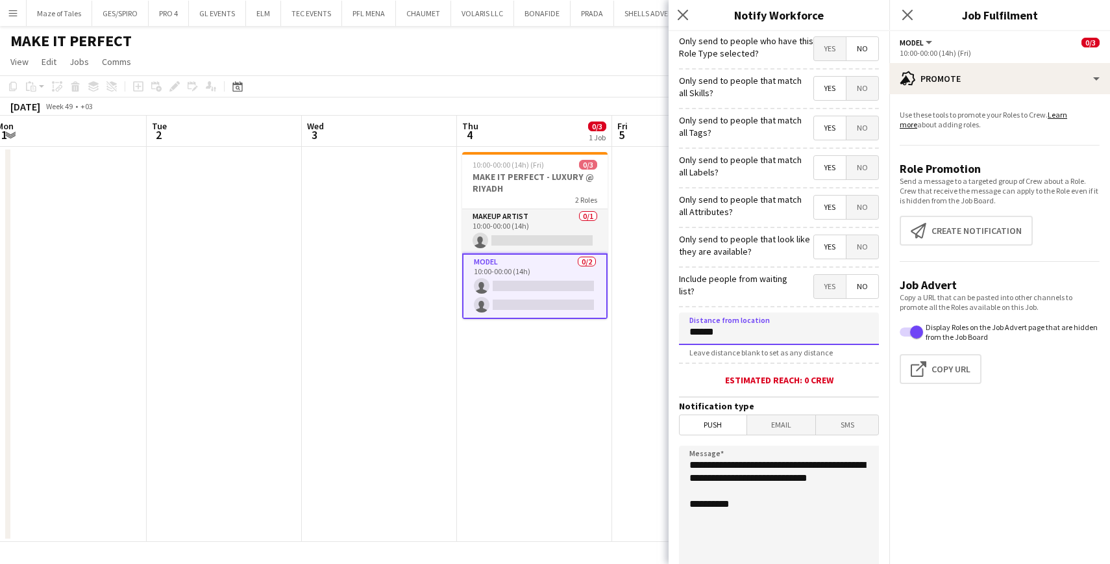
type input "******"
click at [864, 384] on div "Estimated reach: 0 crew" at bounding box center [779, 380] width 200 height 12
click at [684, 14] on icon at bounding box center [683, 14] width 12 height 12
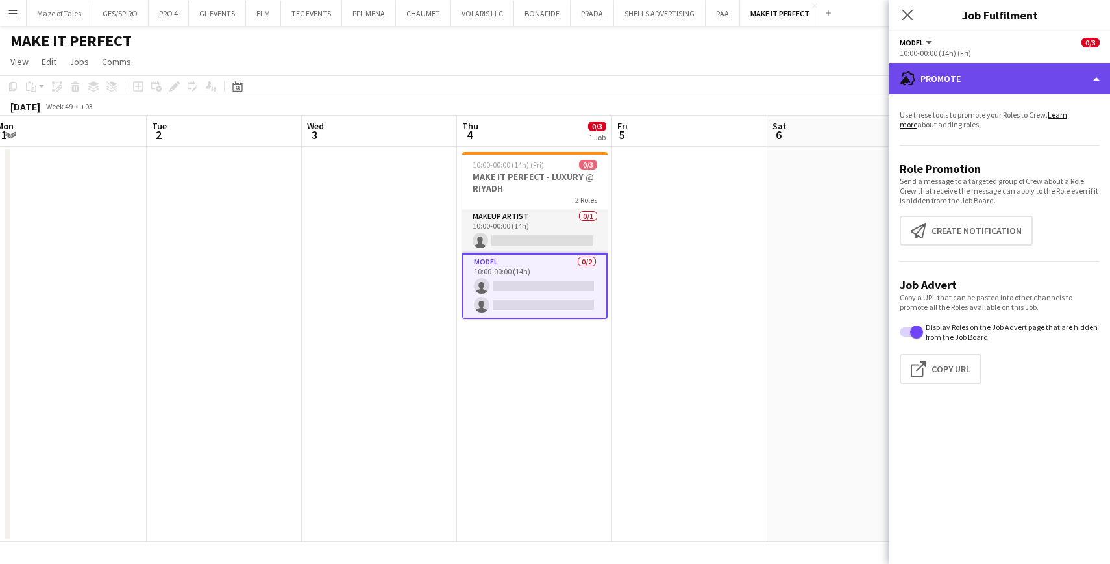
click at [989, 78] on div "advertising-megaphone Promote" at bounding box center [999, 78] width 221 height 31
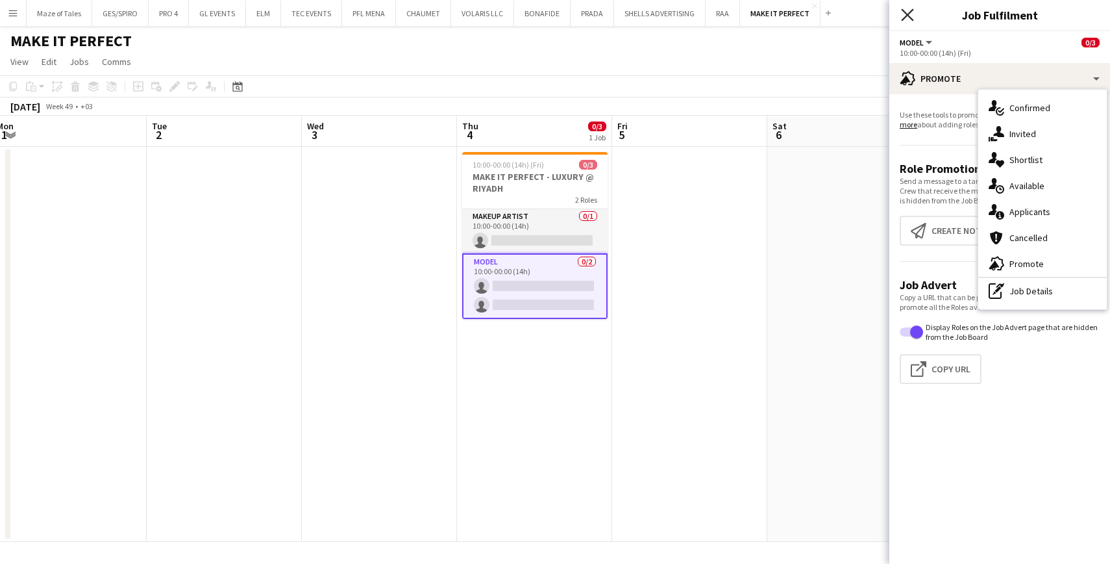
click at [908, 8] on icon "Close pop-in" at bounding box center [907, 14] width 12 height 12
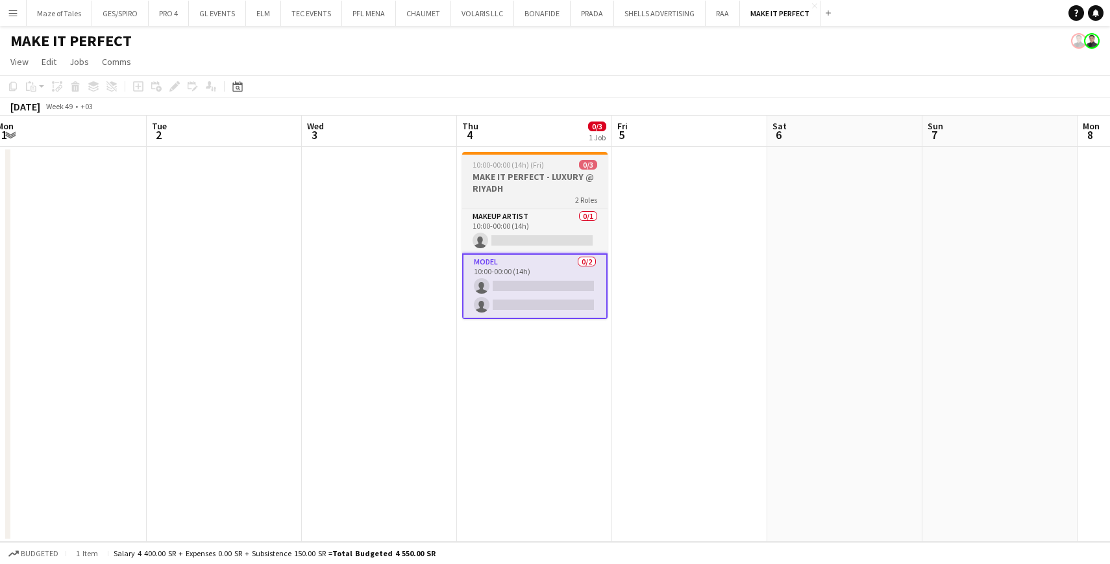
click at [519, 179] on h3 "MAKE IT PERFECT - LUXURY @ RIYADH" at bounding box center [534, 182] width 145 height 23
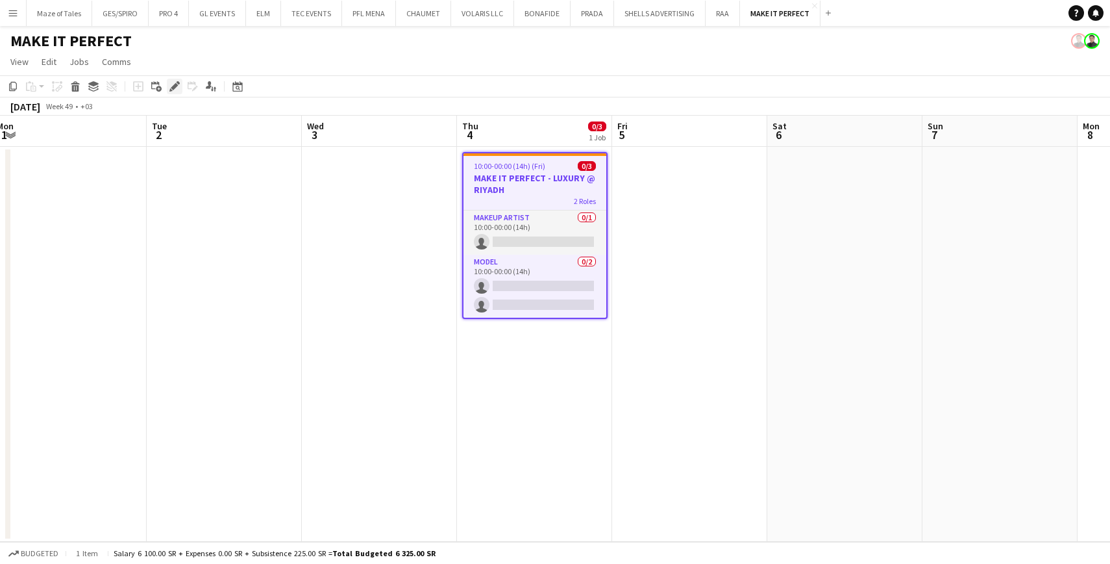
click at [176, 88] on icon "Edit" at bounding box center [174, 86] width 10 height 10
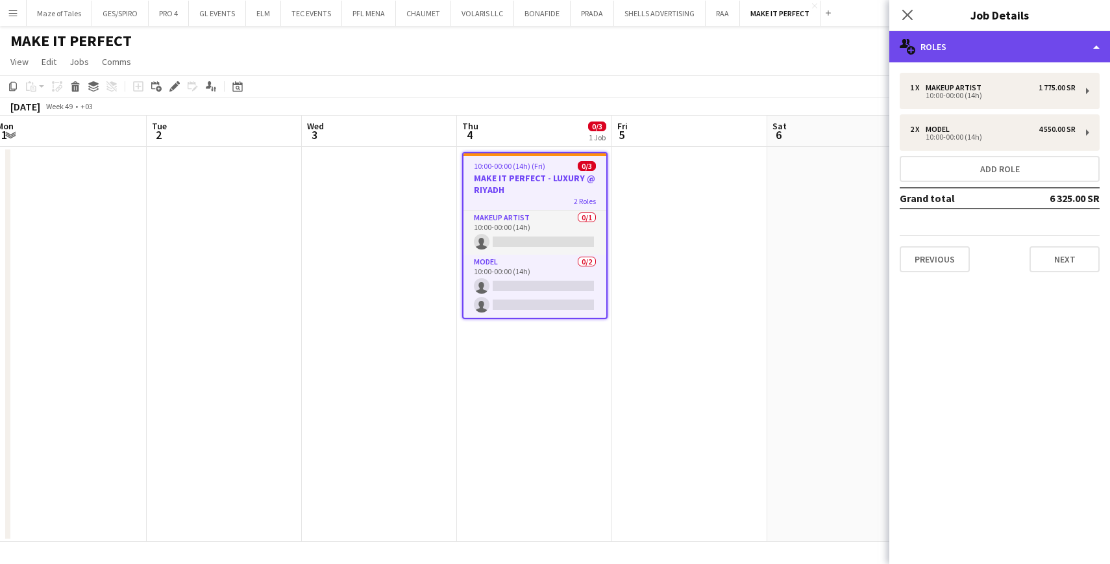
click at [994, 47] on div "multiple-users-add Roles" at bounding box center [999, 46] width 221 height 31
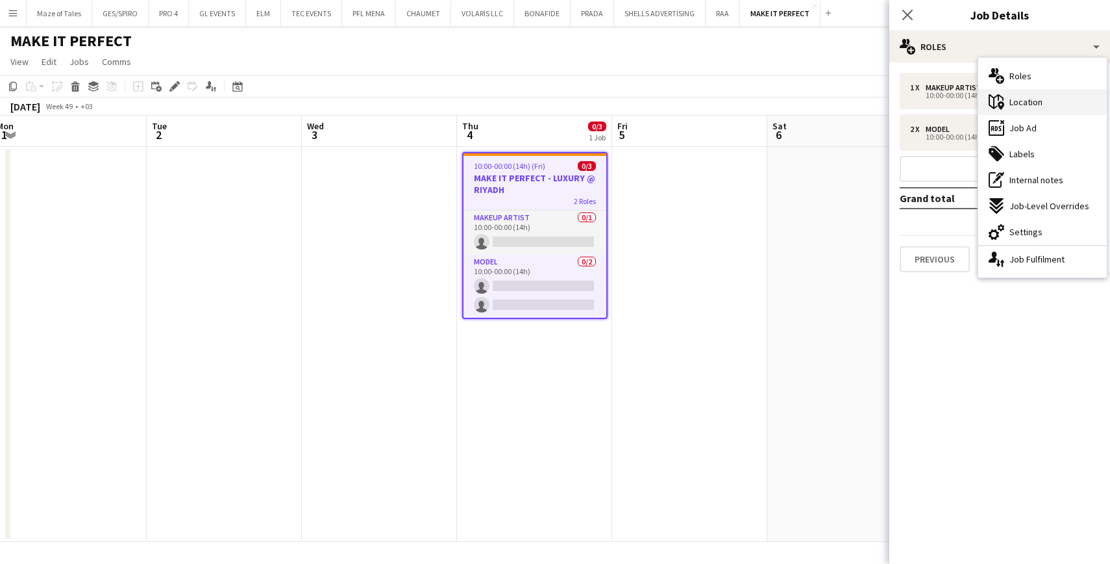
click at [1043, 105] on div "maps-pin-1 Location" at bounding box center [1042, 102] width 129 height 26
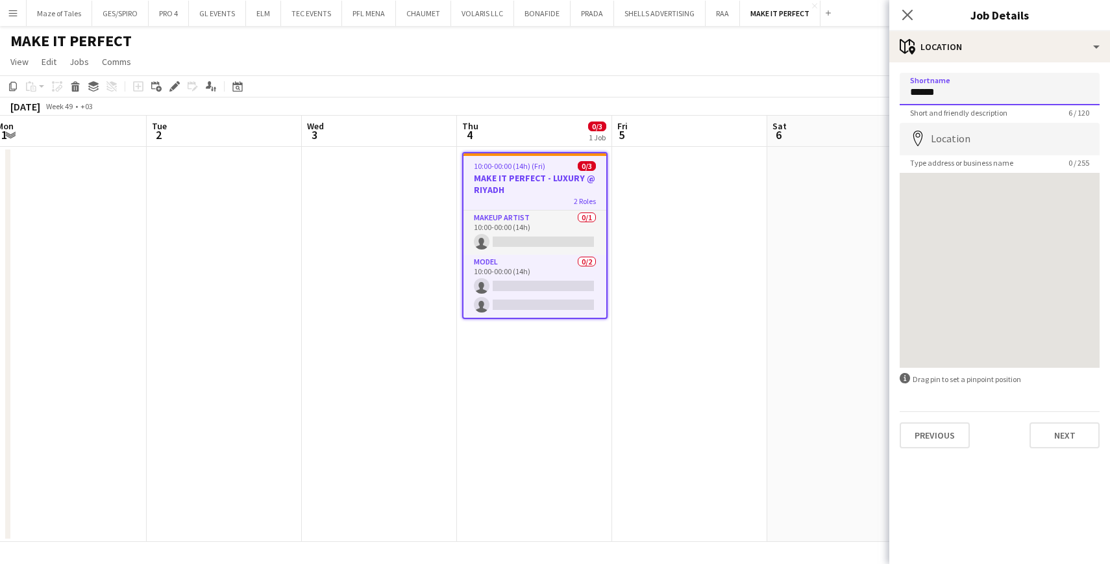
type input "******"
click at [912, 88] on input "******" at bounding box center [1000, 89] width 200 height 32
click at [956, 147] on input "Location" at bounding box center [1000, 139] width 200 height 32
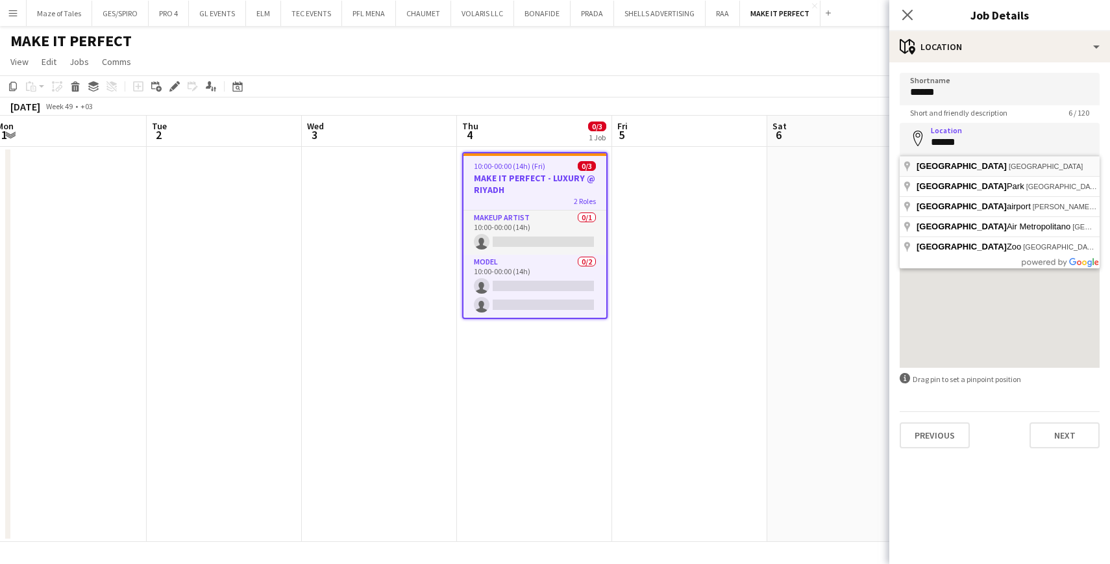
type input "**********"
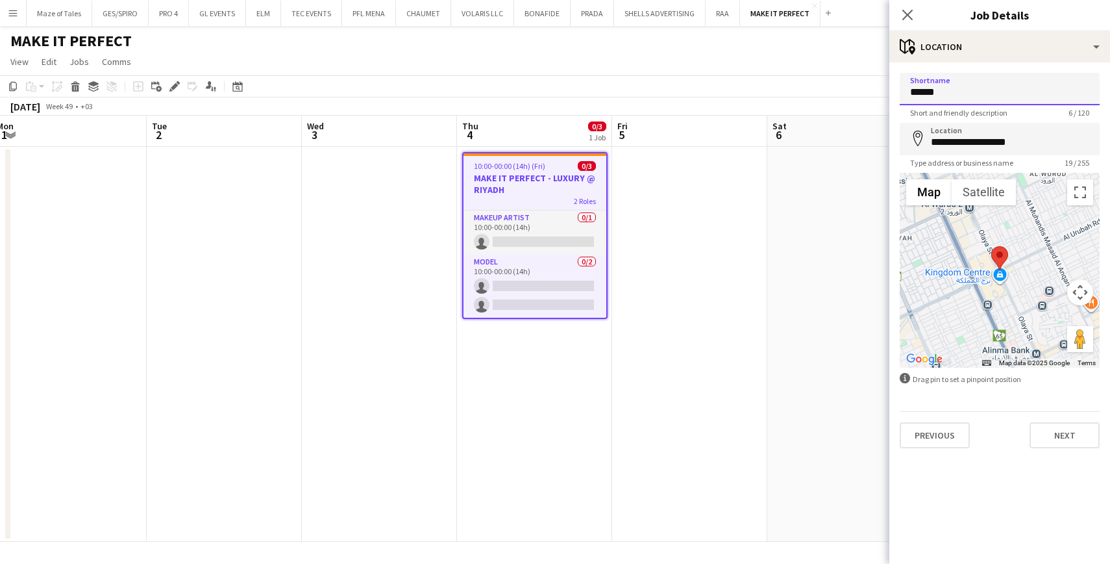
click at [911, 84] on input "******" at bounding box center [1000, 89] width 200 height 32
click at [961, 90] on input "******" at bounding box center [1000, 89] width 200 height 32
click at [951, 16] on h3 "Job Details" at bounding box center [999, 14] width 221 height 17
click at [1069, 434] on button "Next" at bounding box center [1065, 435] width 70 height 26
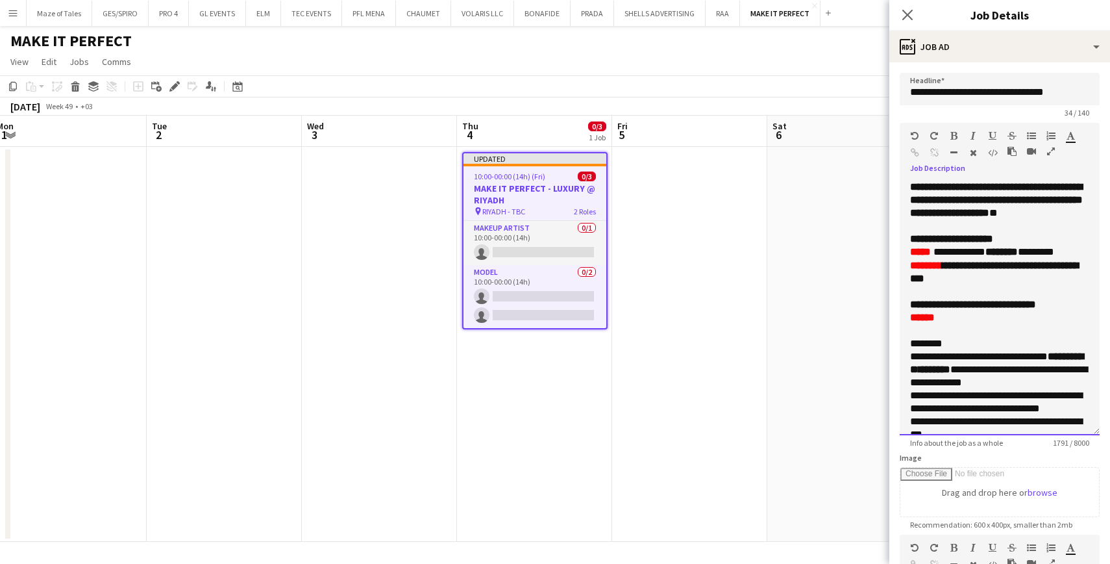
drag, startPoint x: 1094, startPoint y: 255, endPoint x: 1100, endPoint y: 430, distance: 176.1
click at [1100, 432] on form "**********" at bounding box center [999, 441] width 221 height 736
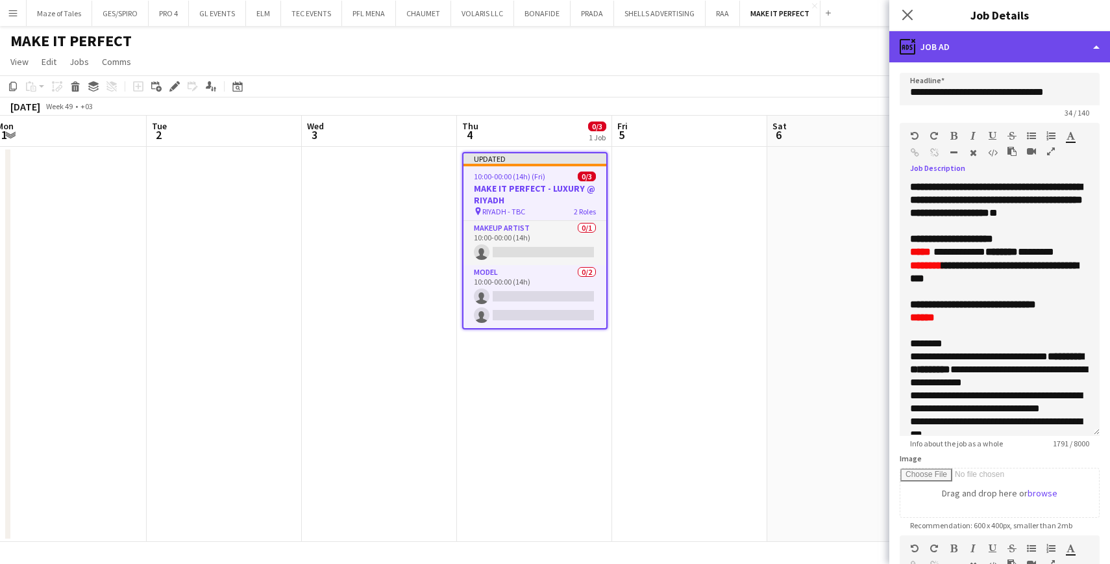
click at [984, 49] on div "ads-window Job Ad" at bounding box center [999, 46] width 221 height 31
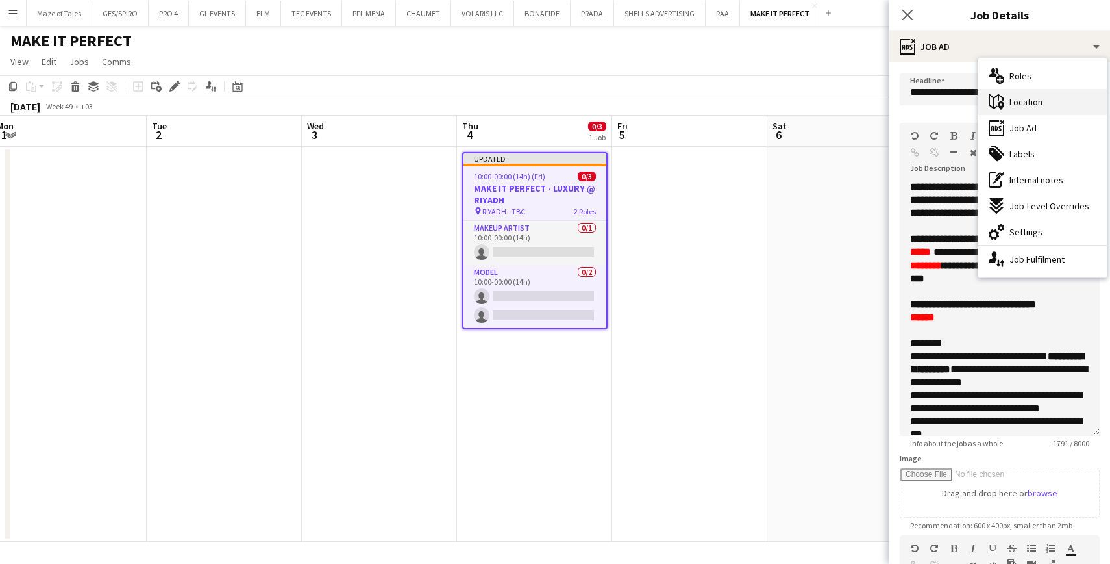
click at [1010, 111] on div "maps-pin-1 Location" at bounding box center [1042, 102] width 129 height 26
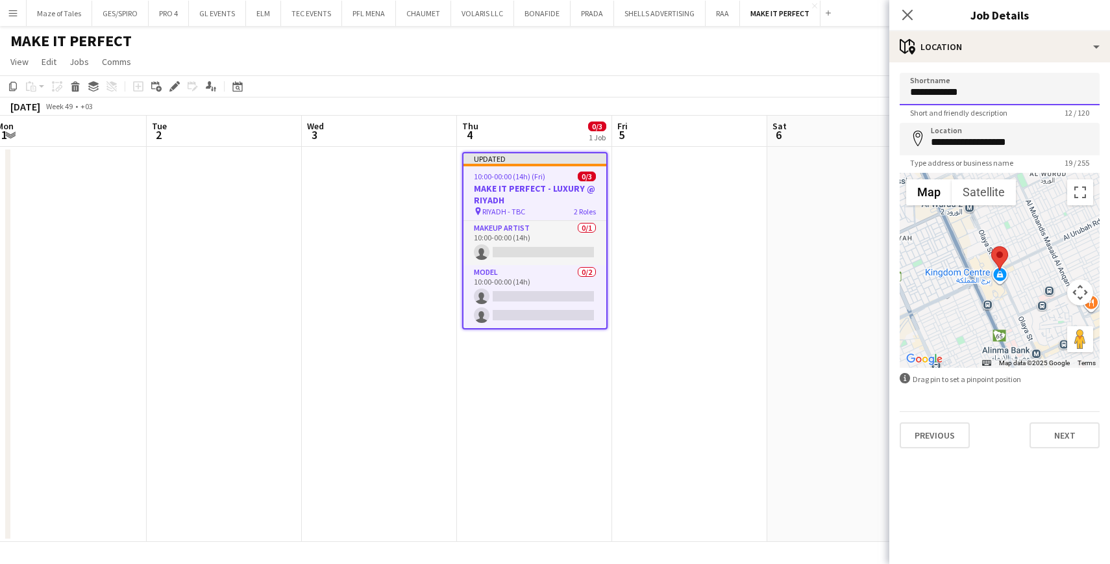
click at [989, 92] on input "**********" at bounding box center [1000, 89] width 200 height 32
type input "******"
click at [1062, 437] on button "Next" at bounding box center [1065, 435] width 70 height 26
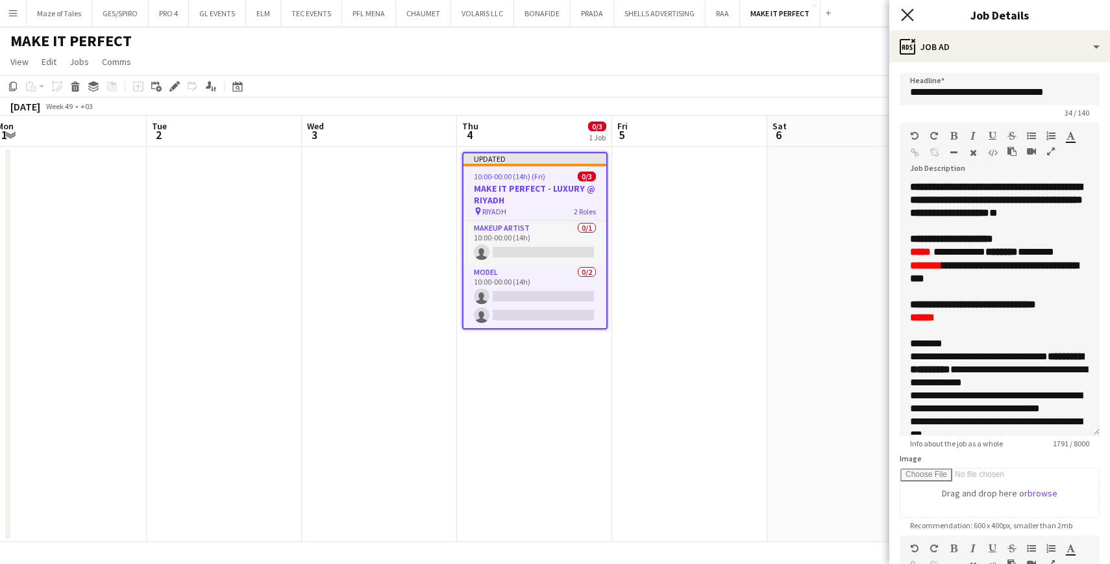
click at [907, 14] on icon at bounding box center [907, 14] width 12 height 12
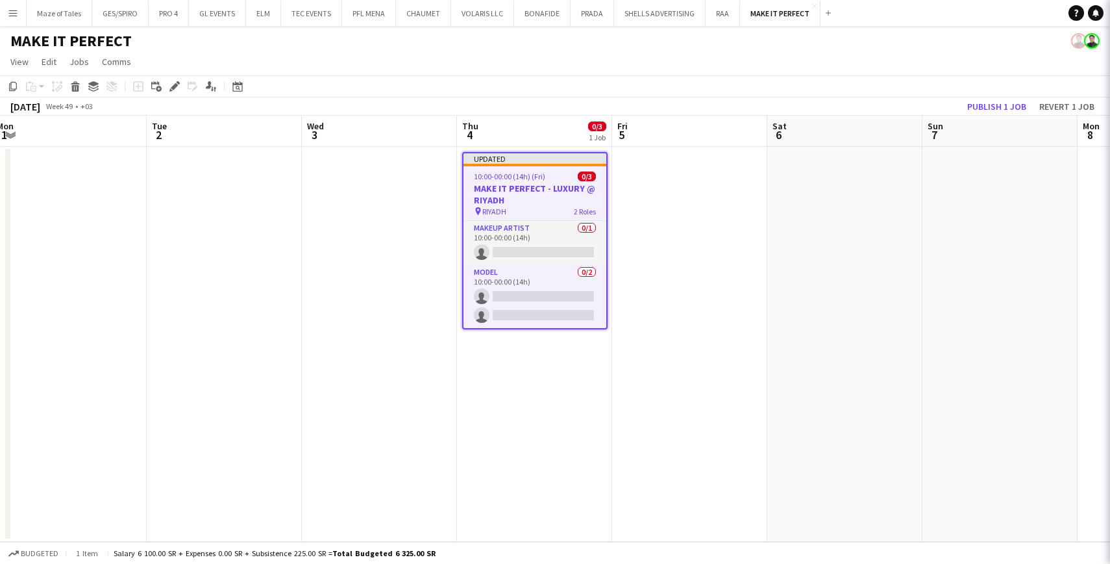
click at [799, 256] on app-date-cell at bounding box center [844, 344] width 155 height 395
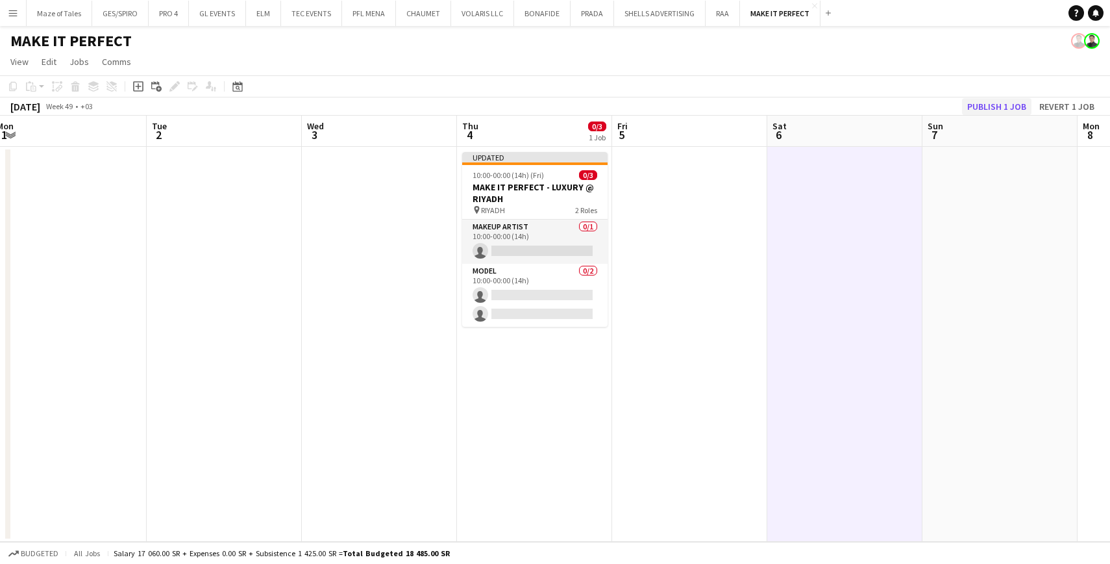
click at [987, 103] on button "Publish 1 job" at bounding box center [996, 106] width 69 height 17
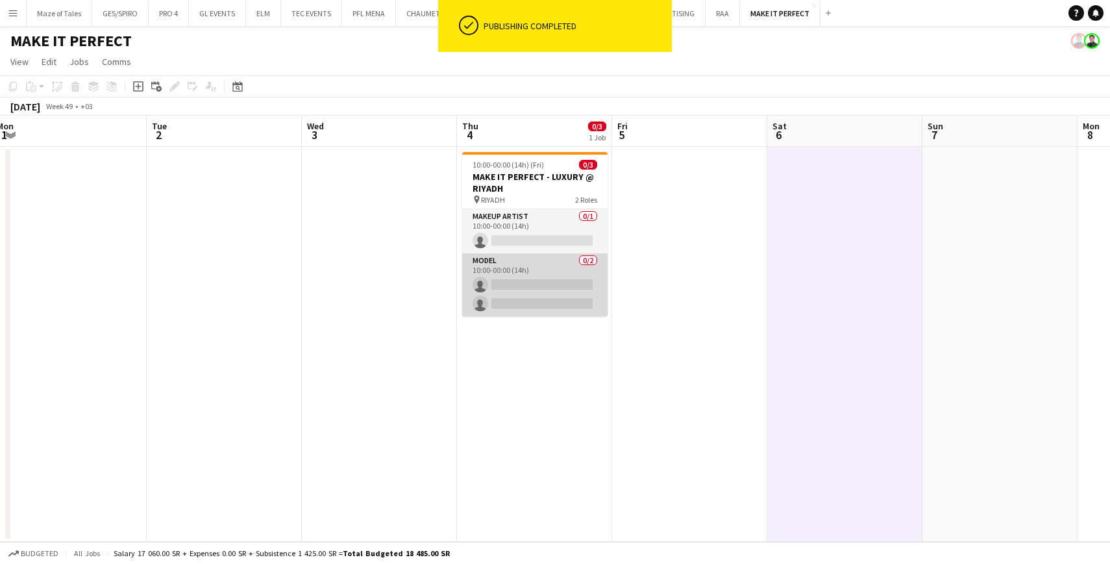
click at [521, 289] on app-card-role "Model 0/2 10:00-00:00 (14h) single-neutral-actions single-neutral-actions" at bounding box center [534, 284] width 145 height 63
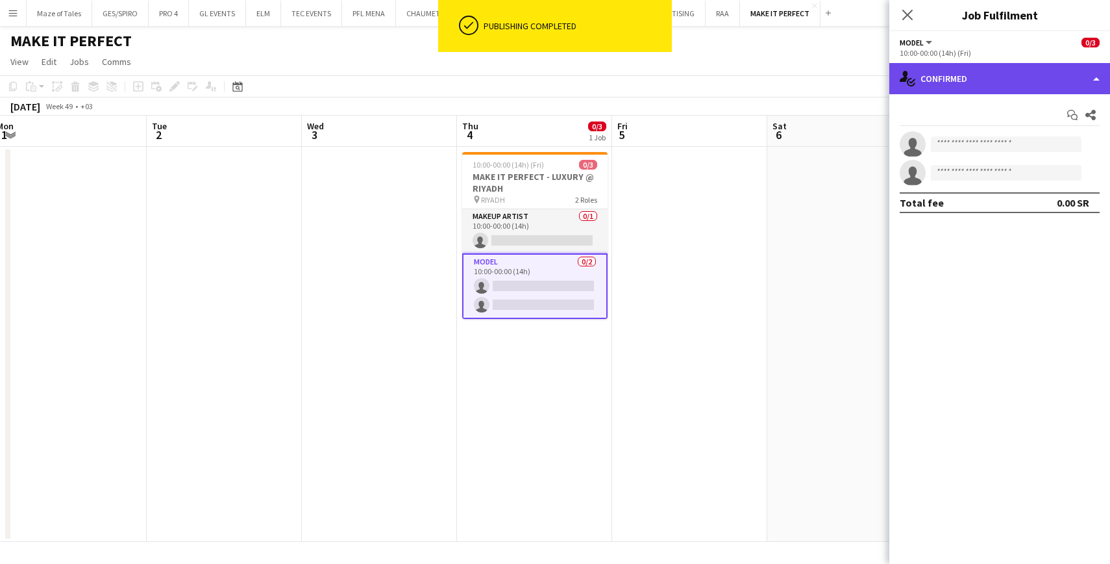
click at [967, 76] on div "single-neutral-actions-check-2 Confirmed" at bounding box center [999, 78] width 221 height 31
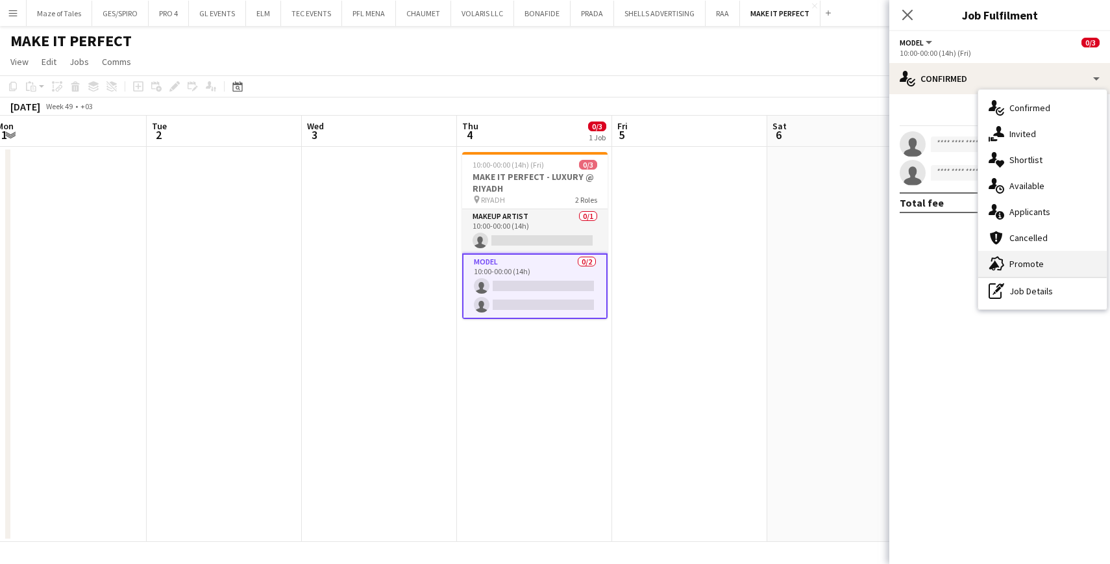
click at [1019, 264] on span "Promote" at bounding box center [1027, 264] width 34 height 12
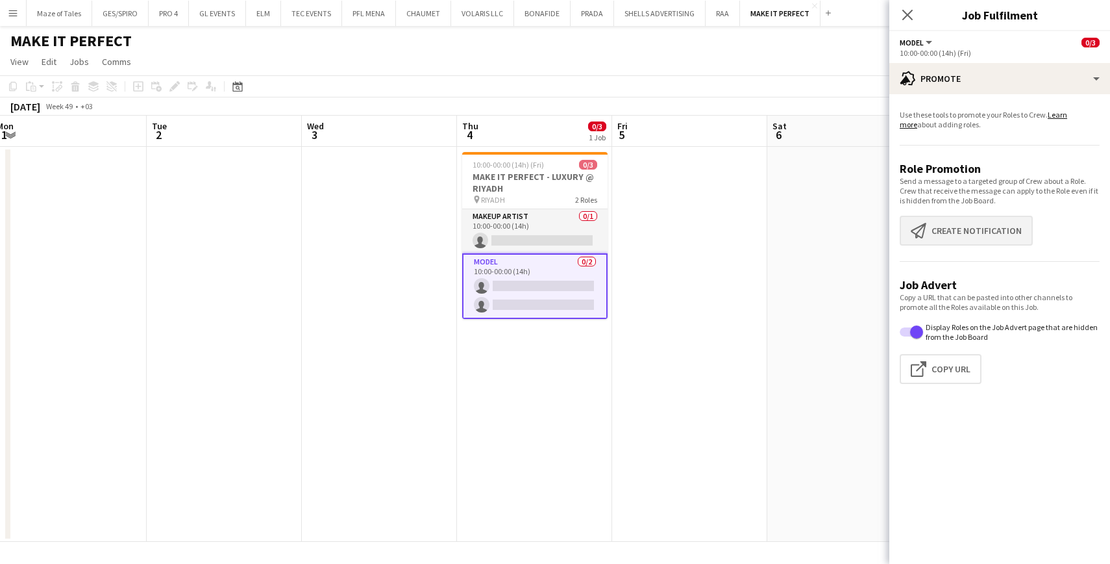
click at [963, 234] on button "Create notification Create notification" at bounding box center [966, 231] width 133 height 30
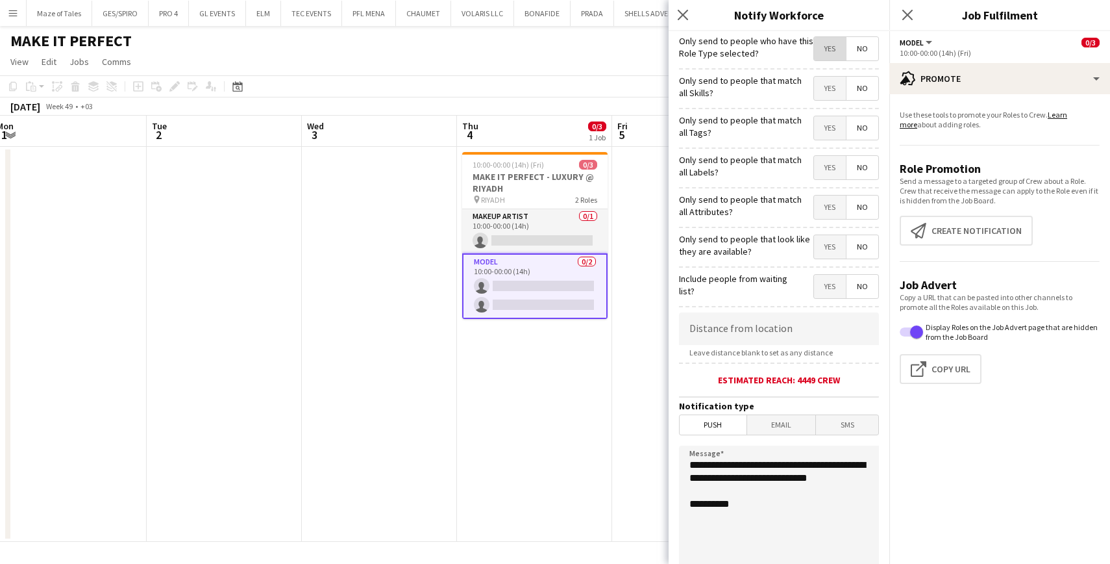
click at [833, 49] on span "Yes" at bounding box center [830, 48] width 32 height 23
click at [832, 88] on span "Yes" at bounding box center [830, 88] width 32 height 23
click at [830, 130] on span "Yes" at bounding box center [830, 127] width 32 height 23
click at [834, 168] on span "Yes" at bounding box center [830, 167] width 32 height 23
click at [835, 206] on span "Yes" at bounding box center [830, 206] width 32 height 23
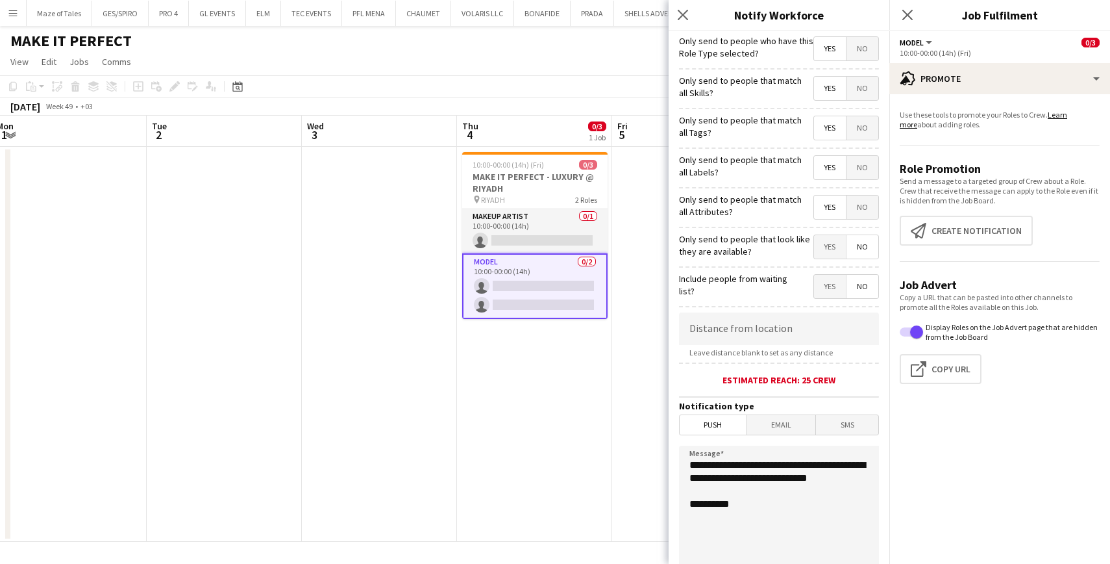
click at [836, 242] on span "Yes" at bounding box center [830, 246] width 32 height 23
click at [837, 41] on span "Yes" at bounding box center [830, 48] width 32 height 23
click at [867, 46] on span "No" at bounding box center [863, 48] width 32 height 23
click at [764, 319] on input at bounding box center [779, 328] width 200 height 32
type input "******"
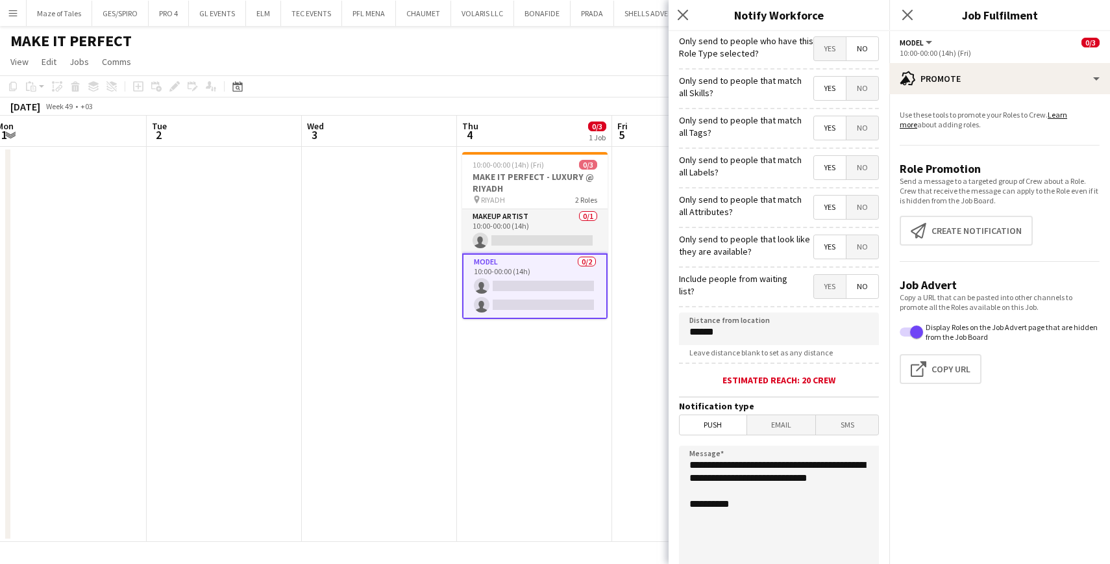
click at [870, 377] on div "Estimated reach: 20 crew" at bounding box center [779, 380] width 200 height 12
drag, startPoint x: 741, startPoint y: 329, endPoint x: 667, endPoint y: 322, distance: 73.7
click at [666, 323] on body "Menu Boards Boards Boards All jobs Status Workforce Workforce My Workforce Recr…" at bounding box center [555, 282] width 1110 height 564
click at [877, 366] on form "**********" at bounding box center [779, 373] width 221 height 684
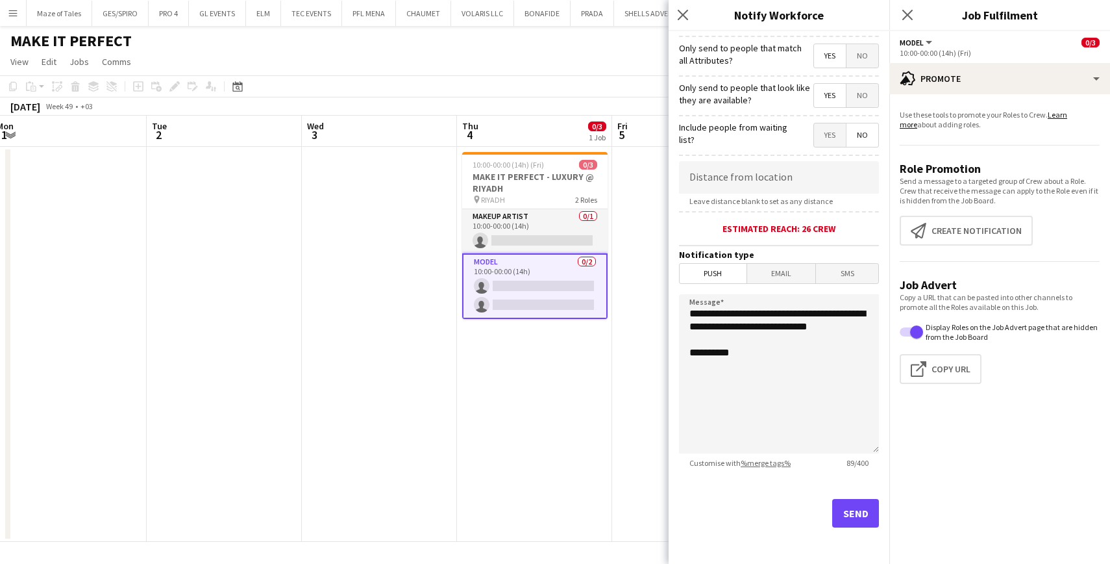
scroll to position [151, 0]
click at [857, 519] on button "Send" at bounding box center [855, 513] width 47 height 29
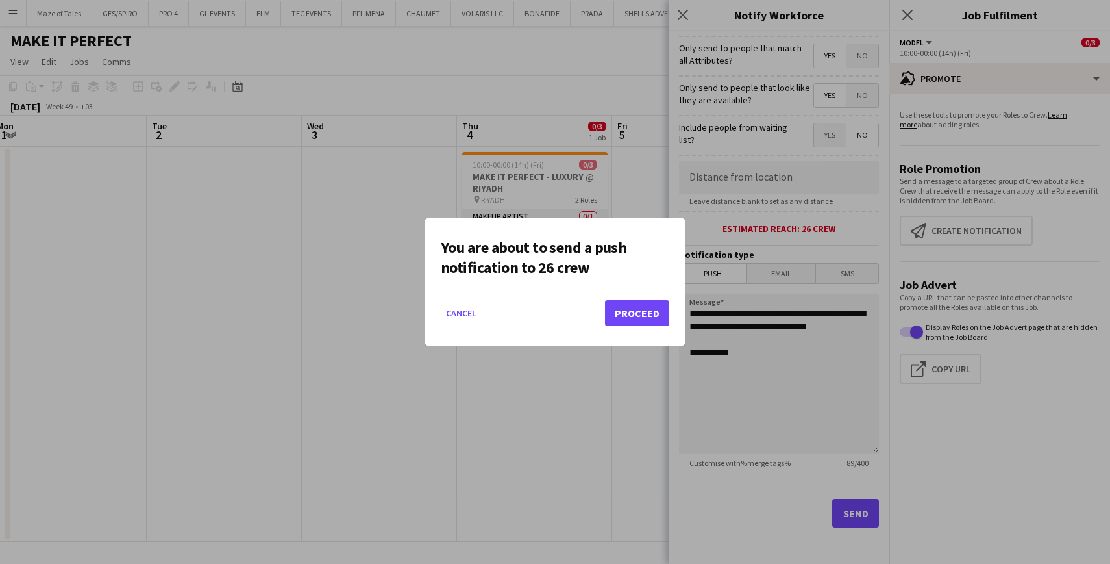
click at [648, 322] on button "Proceed" at bounding box center [637, 313] width 64 height 26
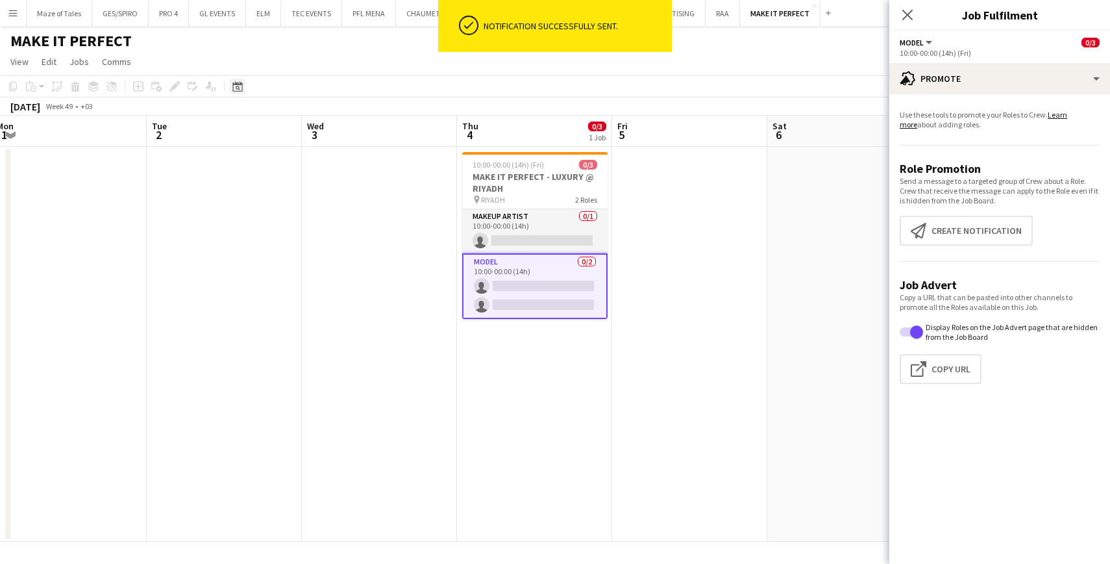
click at [234, 86] on icon "Date picker" at bounding box center [237, 86] width 10 height 10
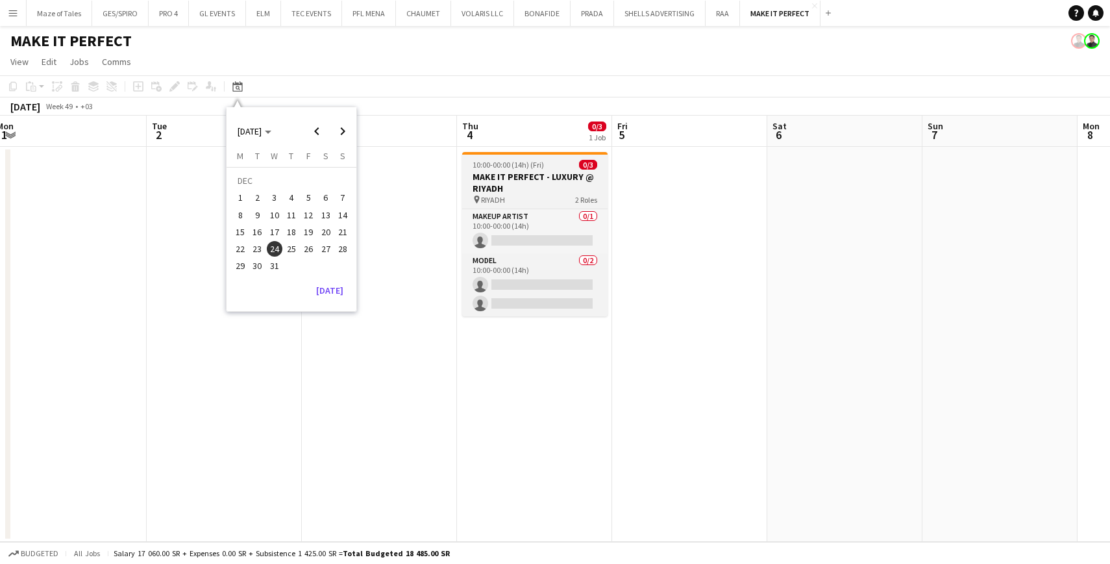
click at [552, 175] on h3 "MAKE IT PERFECT - LUXURY @ RIYADH" at bounding box center [534, 182] width 145 height 23
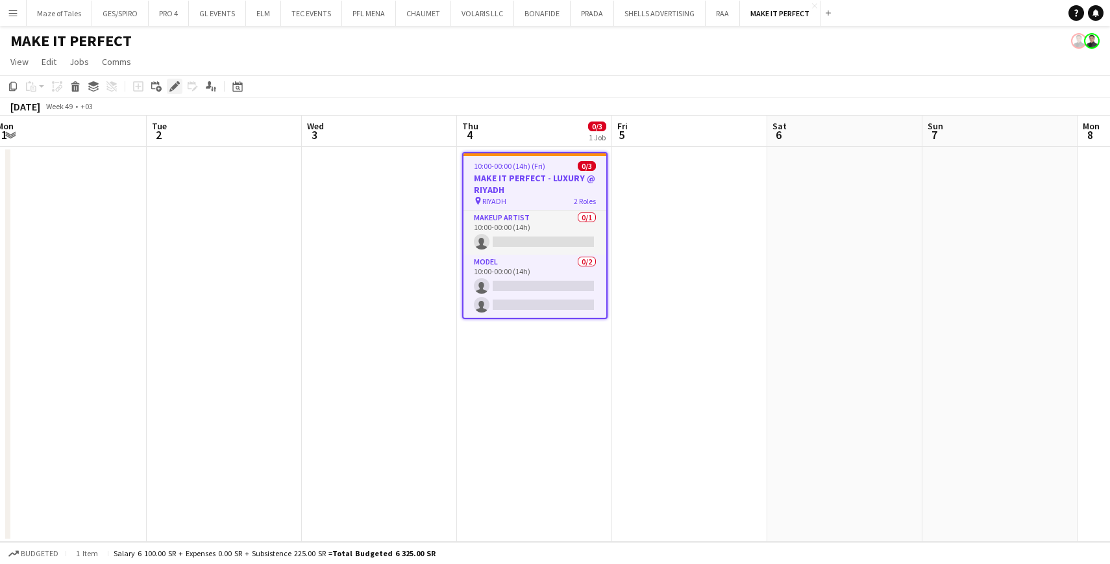
click at [176, 84] on icon at bounding box center [174, 86] width 7 height 7
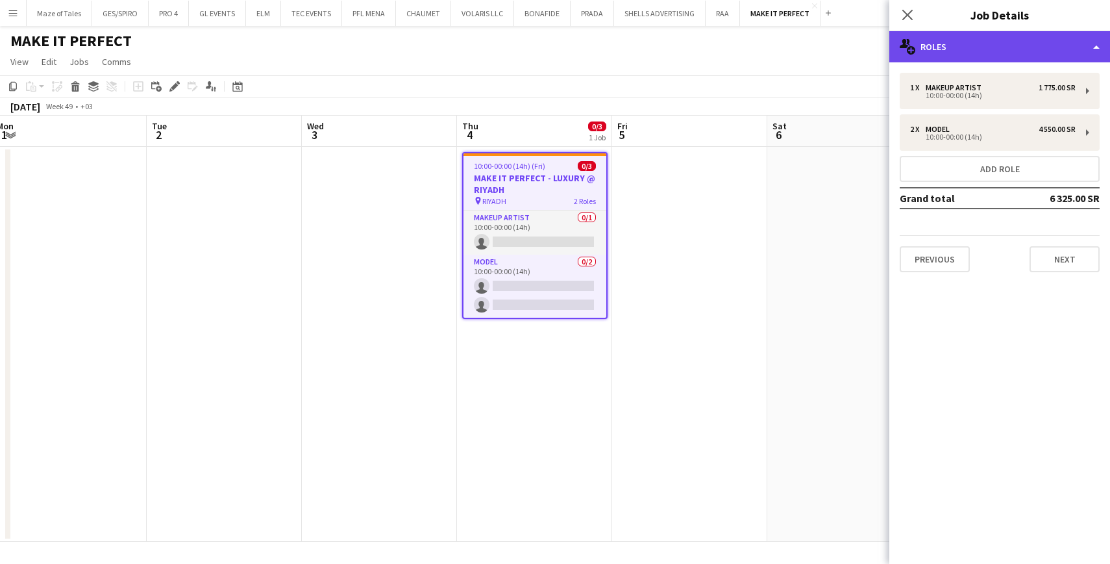
click at [995, 43] on div "multiple-users-add Roles" at bounding box center [999, 46] width 221 height 31
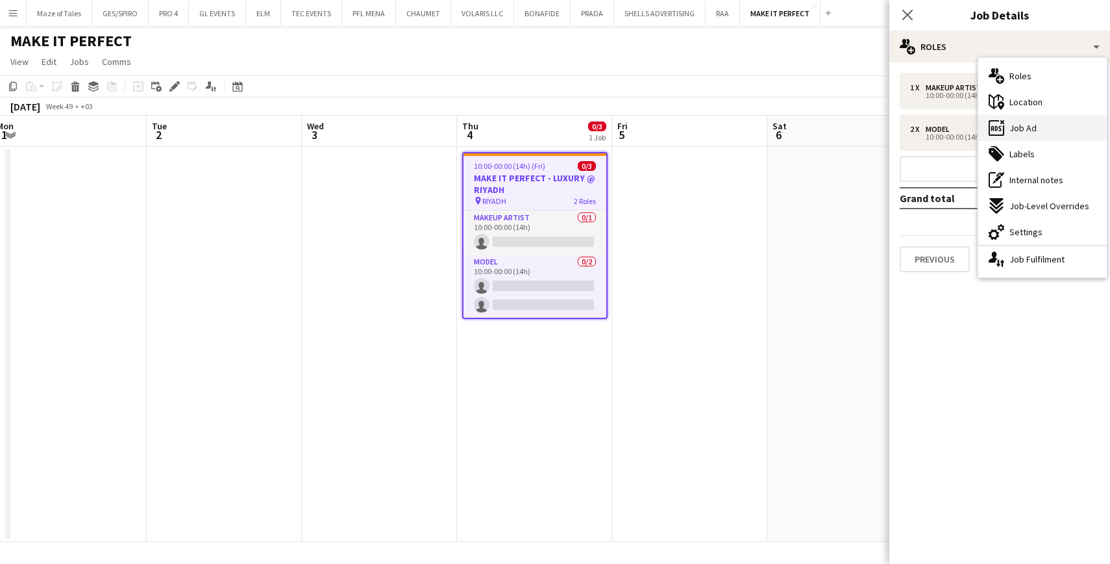
click at [1034, 127] on span "Job Ad" at bounding box center [1023, 128] width 27 height 12
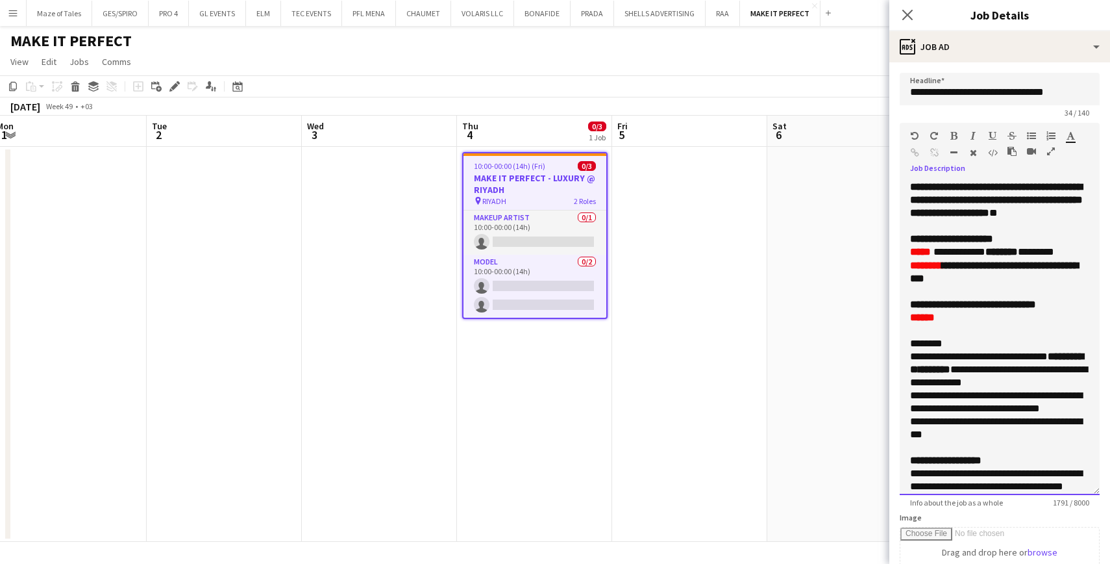
drag, startPoint x: 1094, startPoint y: 254, endPoint x: 1081, endPoint y: 489, distance: 235.4
click at [1081, 490] on div "**********" at bounding box center [1000, 337] width 200 height 314
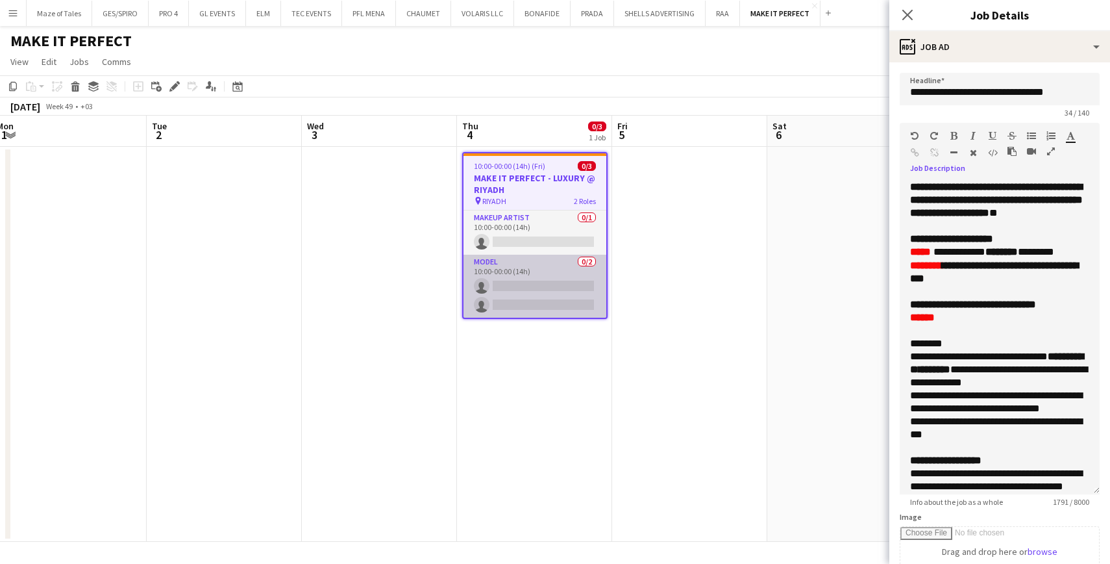
click at [554, 295] on app-card-role "Model 0/2 10:00-00:00 (14h) single-neutral-actions single-neutral-actions" at bounding box center [535, 286] width 143 height 63
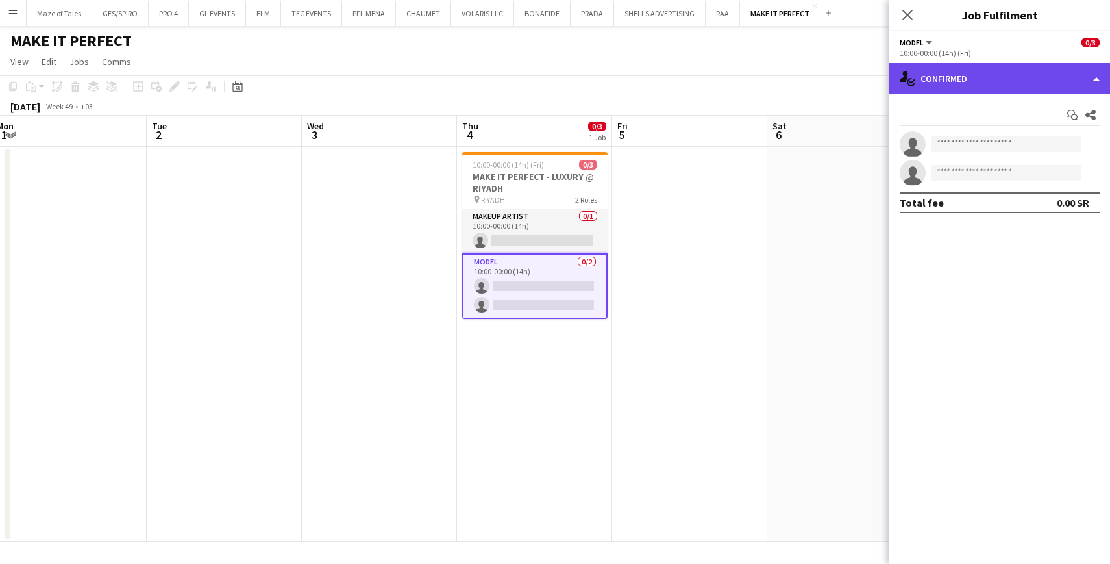
click at [970, 80] on div "single-neutral-actions-check-2 Confirmed" at bounding box center [999, 78] width 221 height 31
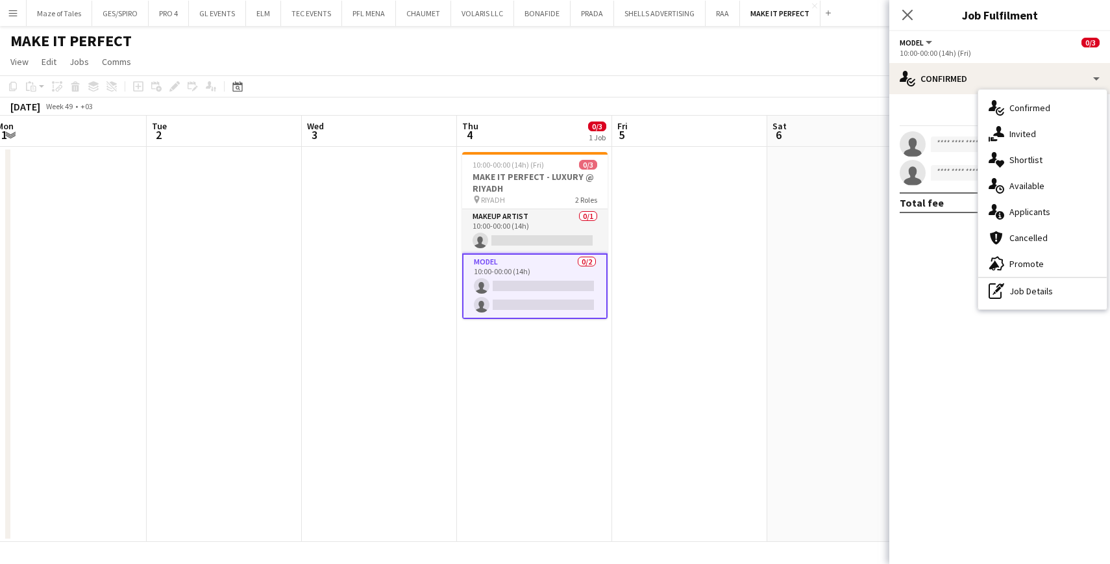
click at [538, 190] on h3 "MAKE IT PERFECT - LUXURY @ RIYADH" at bounding box center [534, 182] width 145 height 23
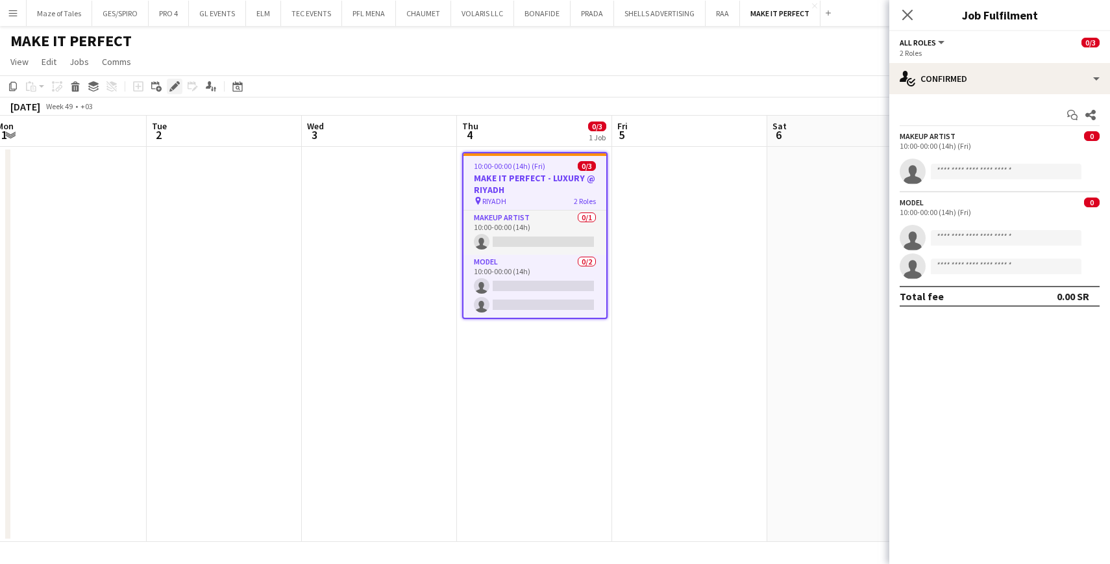
click at [173, 86] on icon at bounding box center [174, 86] width 7 height 7
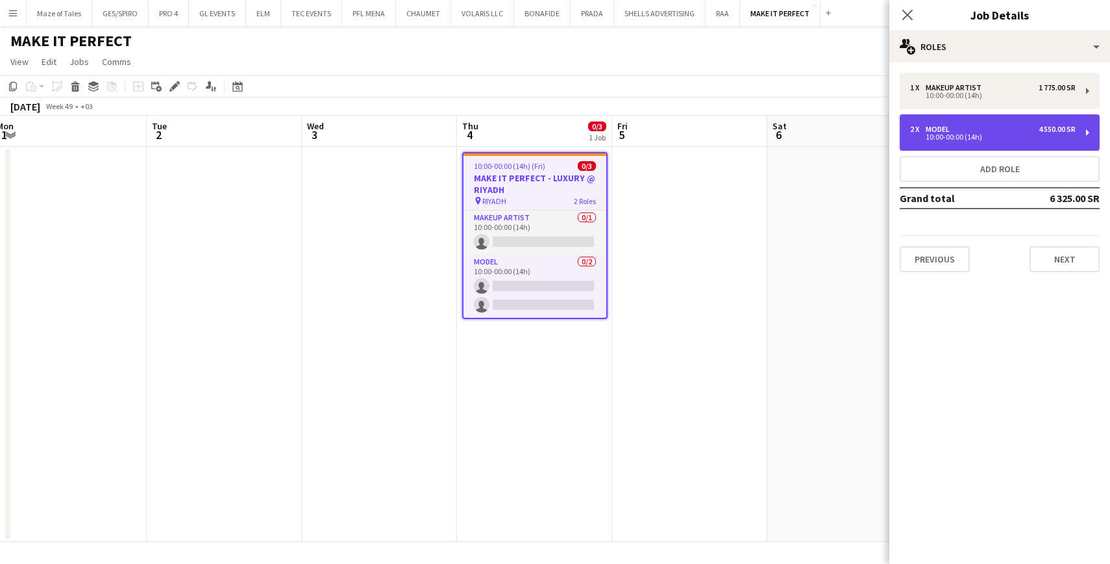
click at [965, 135] on div "10:00-00:00 (14h)" at bounding box center [993, 137] width 166 height 6
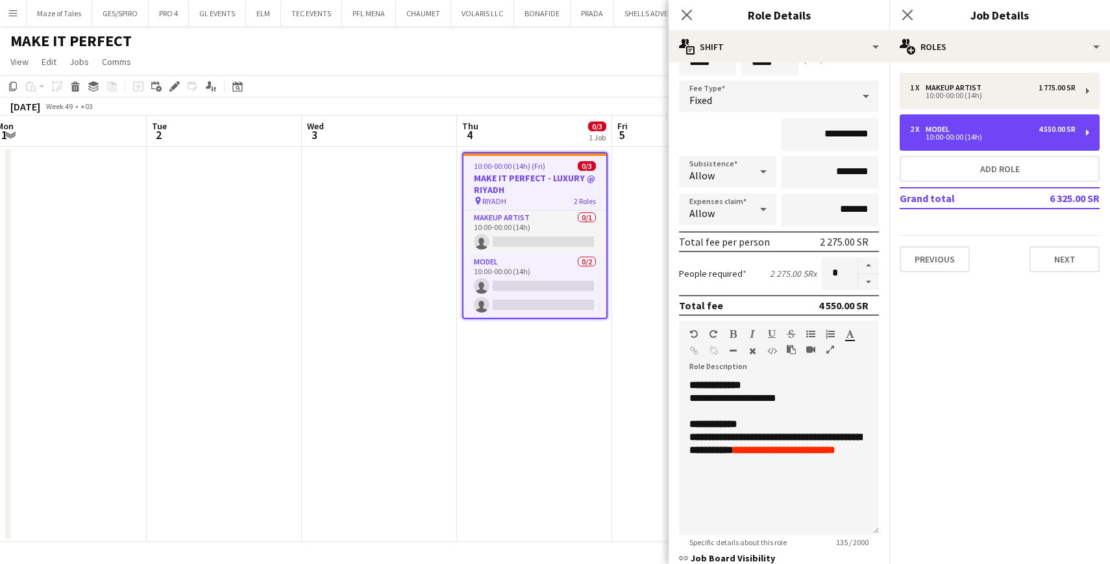
scroll to position [77, 0]
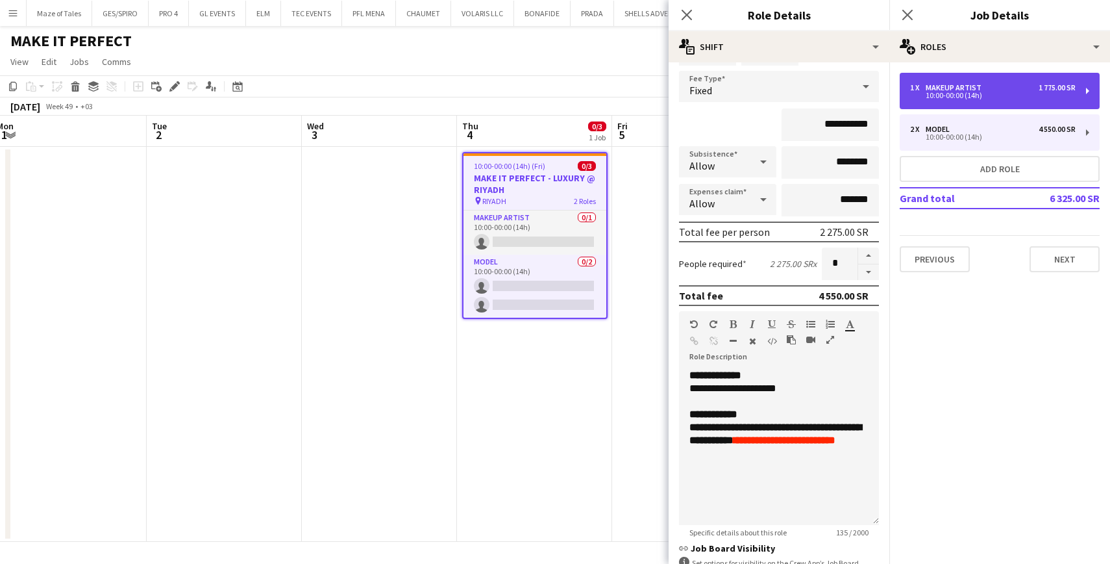
click at [981, 85] on div "Makeup Artist" at bounding box center [956, 87] width 61 height 9
type input "**********"
type input "*"
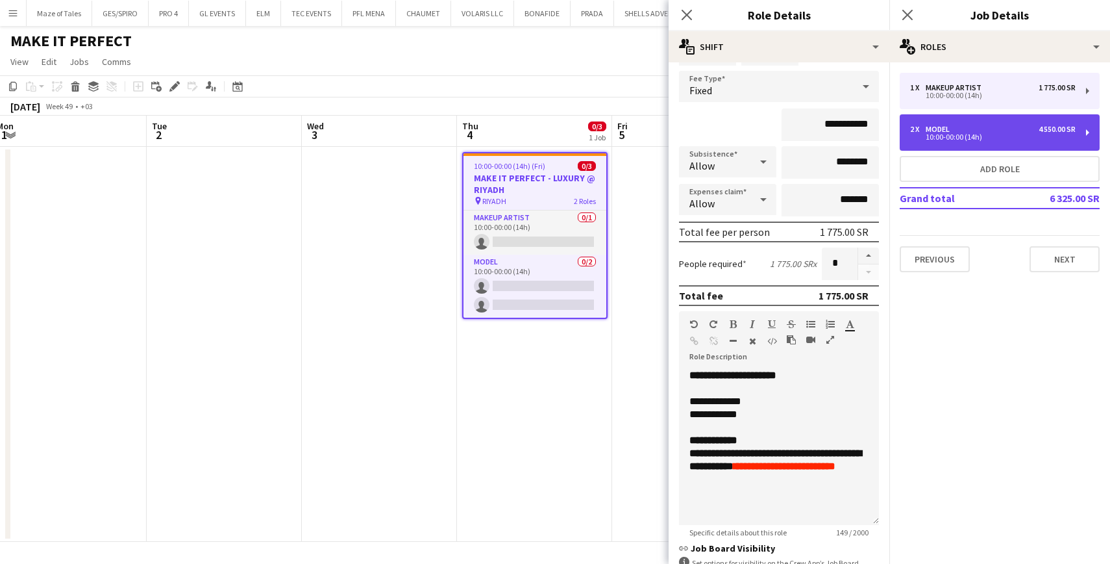
click at [977, 142] on div "2 x Model 4 550.00 SR 10:00-00:00 (14h)" at bounding box center [1000, 132] width 200 height 36
type input "*****"
type input "**********"
type input "*"
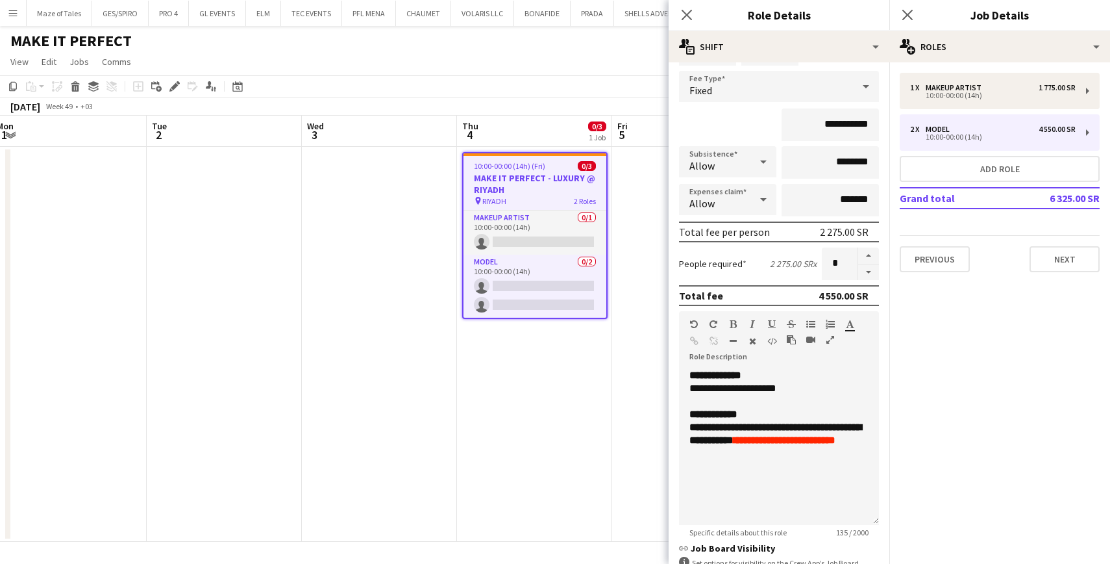
click at [559, 177] on h3 "MAKE IT PERFECT - LUXURY @ RIYADH" at bounding box center [535, 183] width 143 height 23
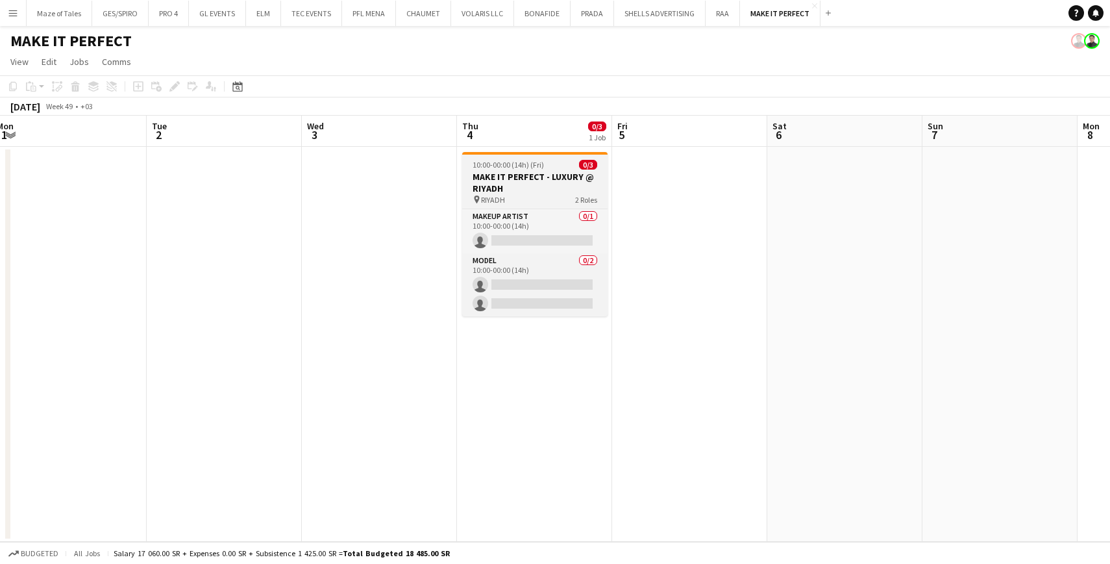
click at [548, 183] on h3 "MAKE IT PERFECT - LUXURY @ RIYADH" at bounding box center [534, 182] width 145 height 23
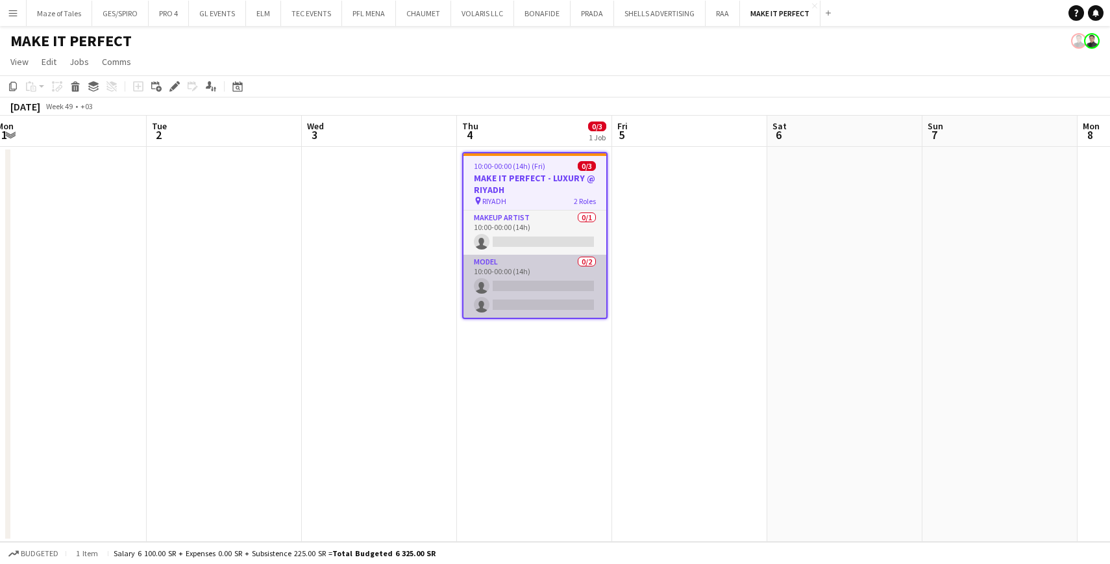
click at [506, 284] on app-card-role "Model 0/2 10:00-00:00 (14h) single-neutral-actions single-neutral-actions" at bounding box center [535, 286] width 143 height 63
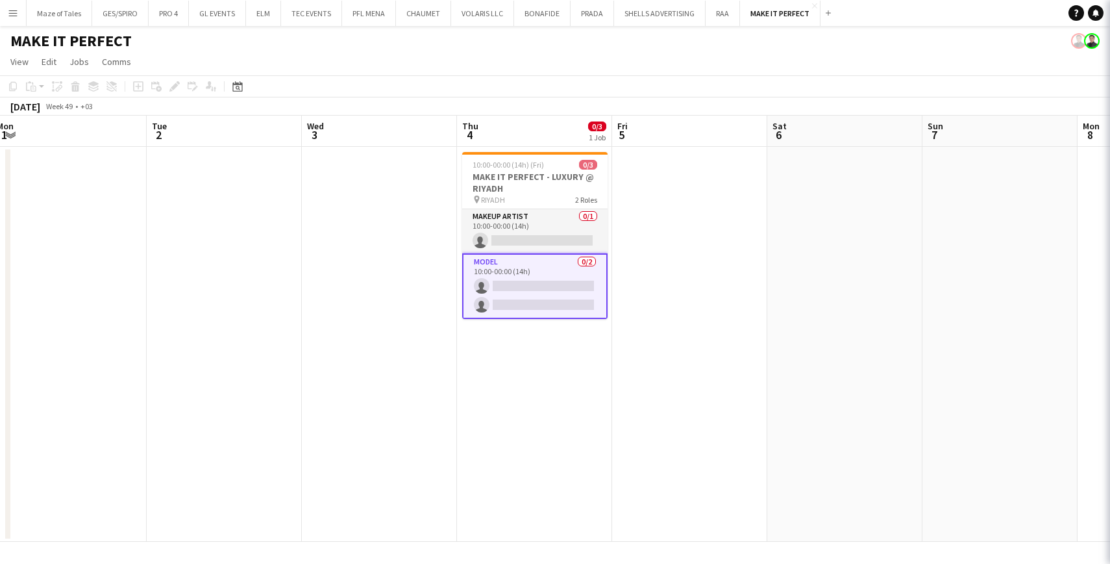
scroll to position [0, 473]
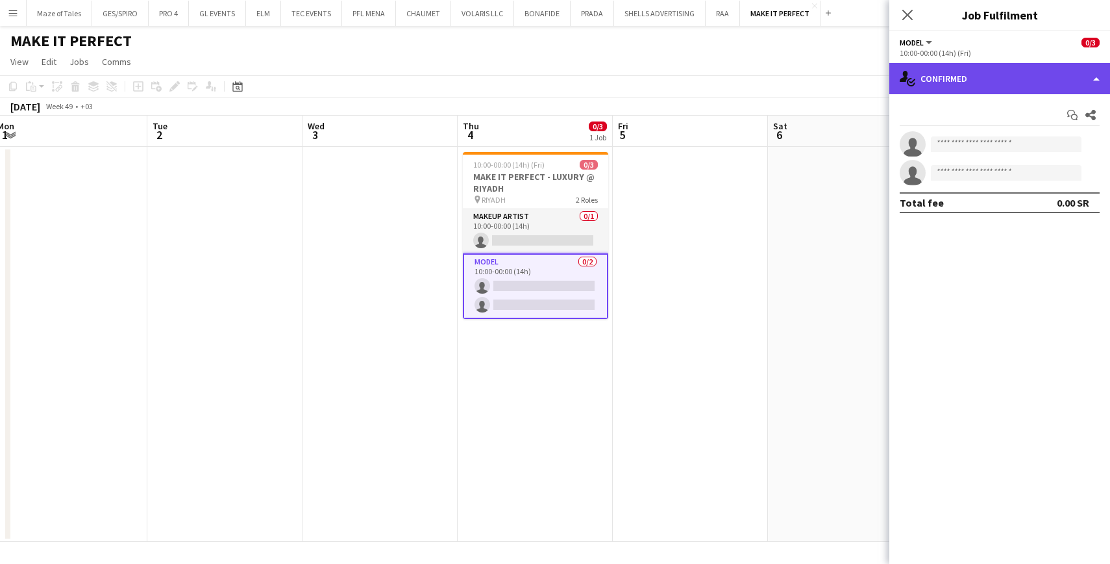
click at [1003, 76] on div "single-neutral-actions-check-2 Confirmed" at bounding box center [999, 78] width 221 height 31
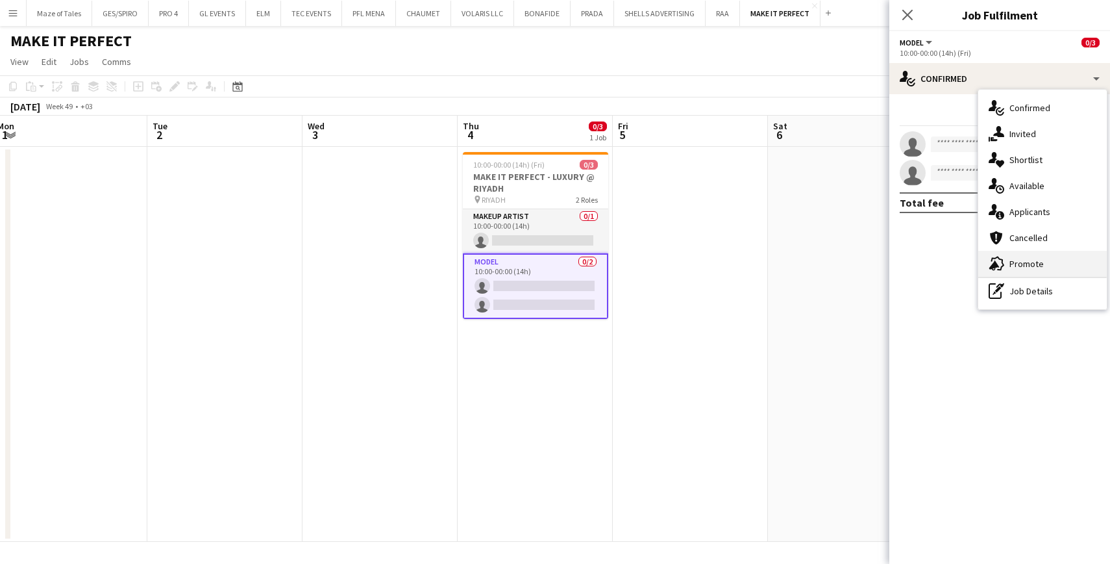
click at [1044, 257] on div "advertising-megaphone Promote" at bounding box center [1042, 264] width 129 height 26
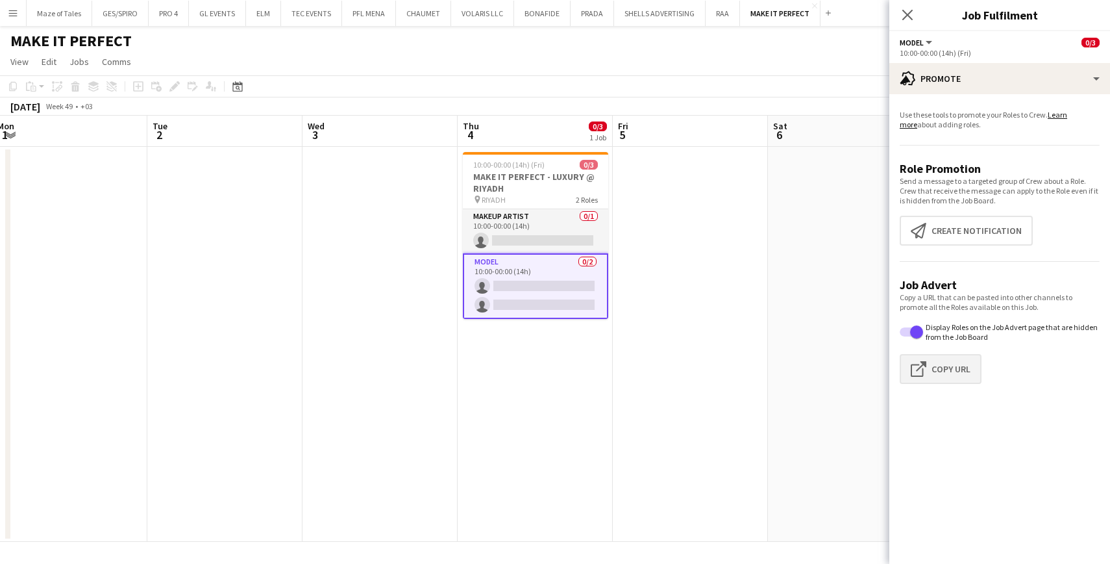
click at [953, 369] on button "Click to copy URL Copy Url" at bounding box center [941, 369] width 82 height 30
